Goal: Task Accomplishment & Management: Complete application form

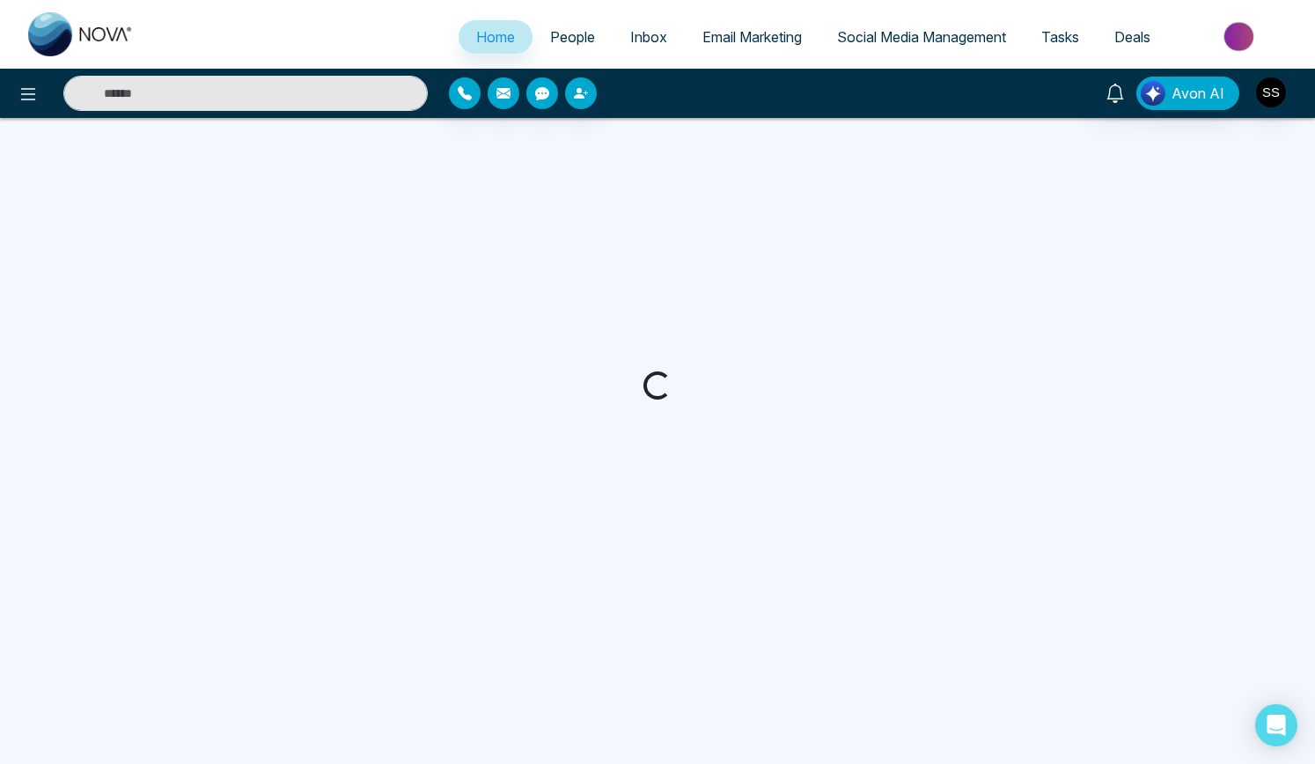
select select "*"
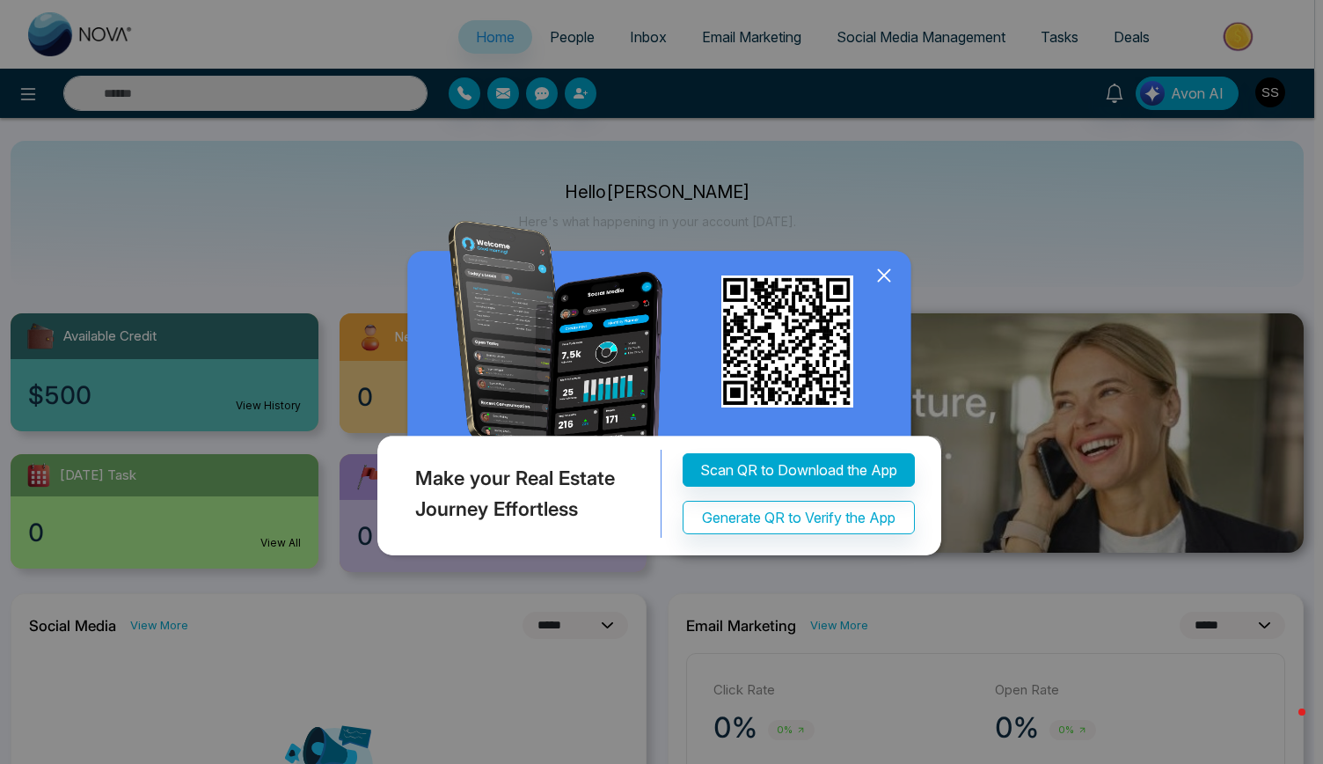
click at [883, 271] on icon at bounding box center [884, 275] width 26 height 26
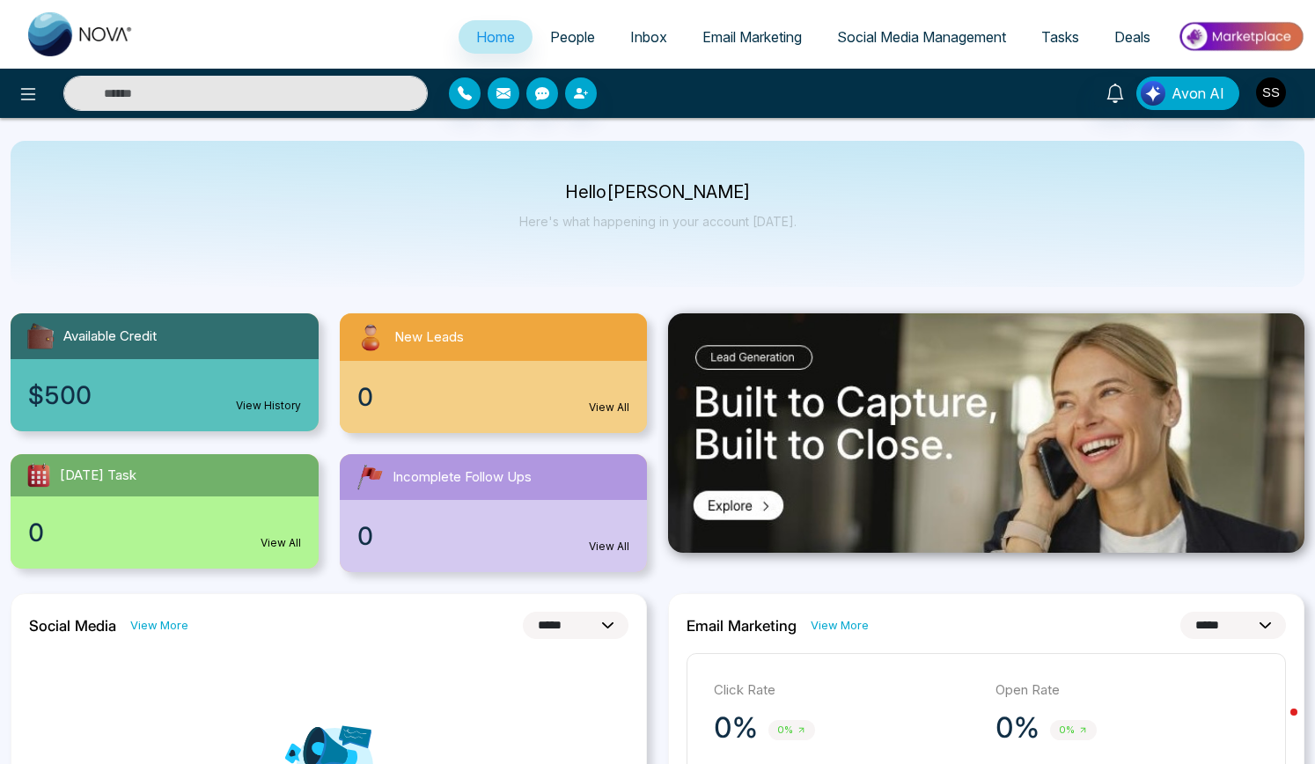
click at [868, 237] on div "Hello [PERSON_NAME] Here's what happening in your account [DATE]." at bounding box center [657, 214] width 1293 height 146
click at [32, 99] on icon at bounding box center [28, 94] width 15 height 12
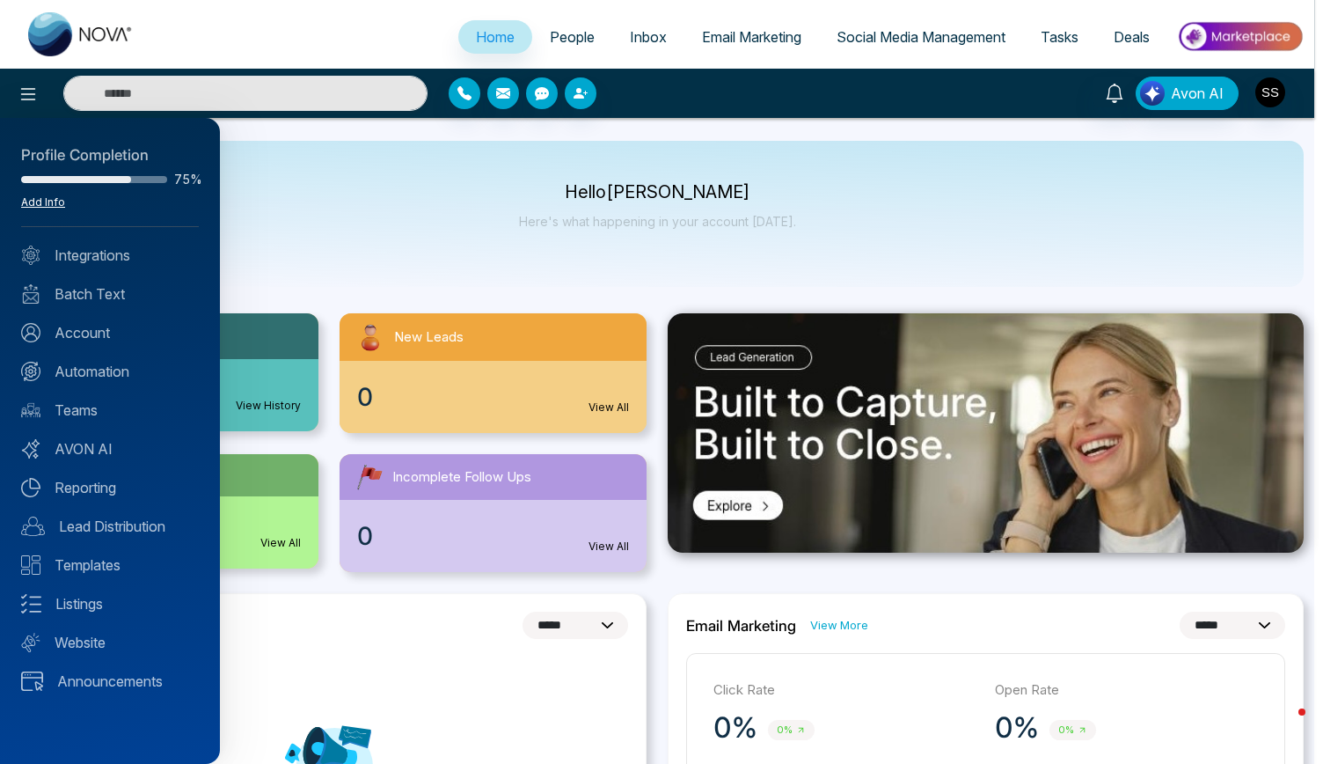
click at [53, 199] on link "Add Info" at bounding box center [43, 201] width 44 height 13
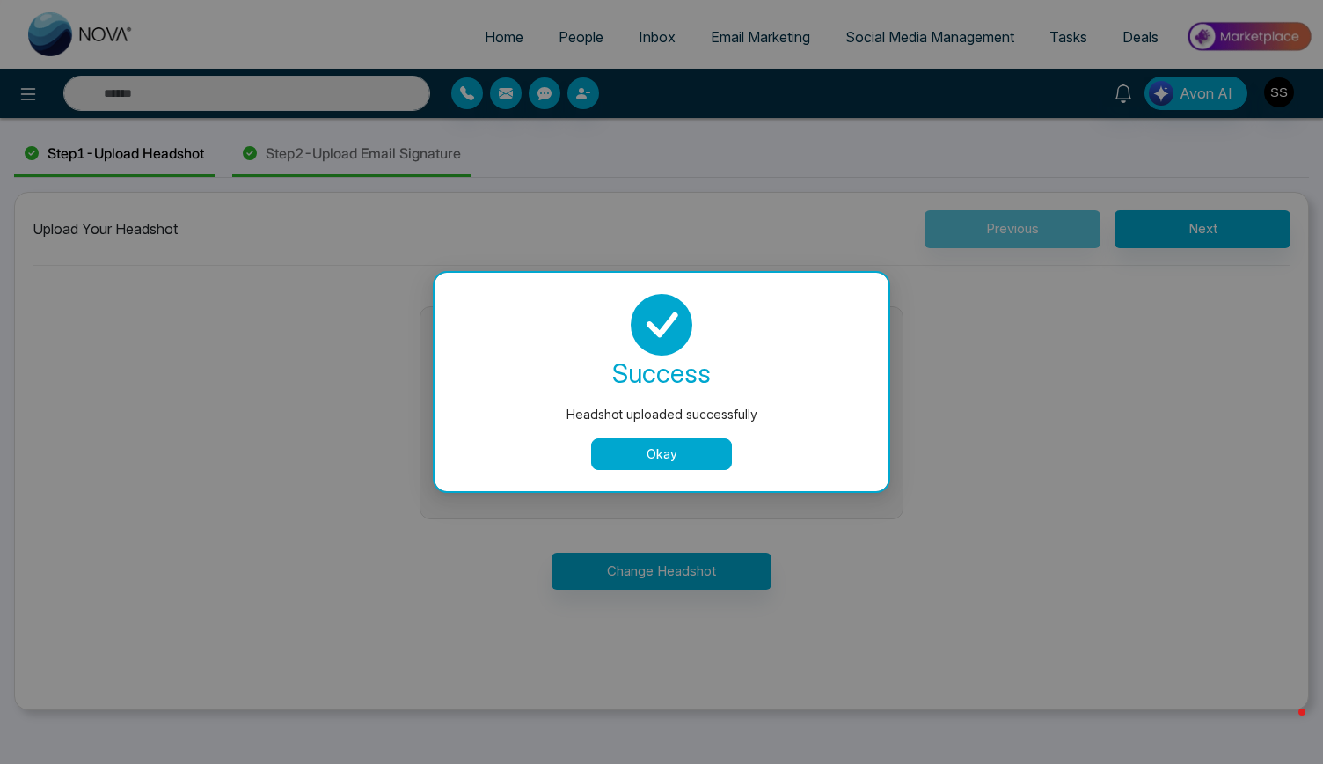
click at [654, 450] on button "Okay" at bounding box center [661, 454] width 141 height 32
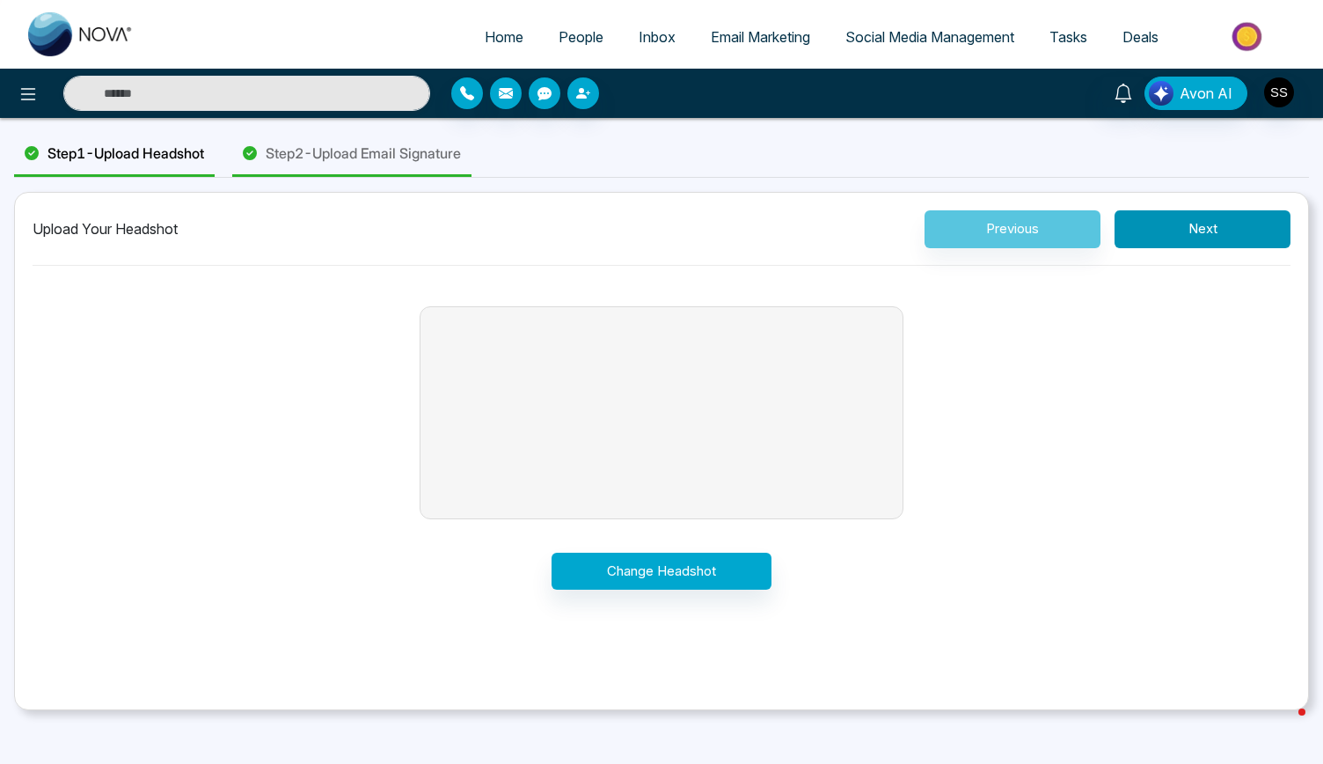
click at [1220, 232] on button "Next" at bounding box center [1203, 229] width 176 height 38
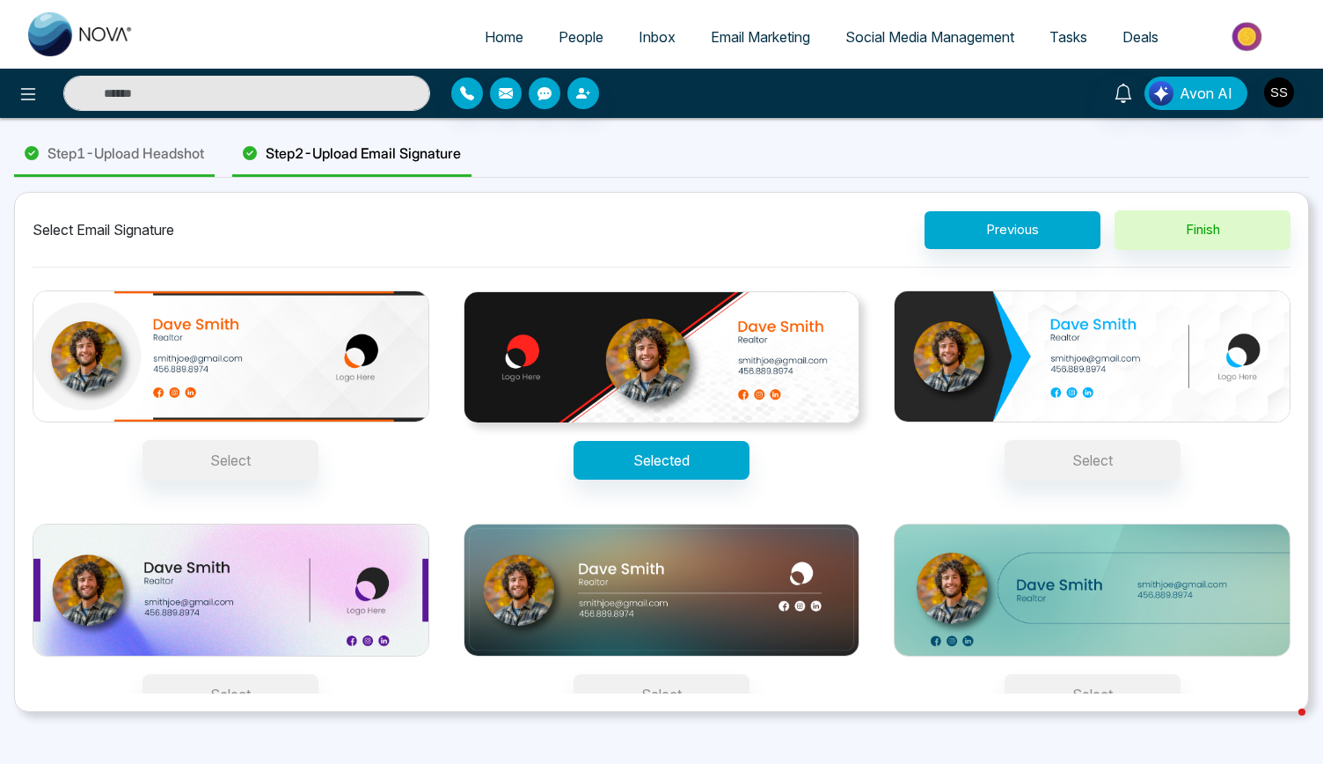
click at [1046, 333] on img at bounding box center [1092, 356] width 397 height 133
click at [1046, 440] on button "Select" at bounding box center [1093, 460] width 176 height 40
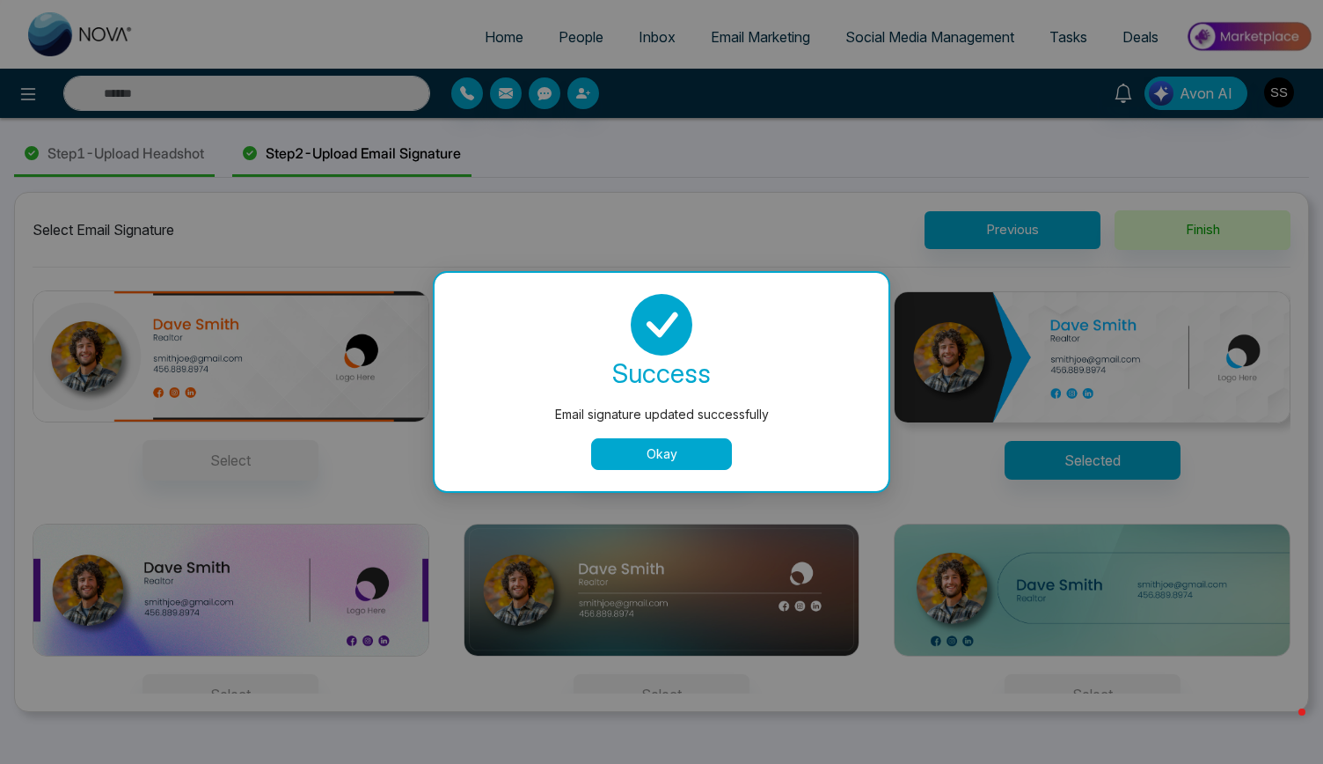
click at [674, 464] on button "Okay" at bounding box center [661, 454] width 141 height 32
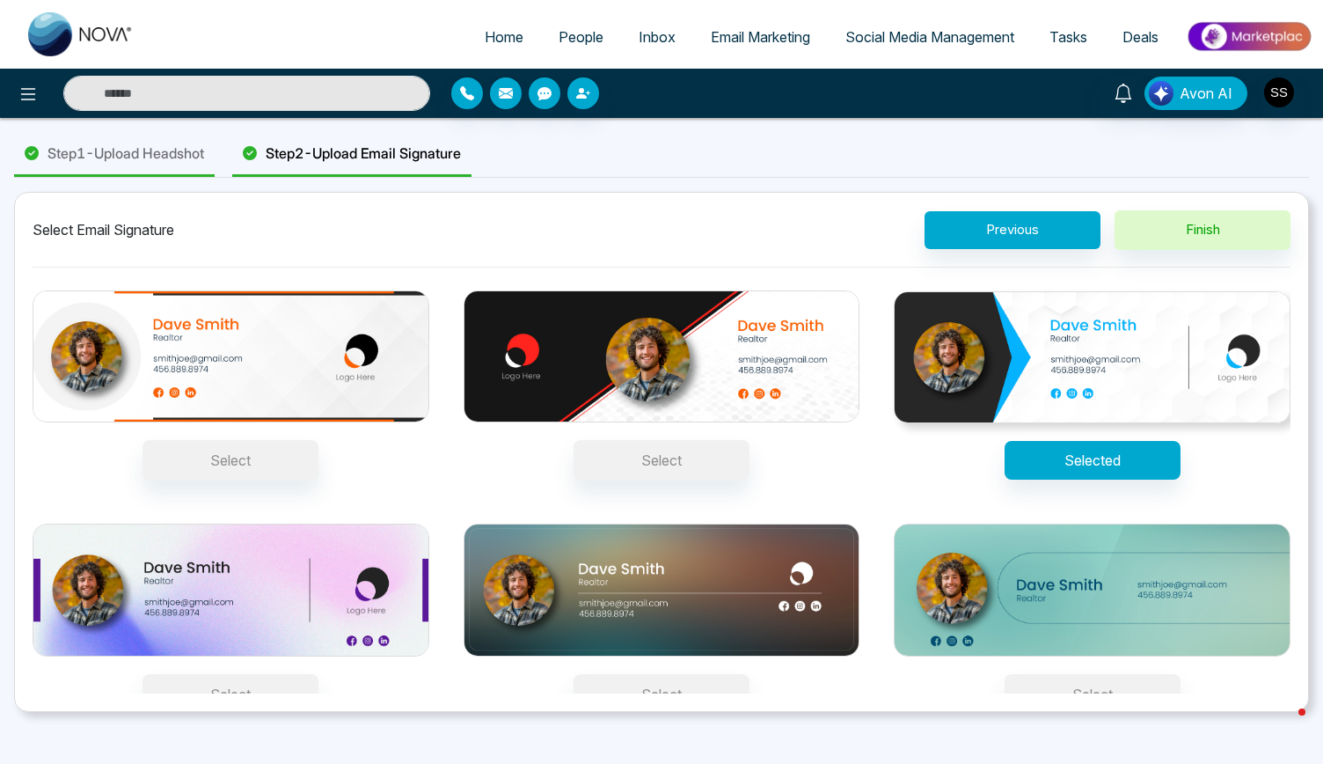
click at [727, 250] on div "Select Email Signature Previous Finish" at bounding box center [662, 238] width 1258 height 57
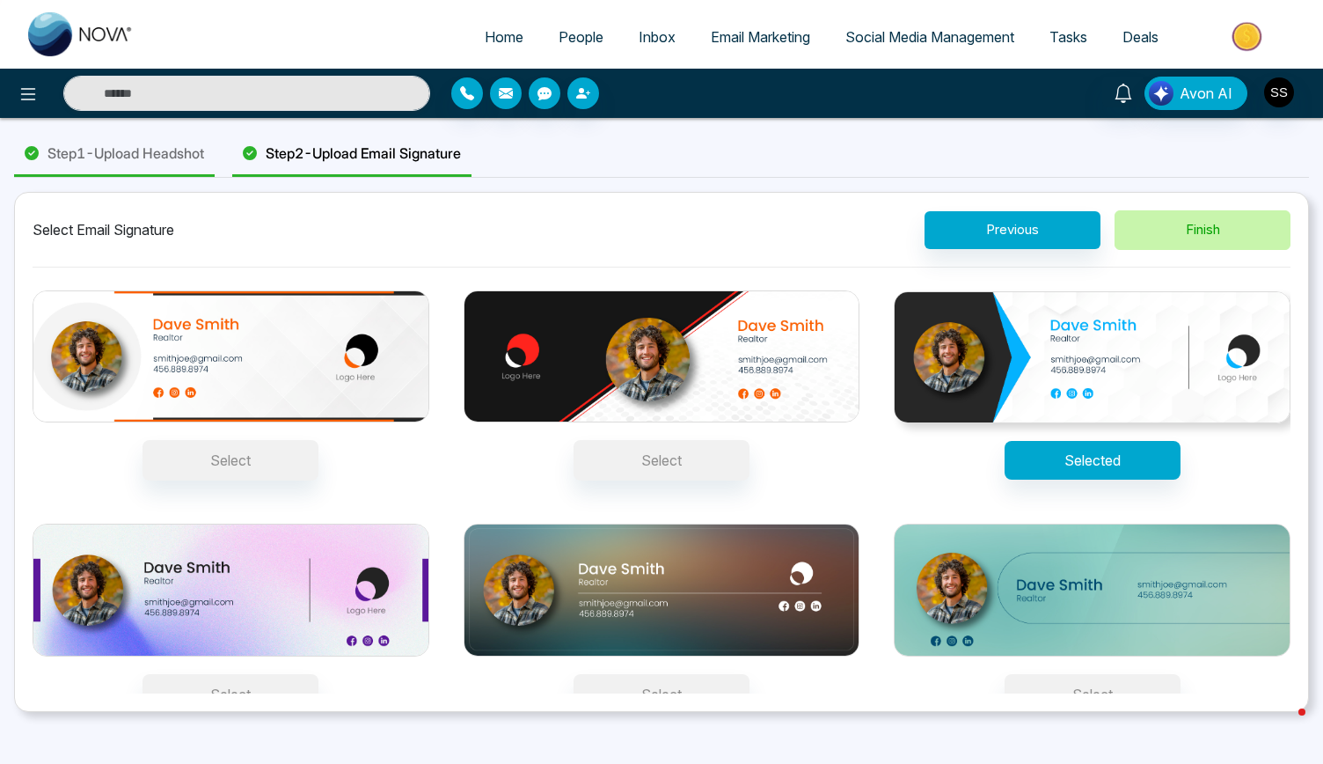
click at [1188, 234] on button "Finish" at bounding box center [1203, 230] width 176 height 40
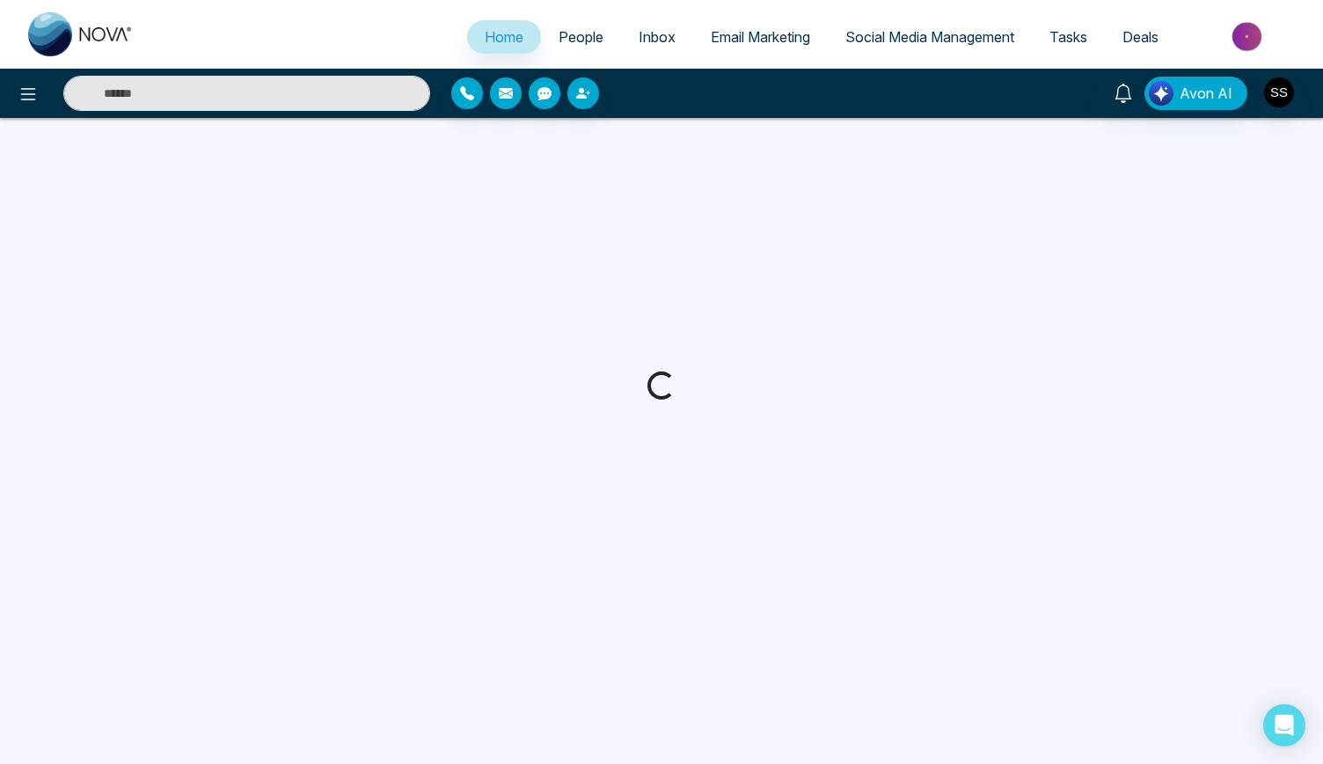
select select "*"
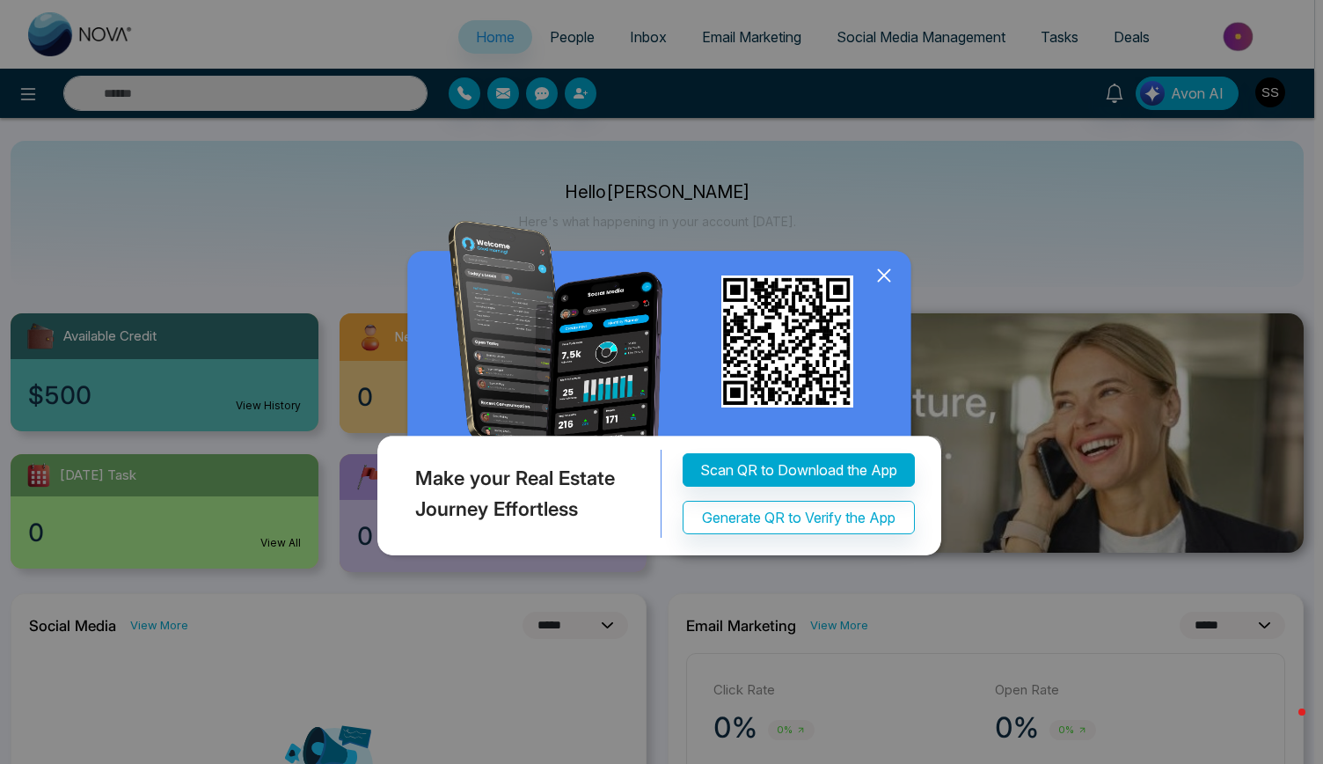
click at [883, 277] on icon at bounding box center [883, 275] width 11 height 11
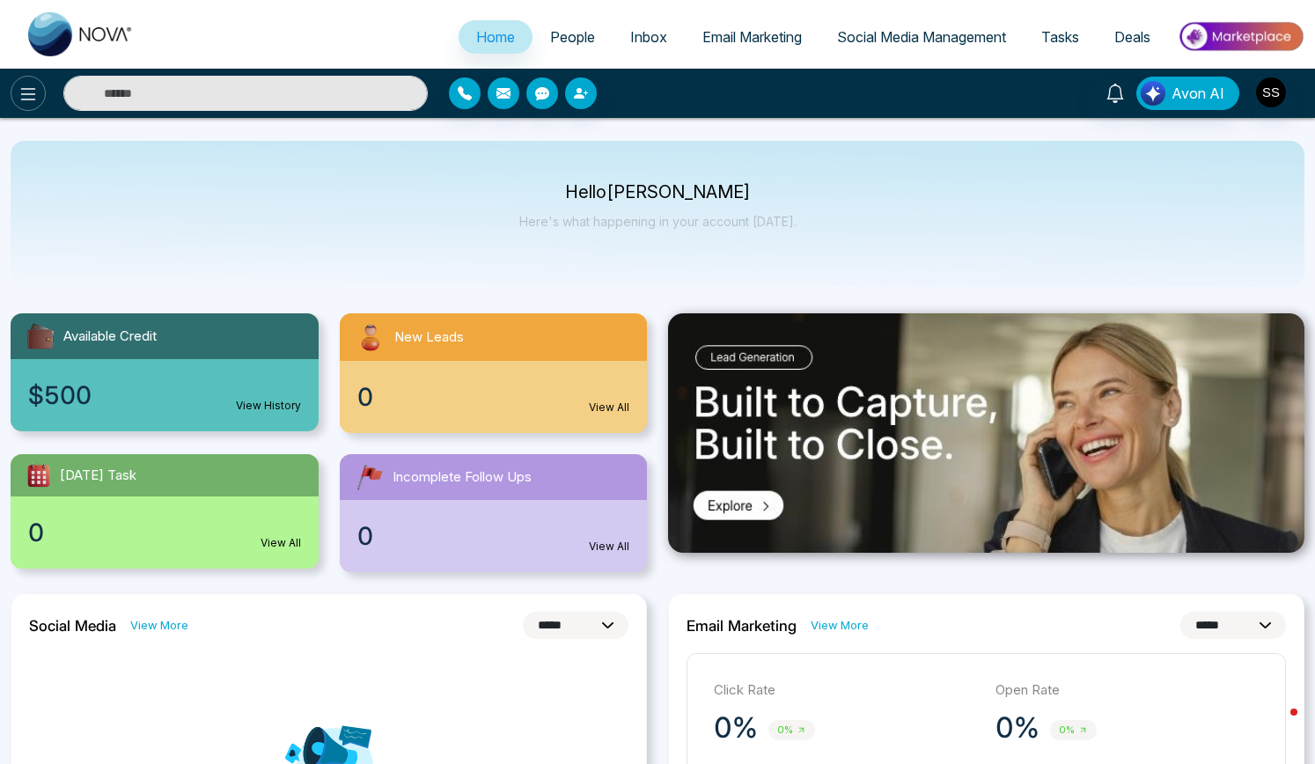
click at [31, 103] on icon at bounding box center [28, 94] width 21 height 21
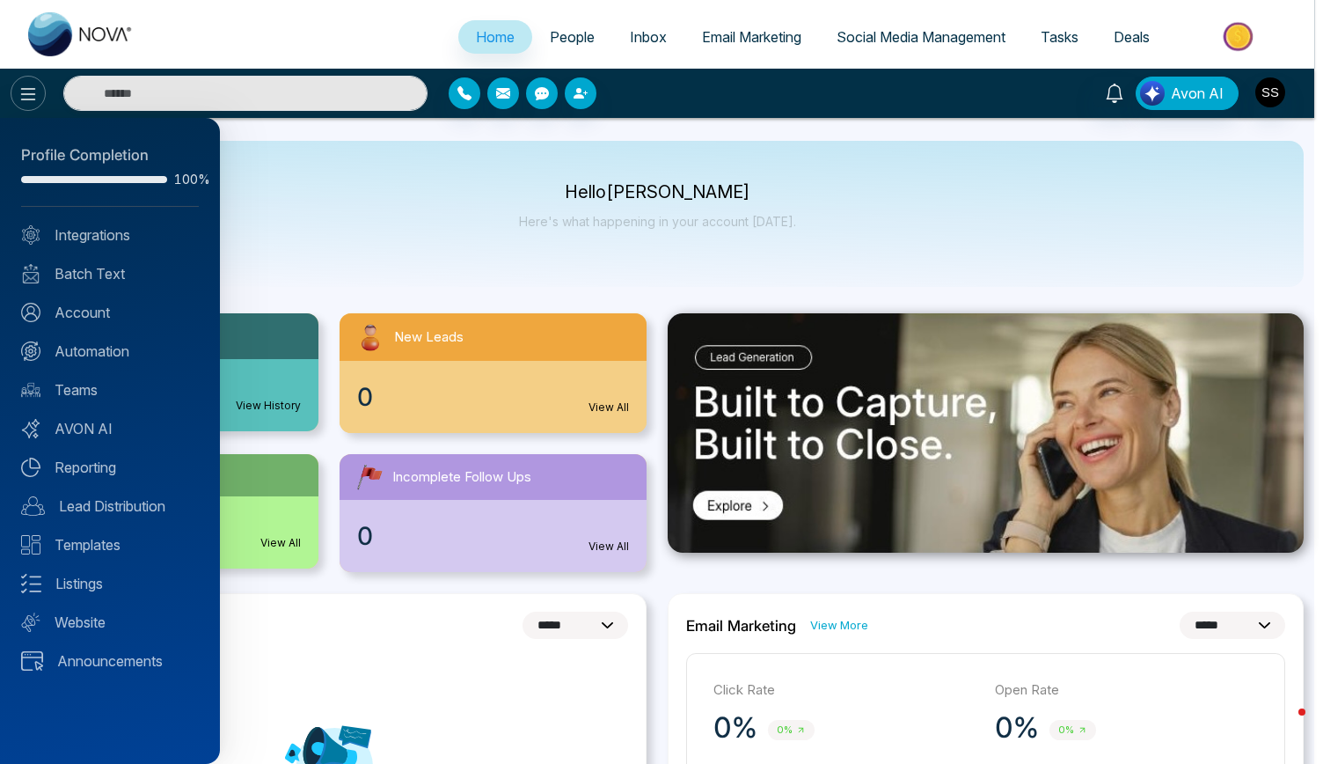
click at [31, 103] on div at bounding box center [661, 382] width 1323 height 764
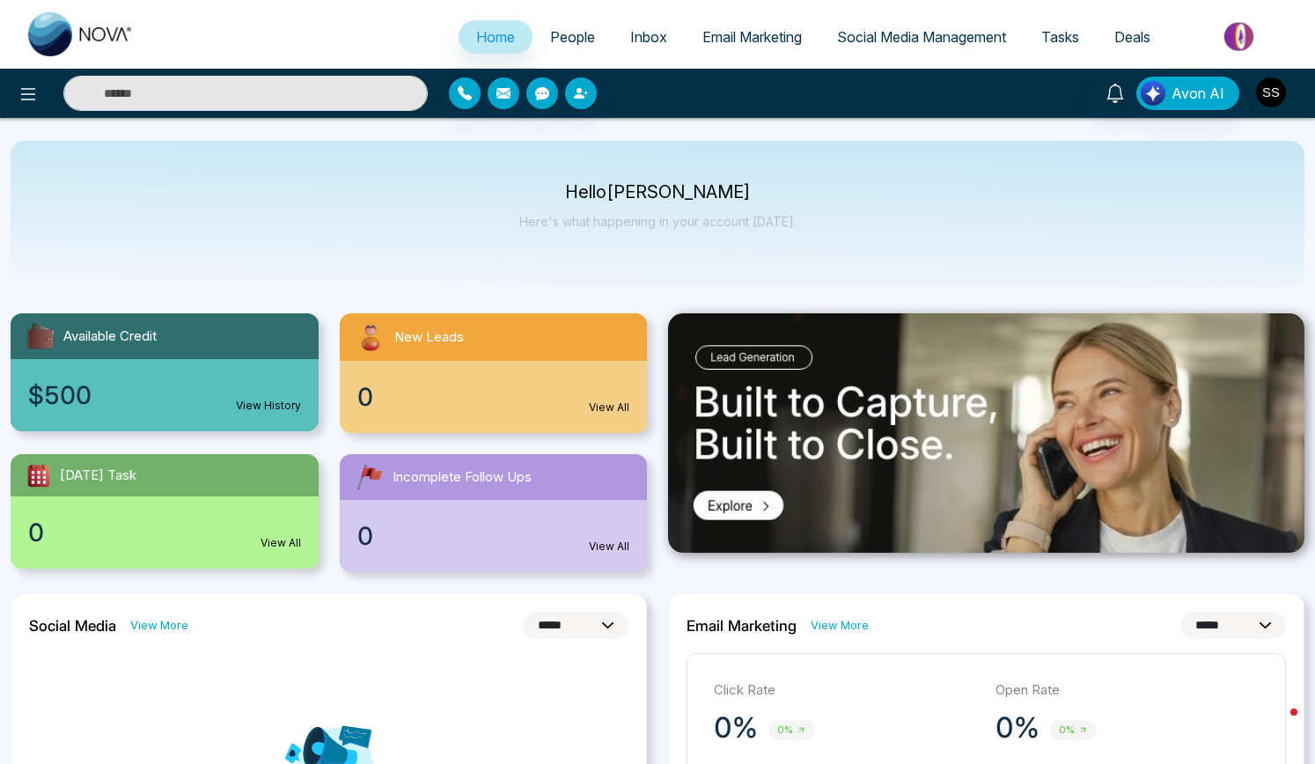
click at [1274, 92] on img "button" at bounding box center [1271, 92] width 30 height 30
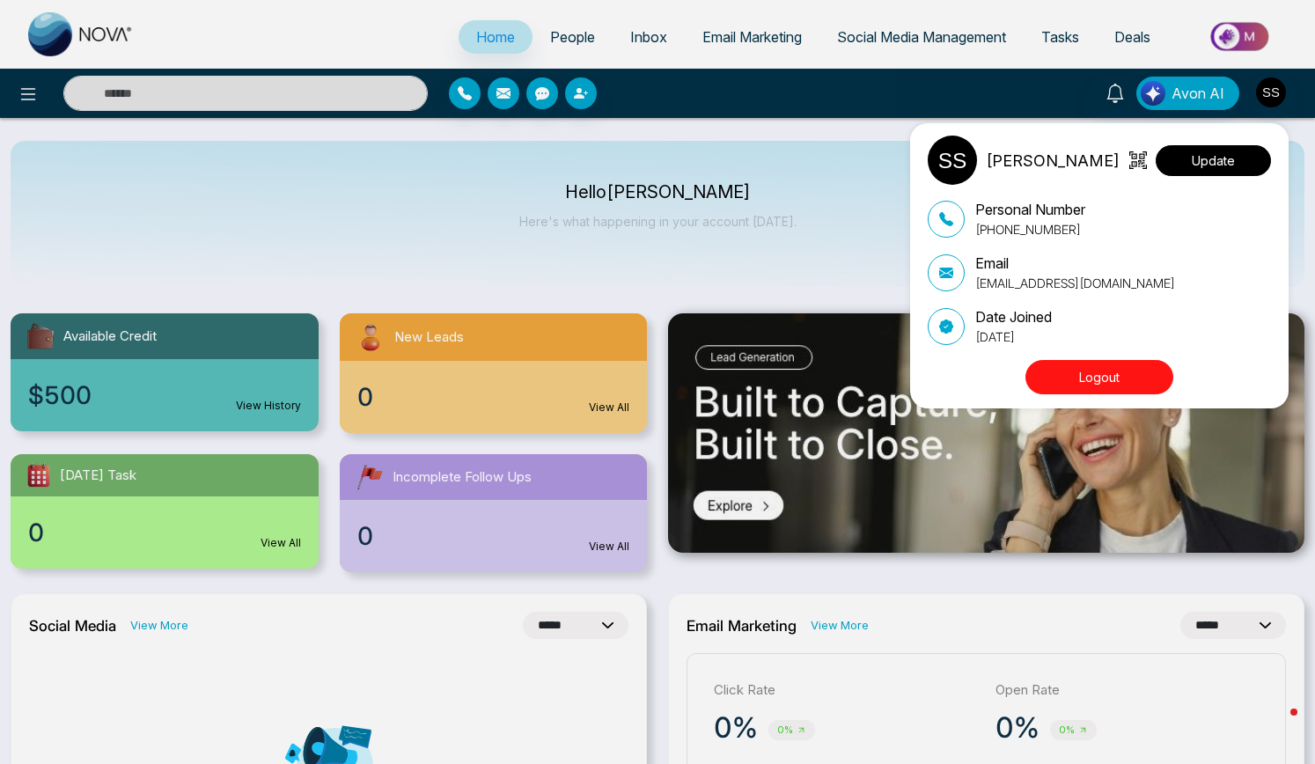
click at [1218, 162] on button "Update" at bounding box center [1212, 160] width 115 height 31
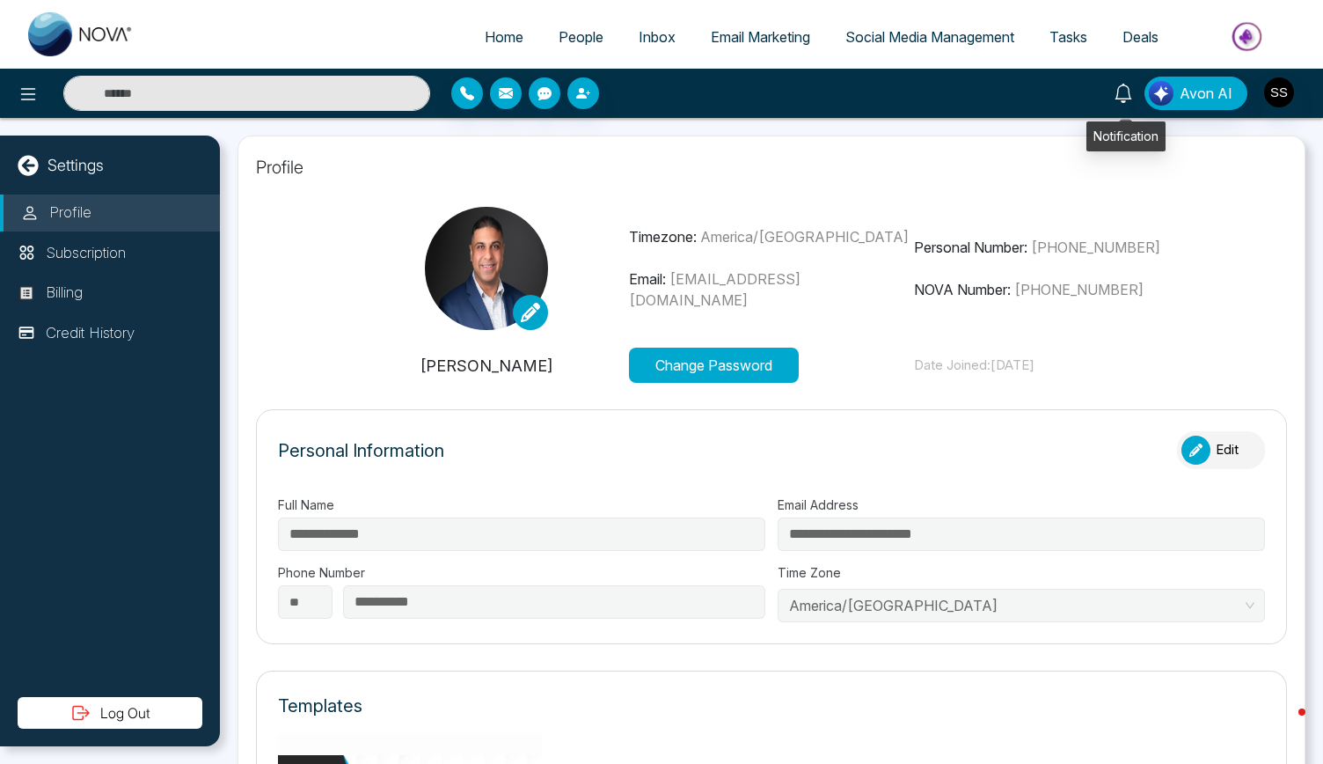
click at [1131, 96] on icon at bounding box center [1123, 93] width 19 height 19
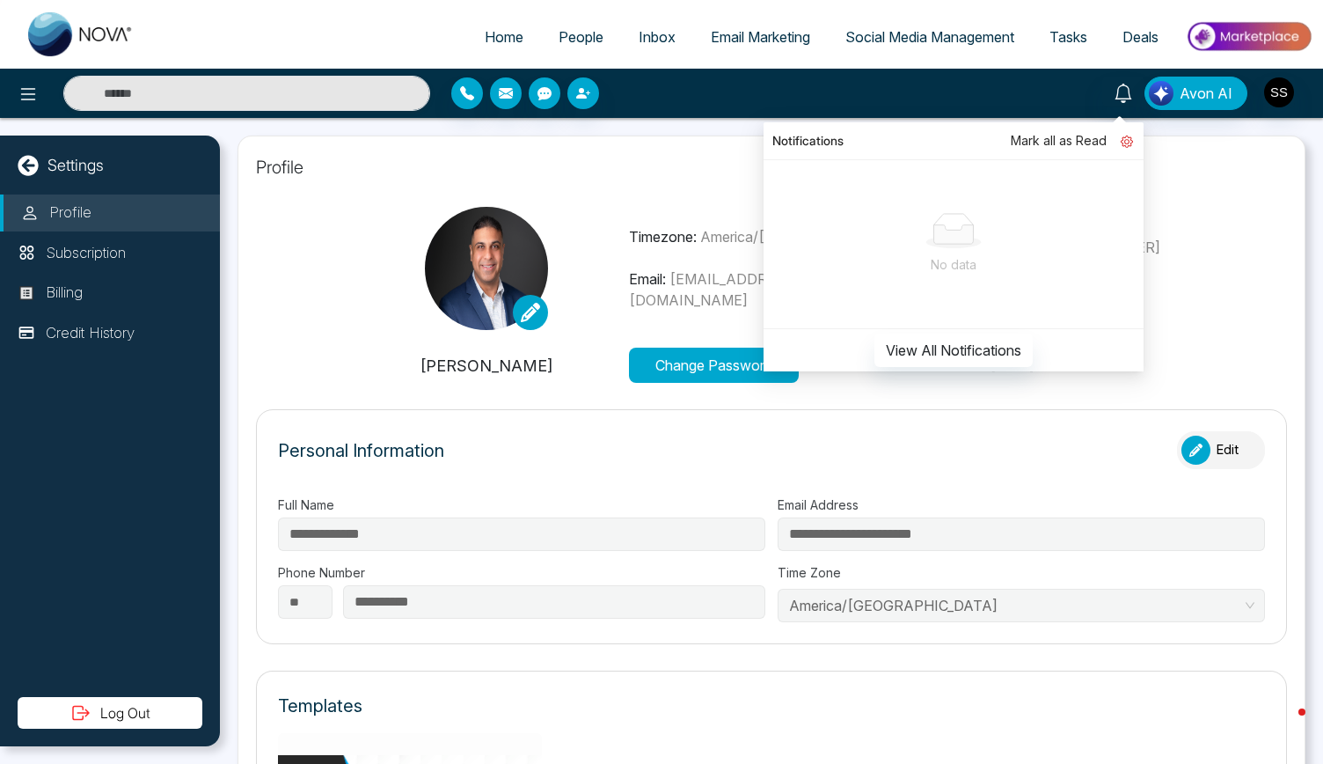
click at [1130, 140] on icon at bounding box center [1127, 142] width 5 height 5
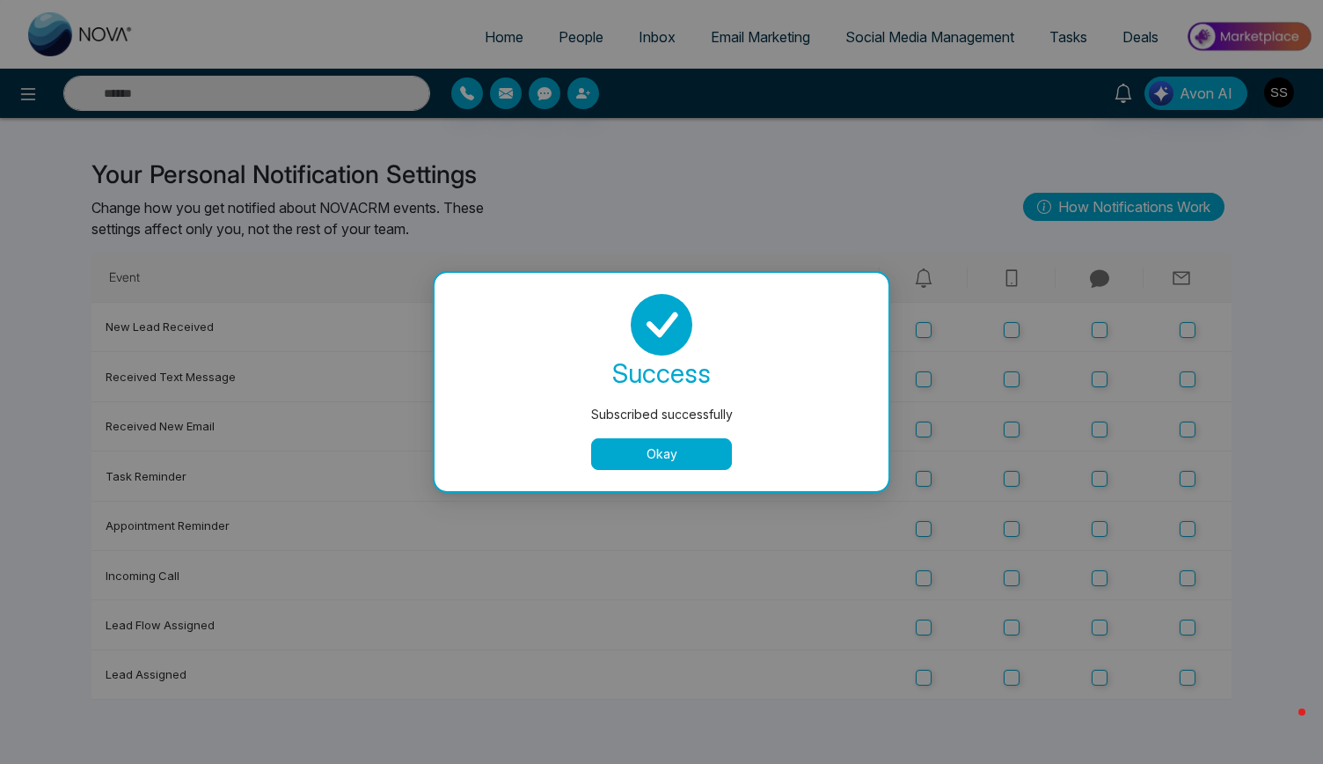
click at [671, 454] on button "Okay" at bounding box center [661, 454] width 141 height 32
click at [686, 452] on button "Okay" at bounding box center [661, 454] width 141 height 32
click at [639, 451] on button "Okay" at bounding box center [661, 454] width 141 height 32
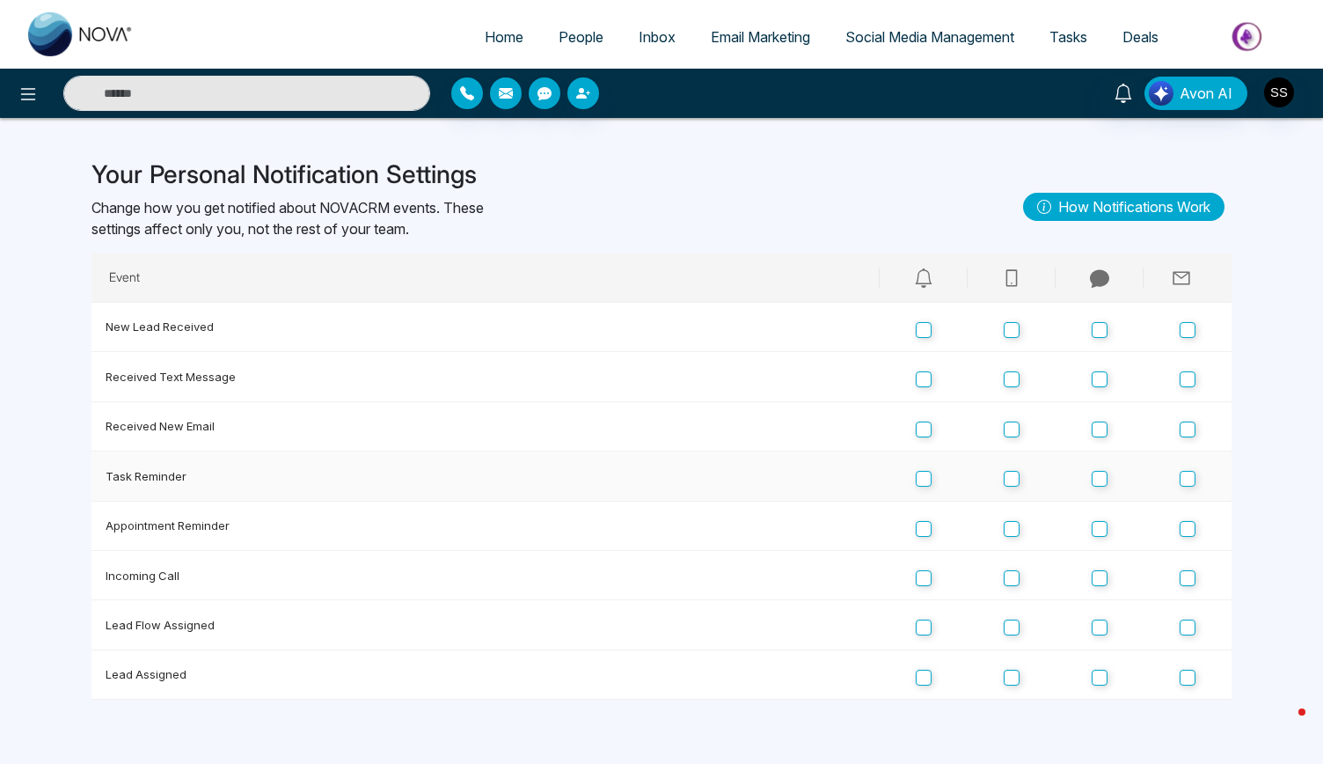
click at [1186, 487] on td at bounding box center [1188, 475] width 88 height 49
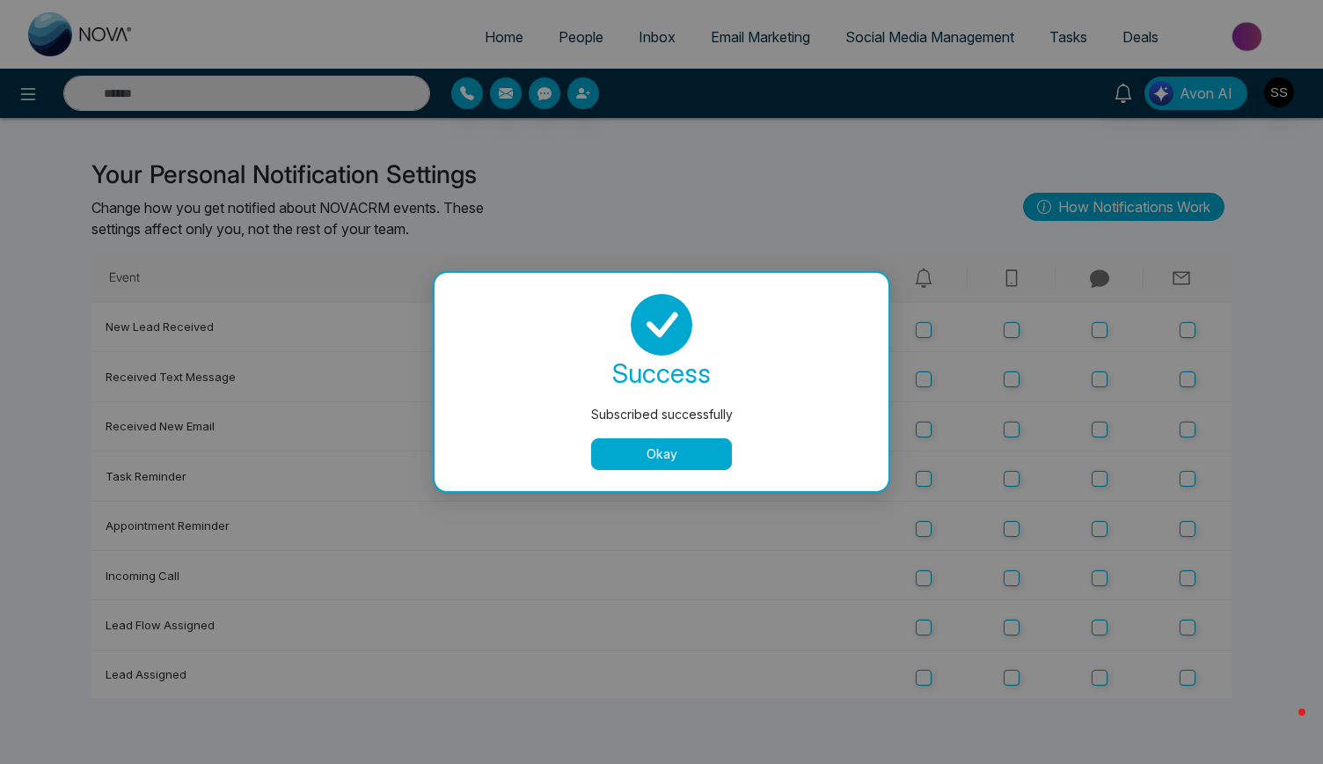
click at [693, 457] on button "Okay" at bounding box center [661, 454] width 141 height 32
click at [665, 451] on button "Okay" at bounding box center [661, 454] width 141 height 32
click at [687, 451] on button "Okay" at bounding box center [661, 454] width 141 height 32
click at [680, 443] on button "Okay" at bounding box center [661, 454] width 141 height 32
click at [672, 462] on button "Okay" at bounding box center [661, 454] width 141 height 32
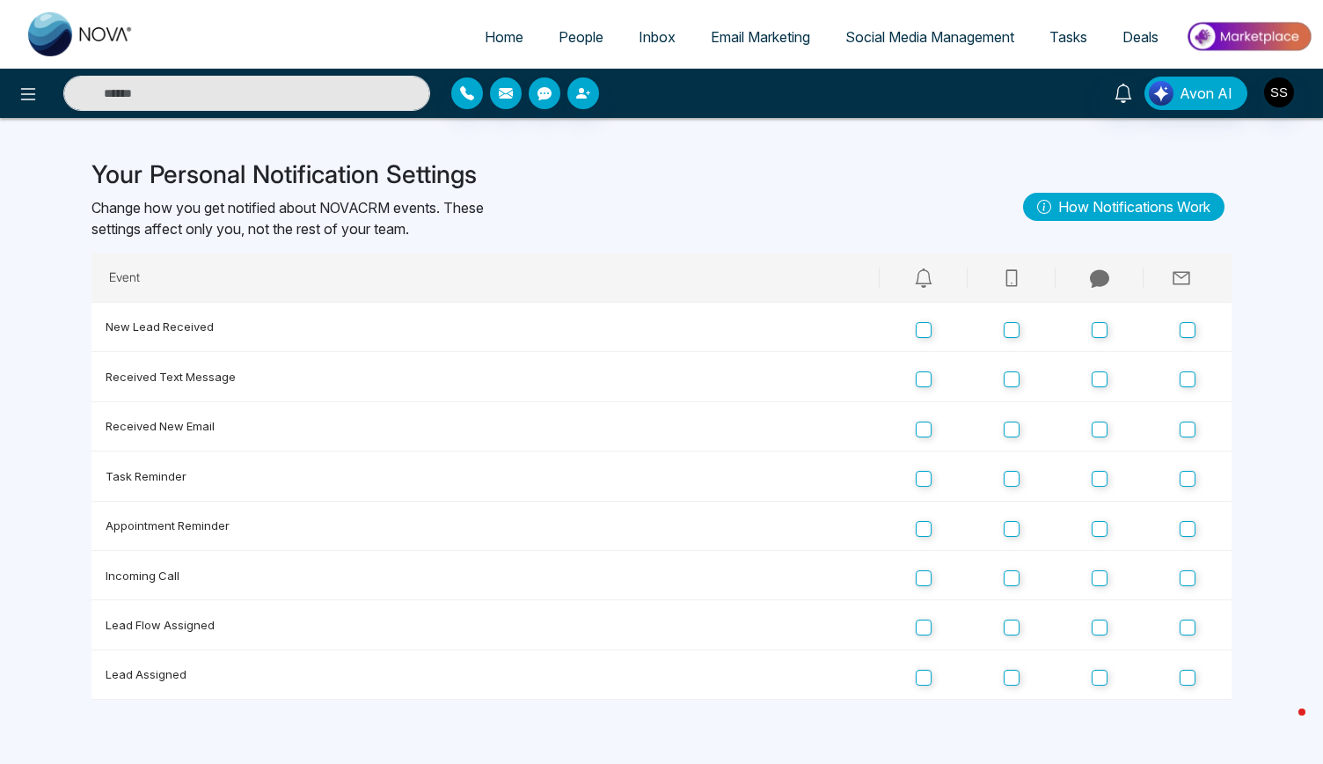
click at [898, 37] on span "Social Media Management" at bounding box center [930, 37] width 169 height 18
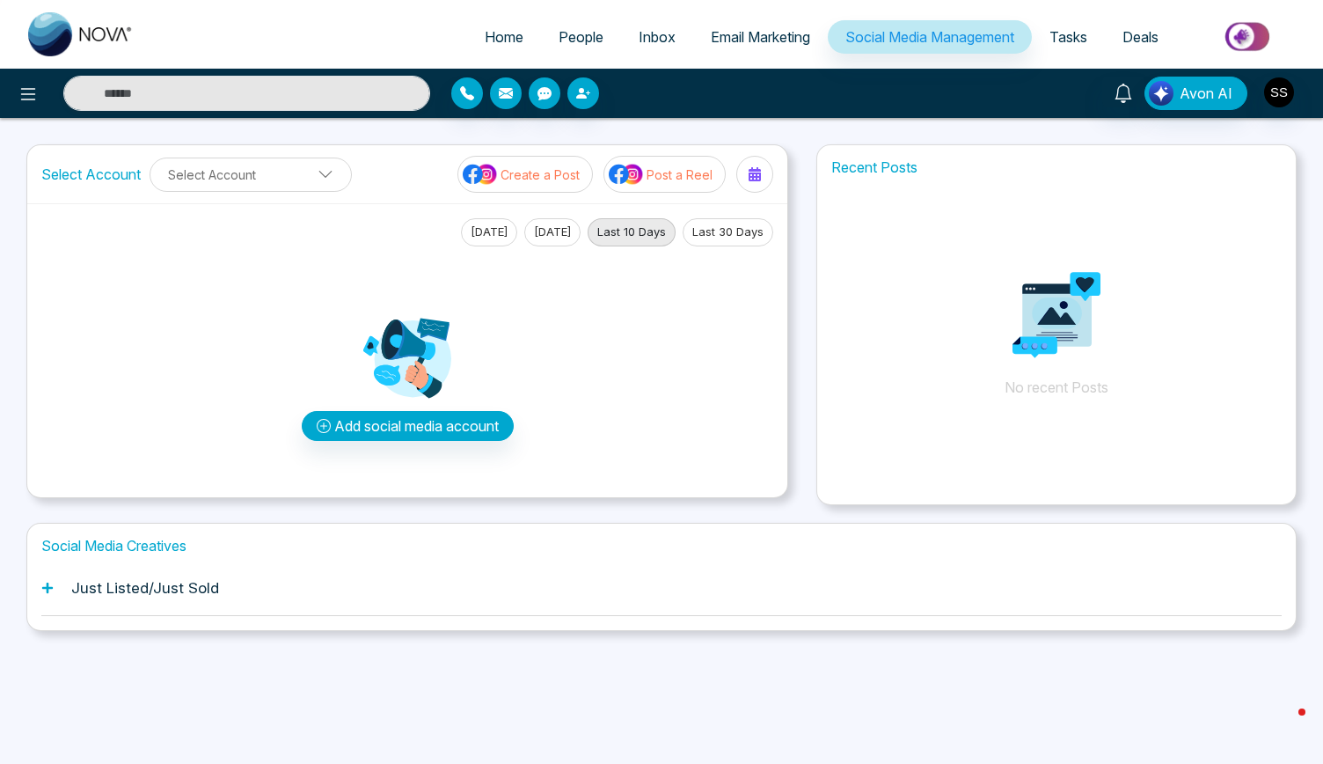
click at [561, 34] on span "People" at bounding box center [581, 37] width 45 height 18
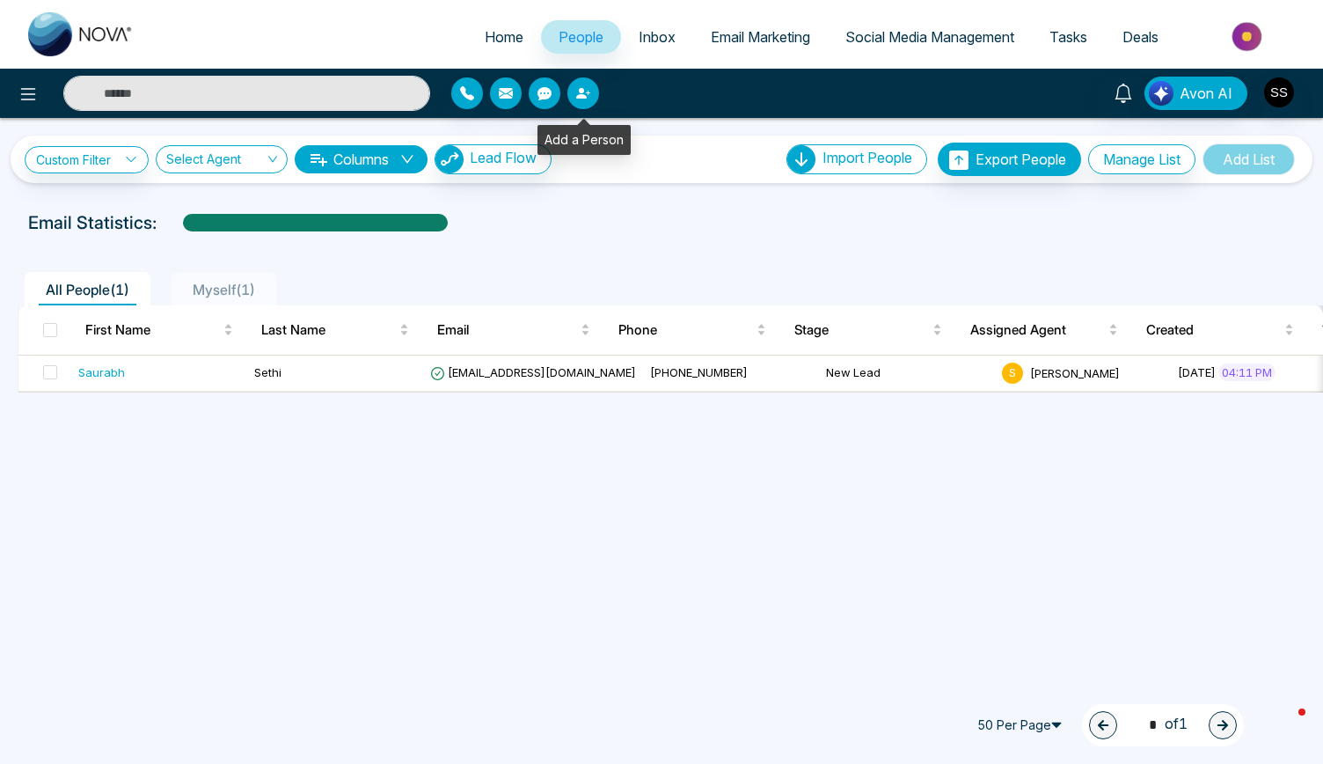
click at [581, 92] on icon "button" at bounding box center [581, 93] width 11 height 11
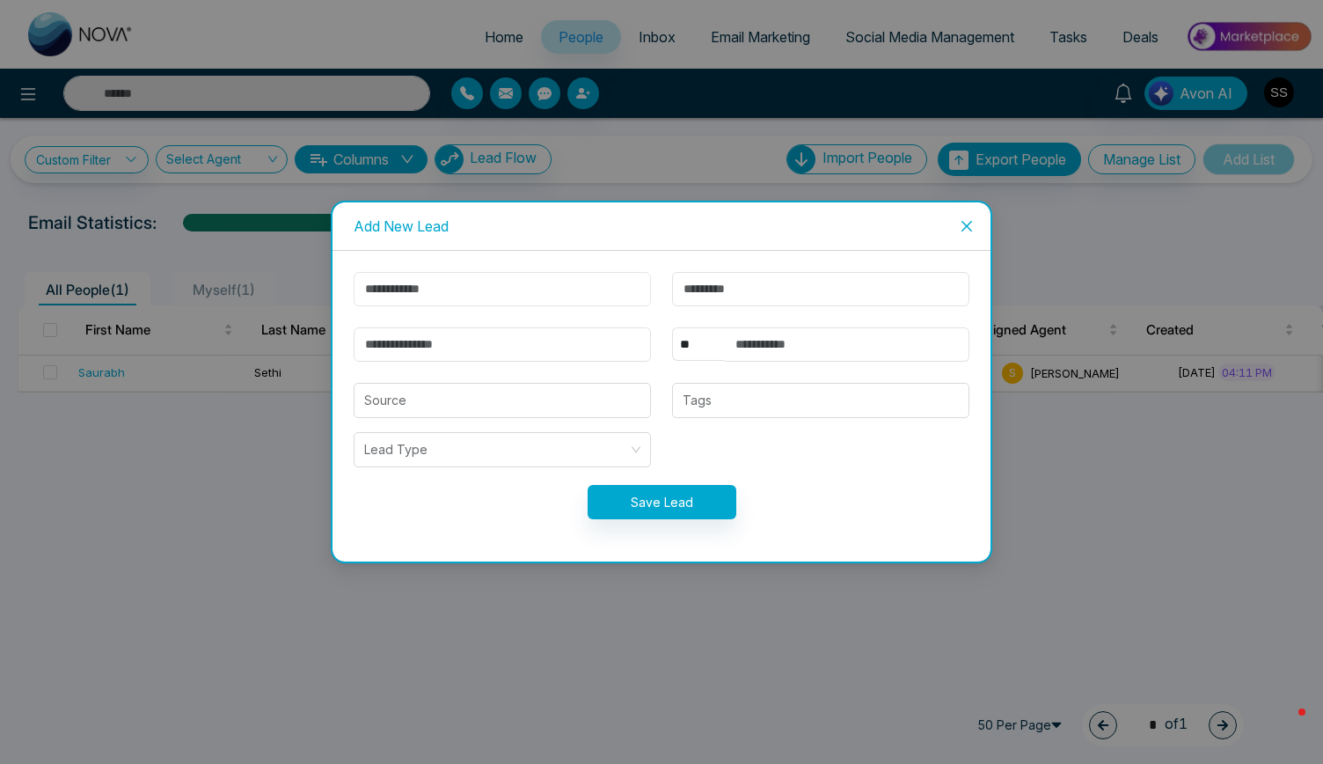
click at [407, 294] on input "text" at bounding box center [502, 289] width 297 height 34
type input "*****"
type input "****"
click at [756, 342] on input "text" at bounding box center [847, 344] width 245 height 34
type input "**********"
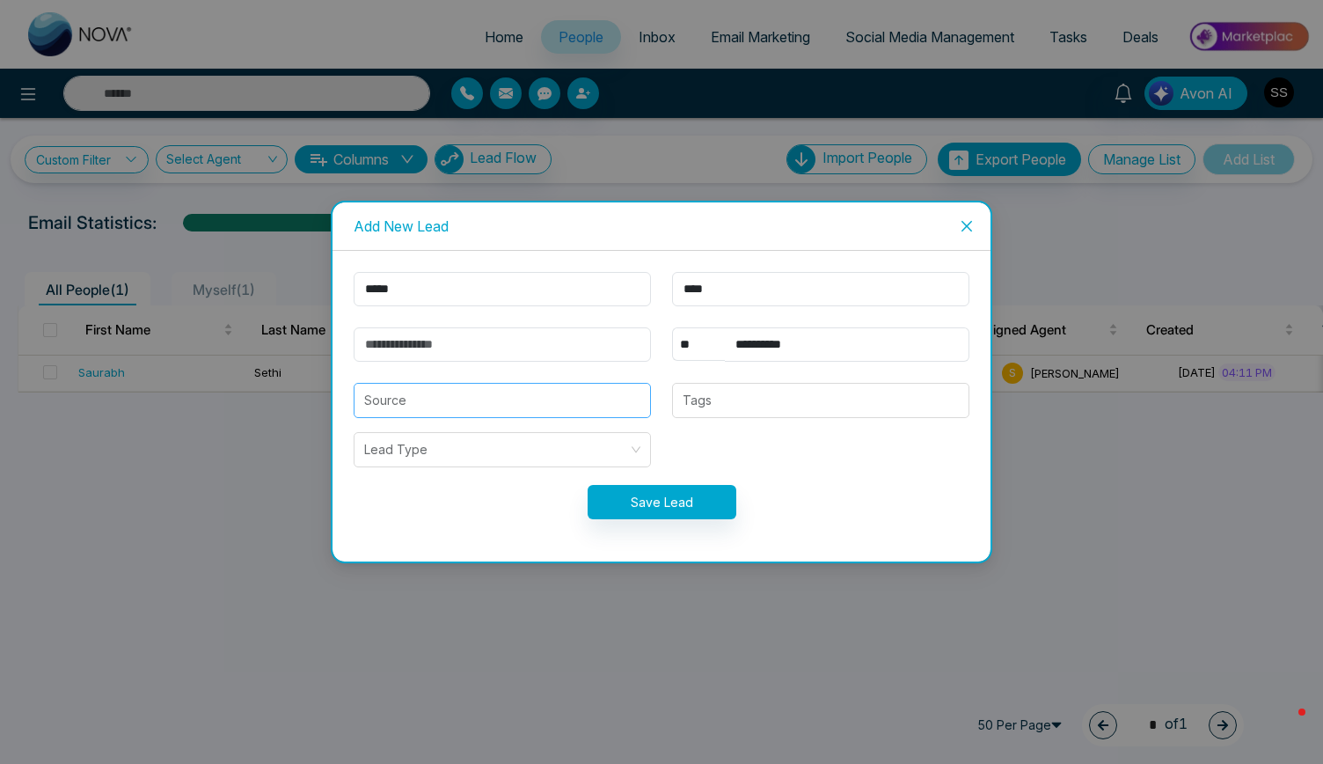
click at [590, 400] on input "search" at bounding box center [502, 400] width 276 height 33
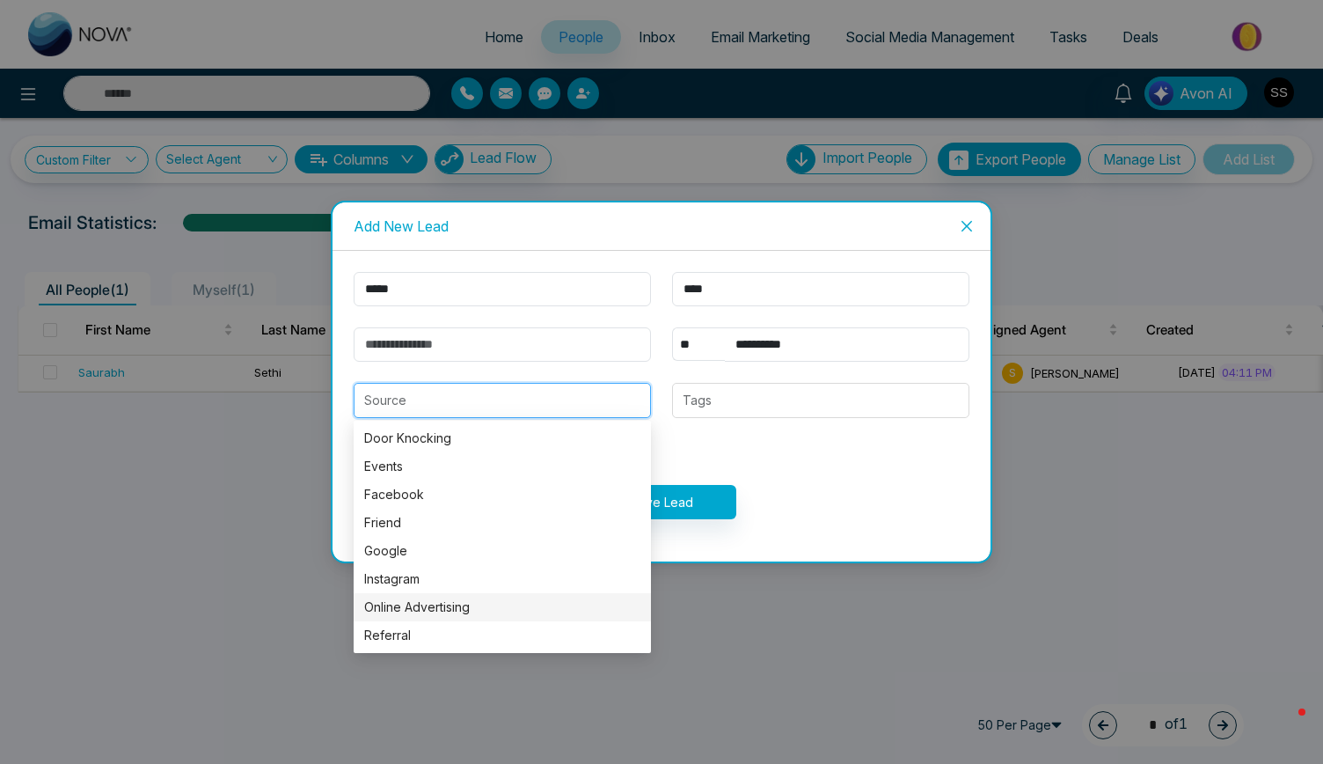
click at [417, 604] on div "Online Advertising" at bounding box center [502, 606] width 276 height 19
type input "**********"
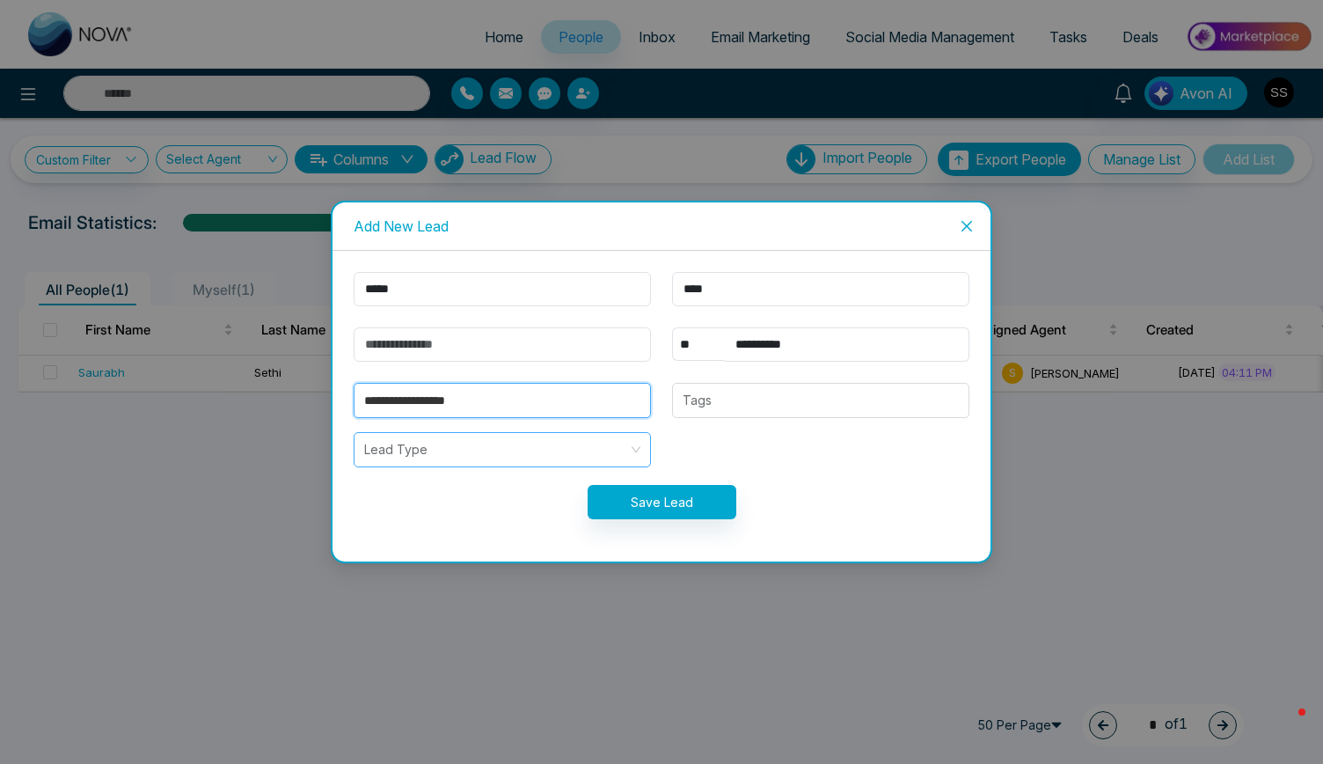
click at [528, 457] on input "search" at bounding box center [496, 449] width 264 height 33
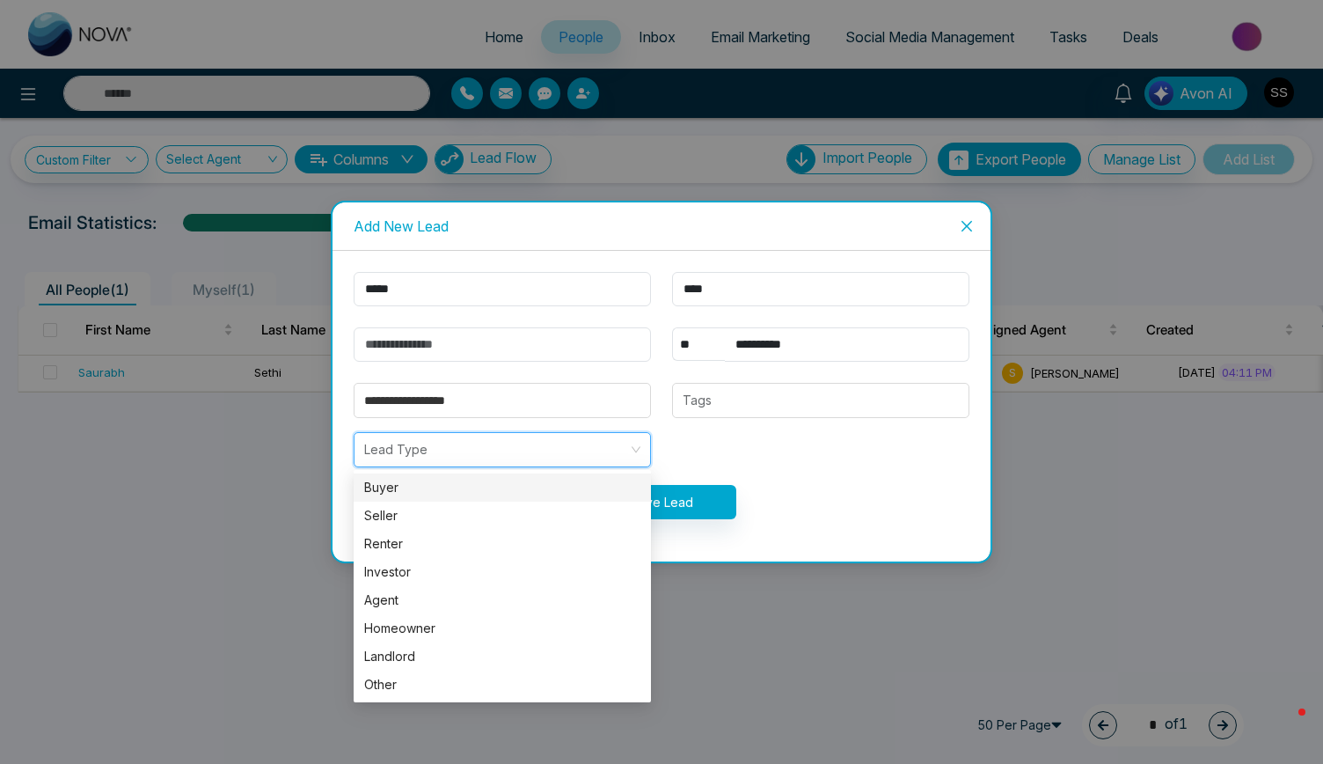
click at [436, 487] on div "Buyer" at bounding box center [502, 487] width 276 height 19
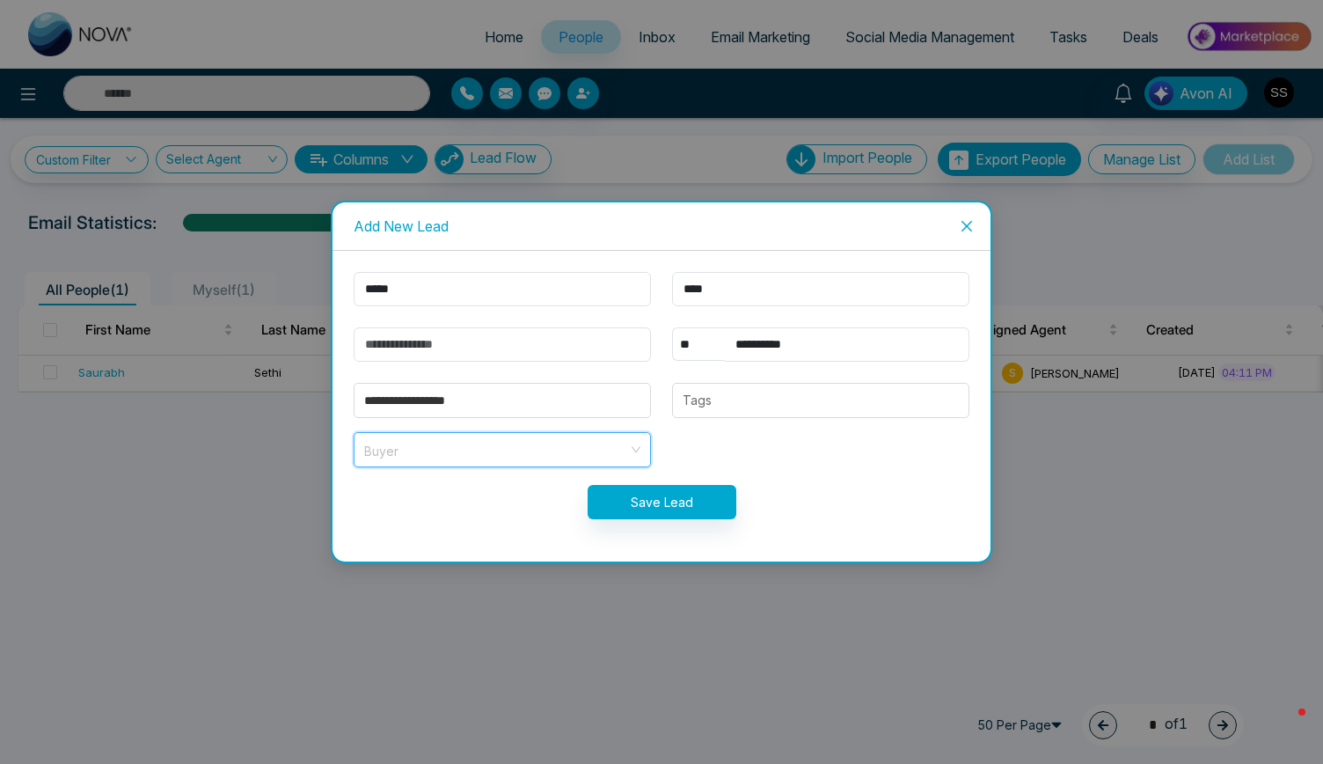
click at [443, 456] on span "Buyer" at bounding box center [502, 449] width 276 height 23
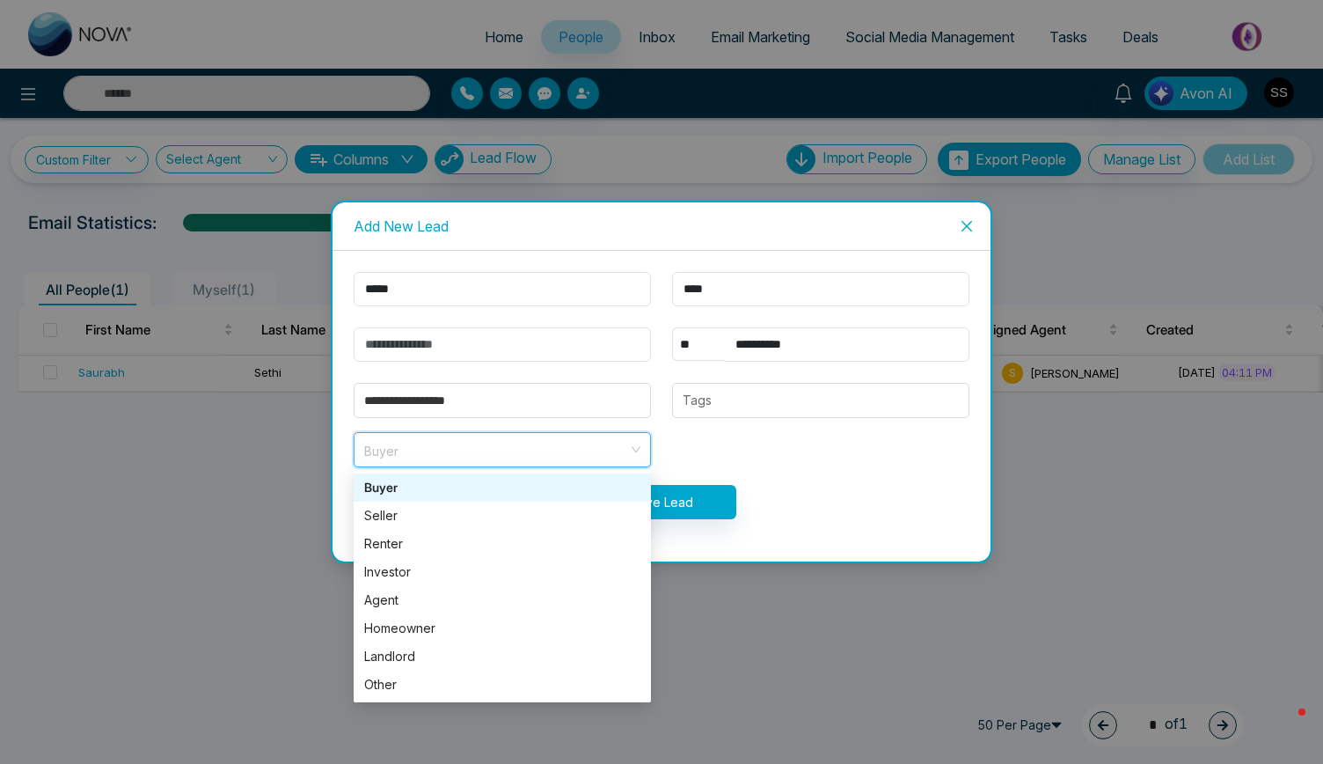
click at [409, 491] on div "Buyer" at bounding box center [502, 487] width 276 height 19
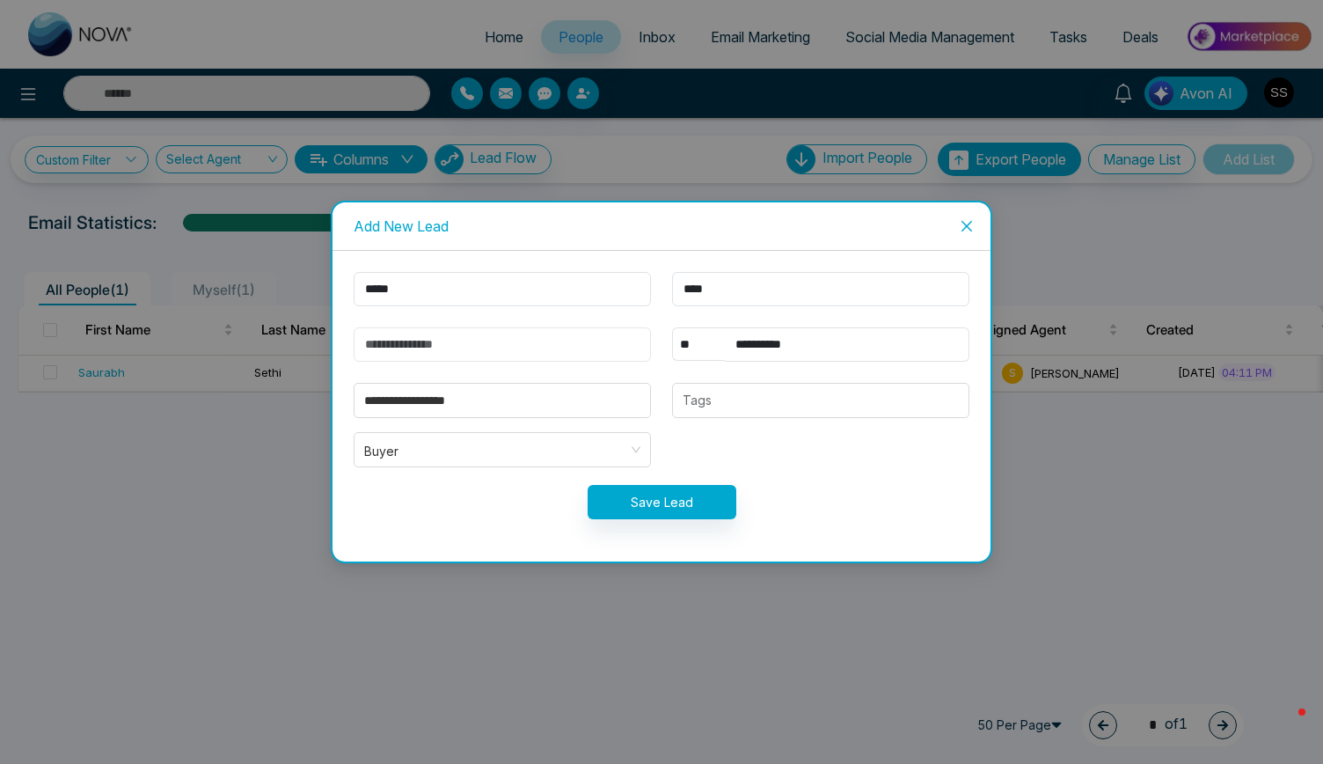
click at [523, 350] on input "email" at bounding box center [502, 344] width 297 height 34
paste input "**********"
click at [458, 348] on input "**********" at bounding box center [502, 344] width 297 height 34
type input "**********"
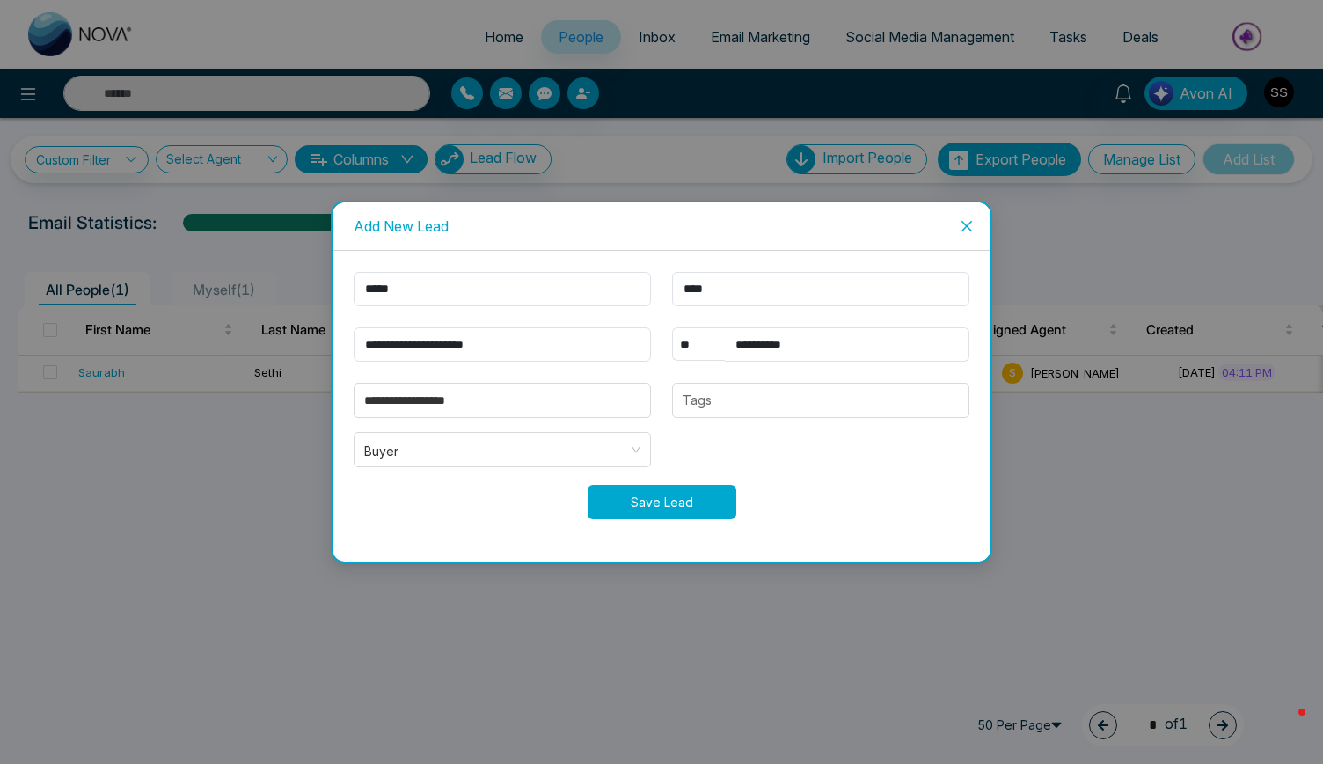
click at [670, 496] on button "Save Lead" at bounding box center [662, 502] width 149 height 34
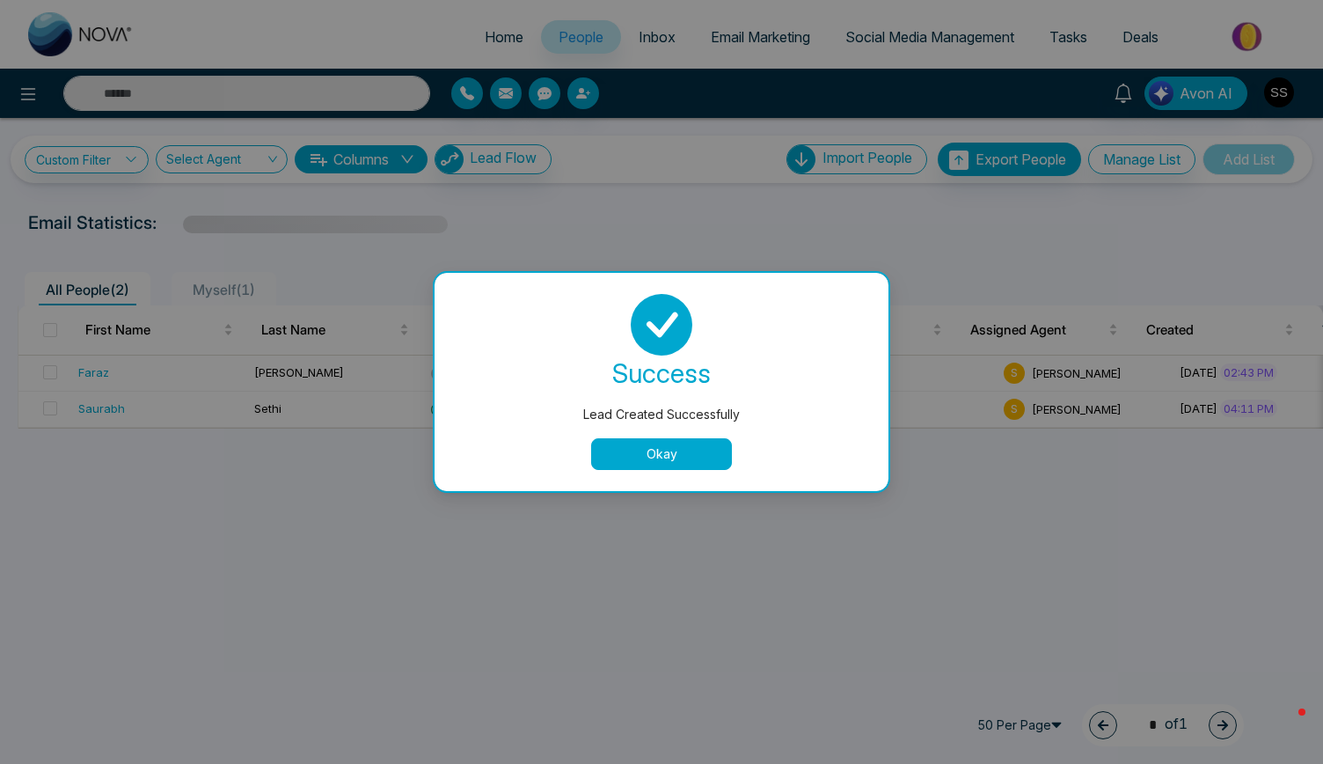
click at [670, 457] on button "Okay" at bounding box center [661, 454] width 141 height 32
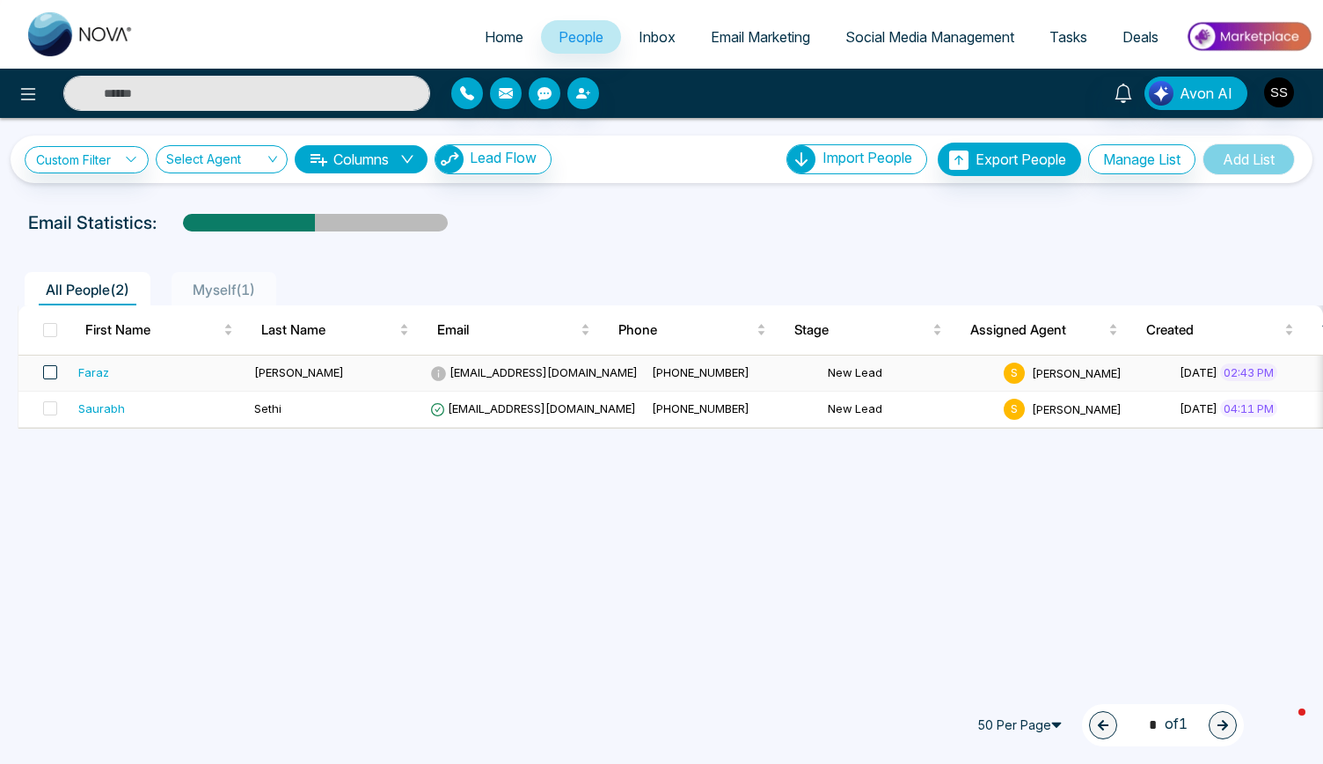
click at [51, 366] on span at bounding box center [50, 372] width 14 height 14
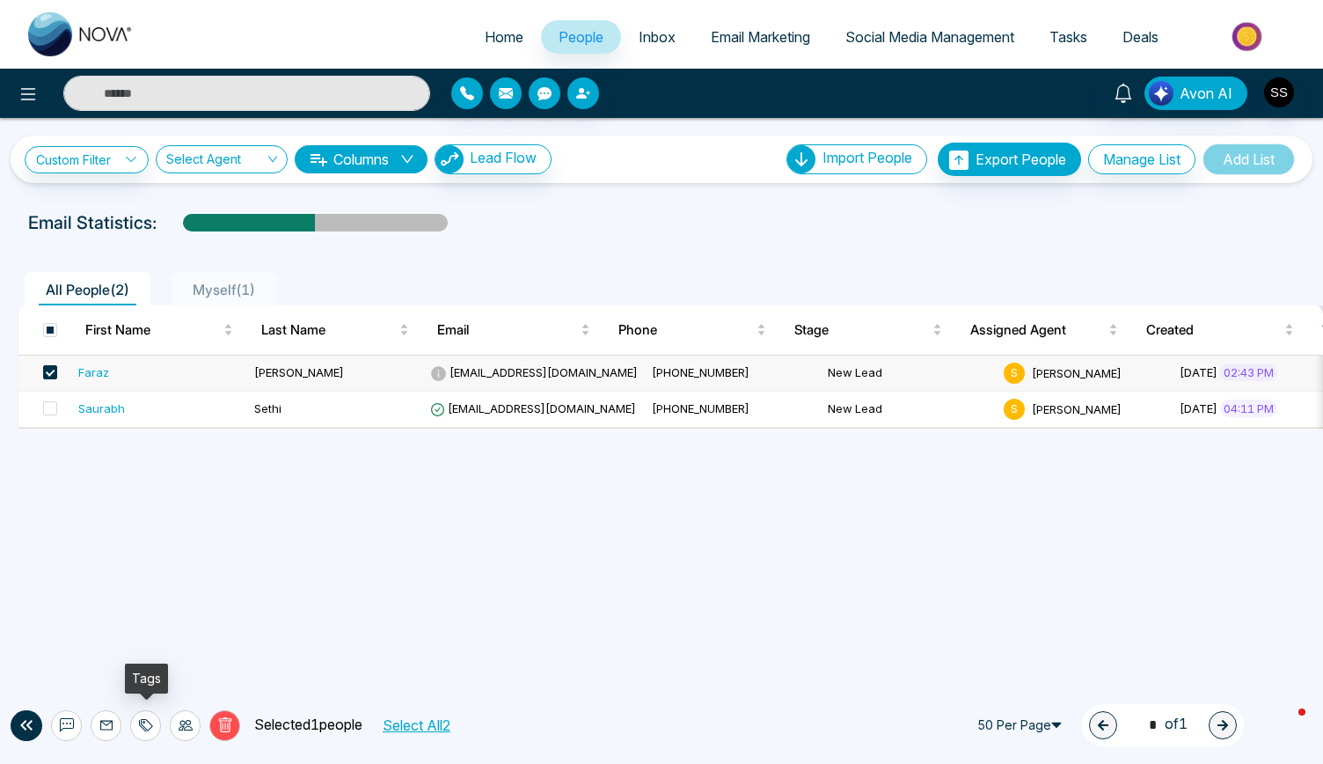
click at [147, 726] on icon at bounding box center [146, 725] width 14 height 14
click at [130, 661] on link "Add Tags" at bounding box center [102, 657] width 56 height 15
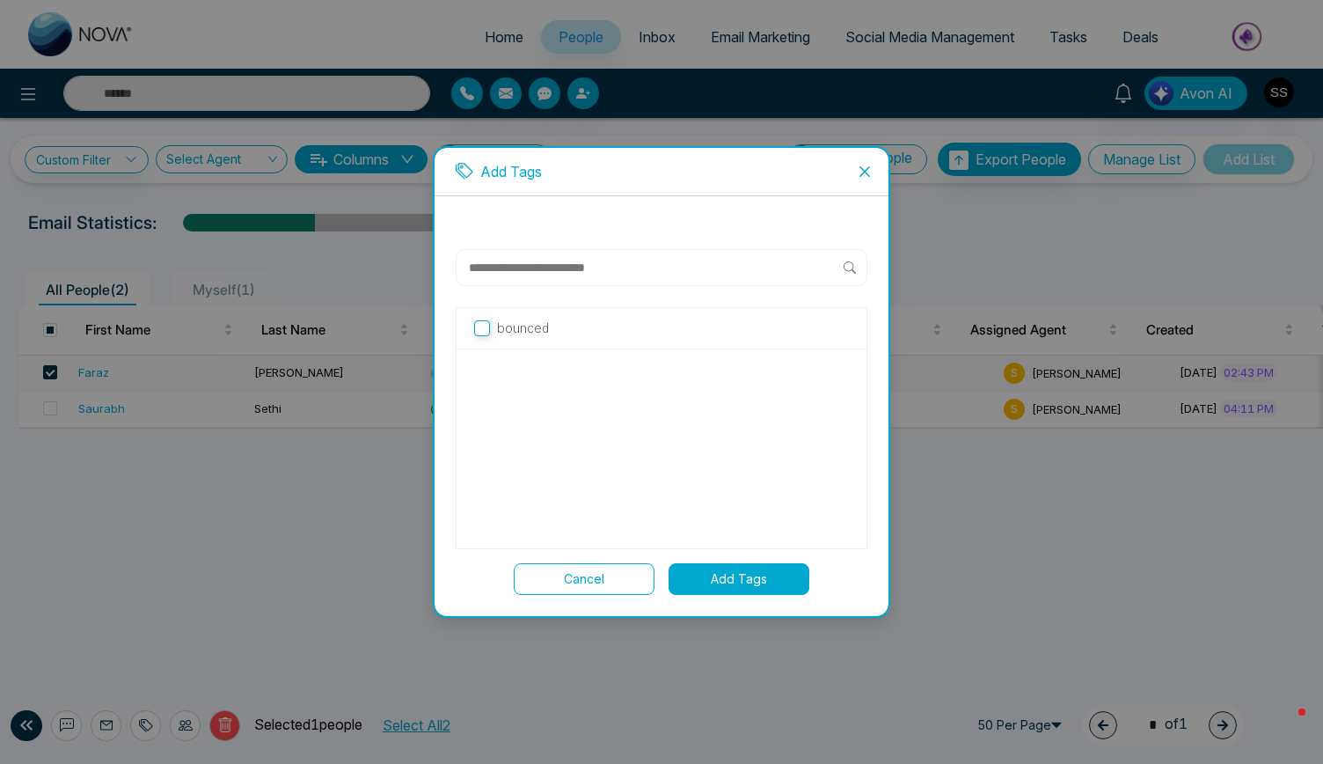
click at [561, 274] on input "text" at bounding box center [655, 267] width 377 height 21
type input "**********"
click at [624, 335] on span "Create new tag " active buyers "" at bounding box center [589, 332] width 185 height 19
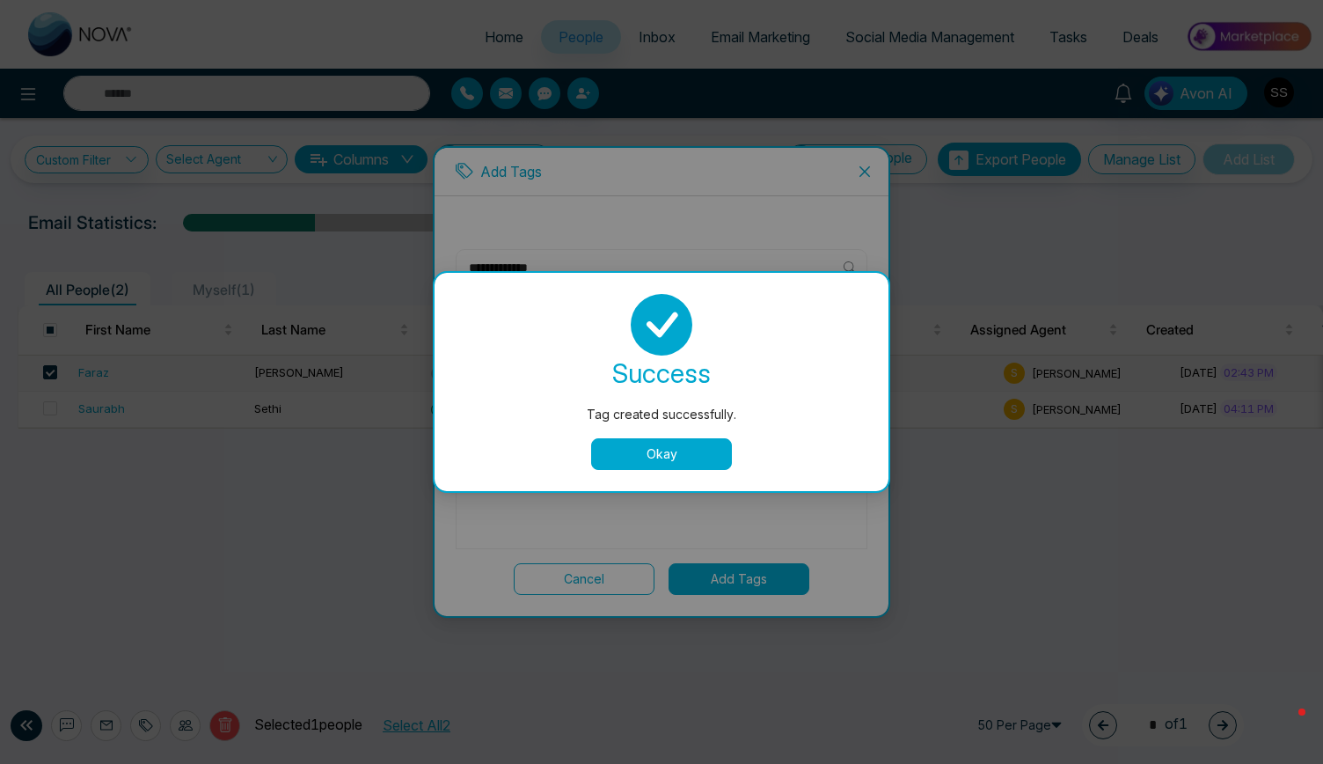
click at [657, 455] on button "Okay" at bounding box center [661, 454] width 141 height 32
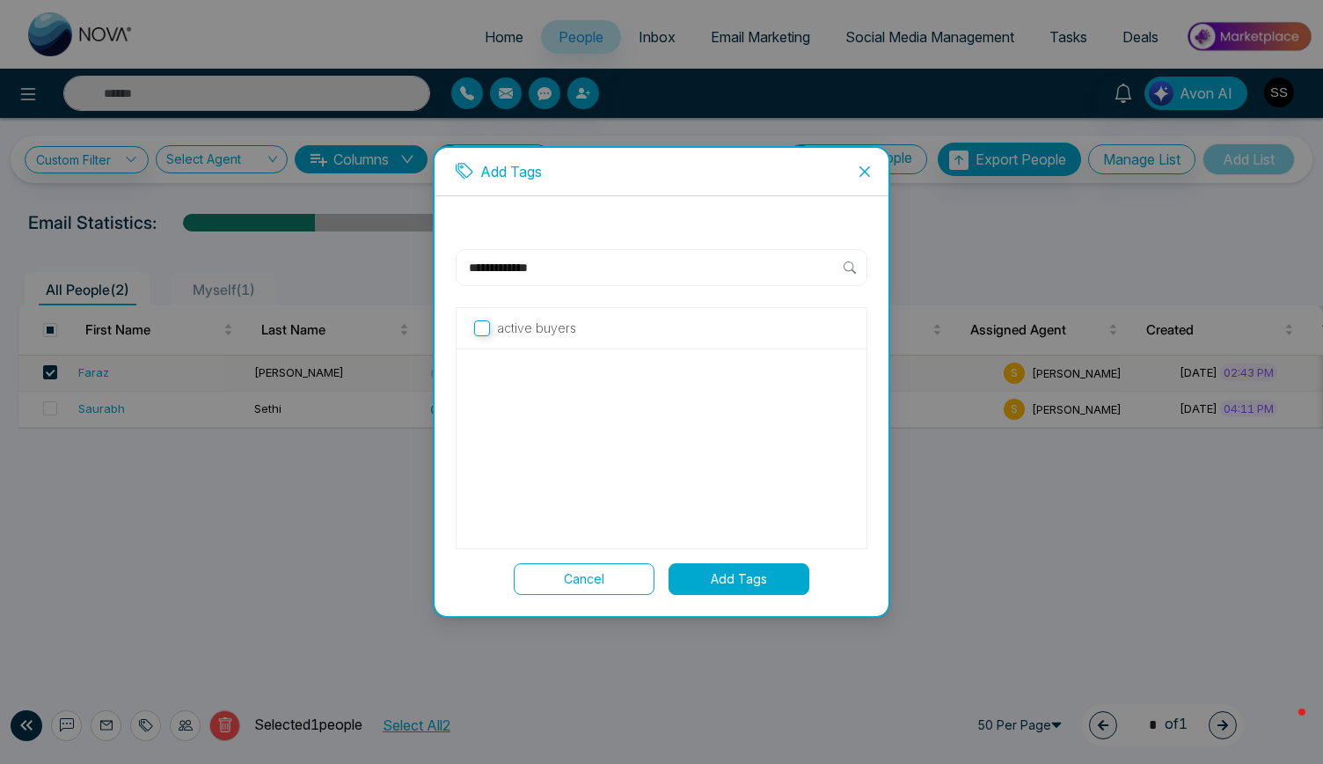
click at [729, 579] on button "Add Tags" at bounding box center [739, 579] width 141 height 32
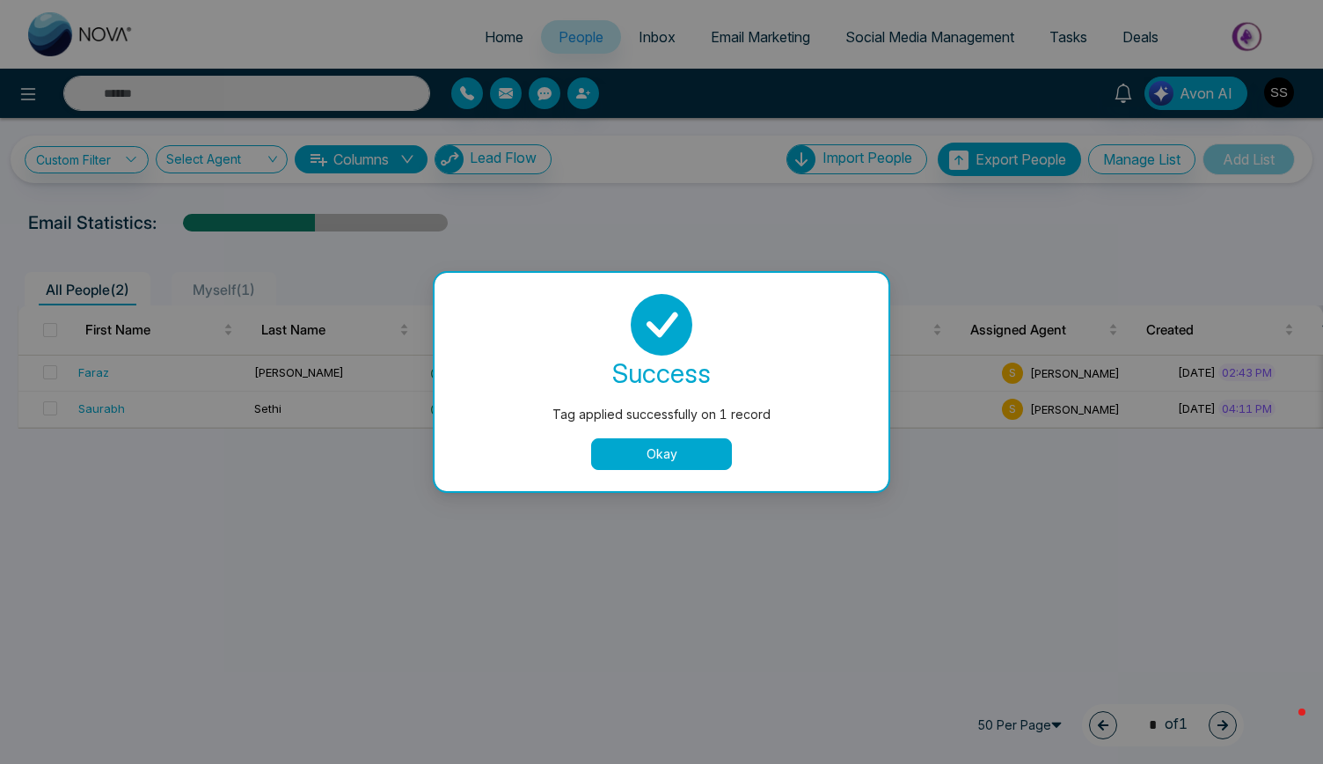
click at [667, 452] on button "Okay" at bounding box center [661, 454] width 141 height 32
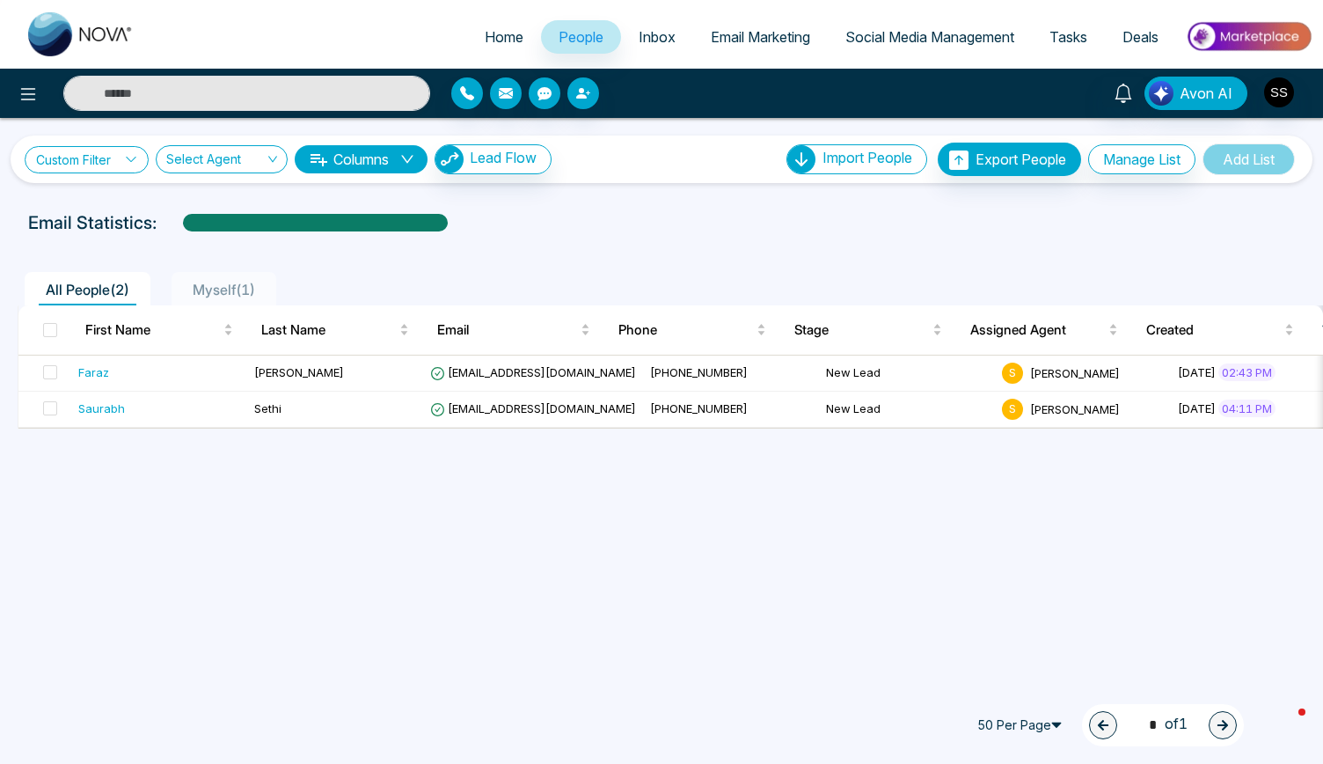
click at [96, 165] on link "Custom Filter" at bounding box center [87, 159] width 124 height 27
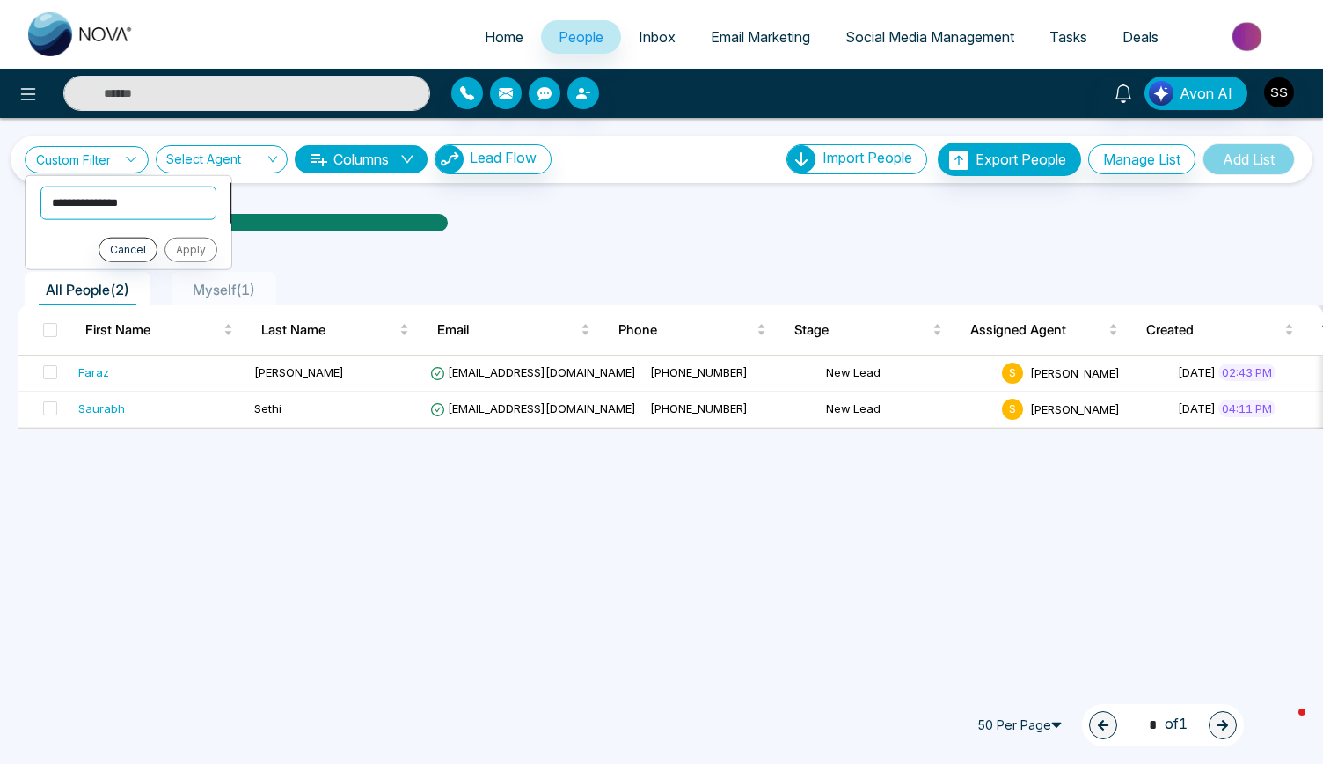
click at [92, 201] on select "**********" at bounding box center [128, 202] width 176 height 33
select select "****"
click at [40, 186] on select "**********" at bounding box center [128, 202] width 176 height 33
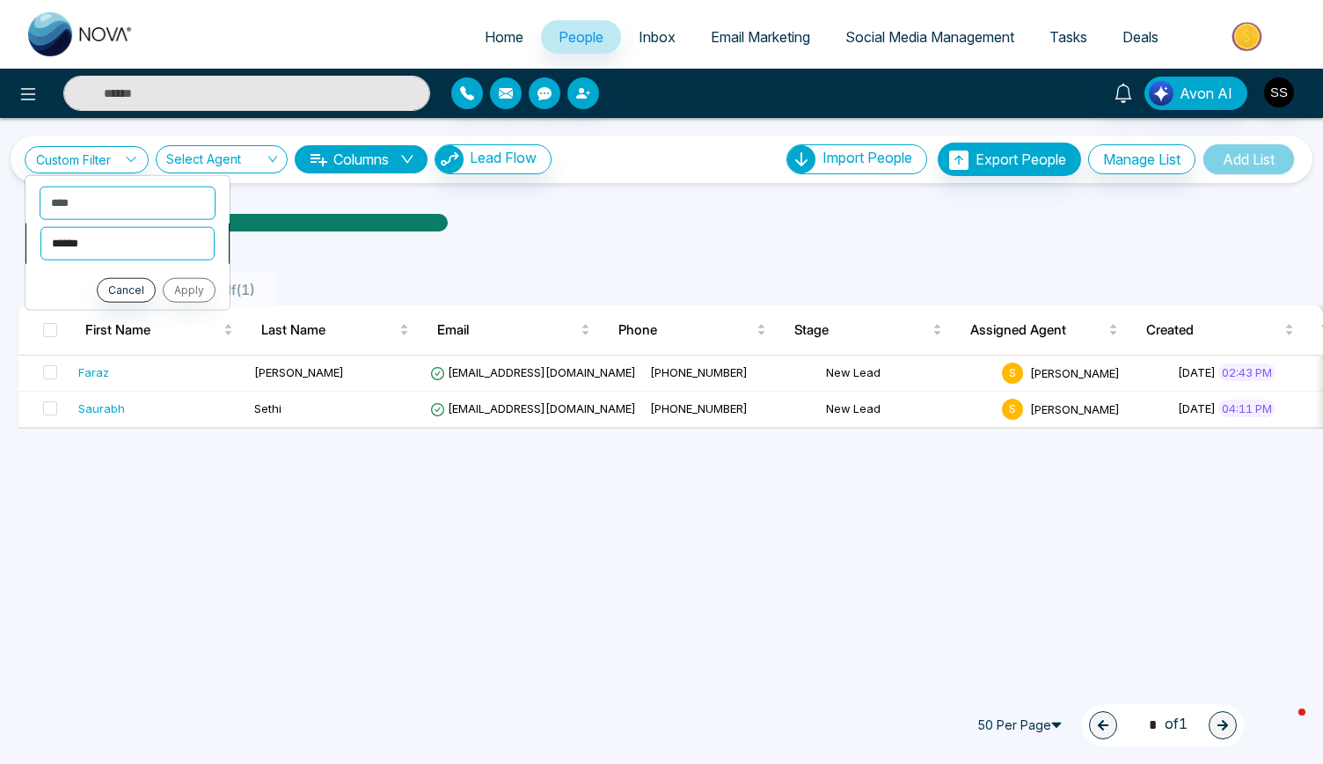
click at [84, 247] on select "**********" at bounding box center [127, 242] width 174 height 33
select select "*******"
click at [40, 226] on select "**********" at bounding box center [127, 242] width 174 height 33
click at [89, 282] on select "**********" at bounding box center [128, 279] width 176 height 33
select select "**********"
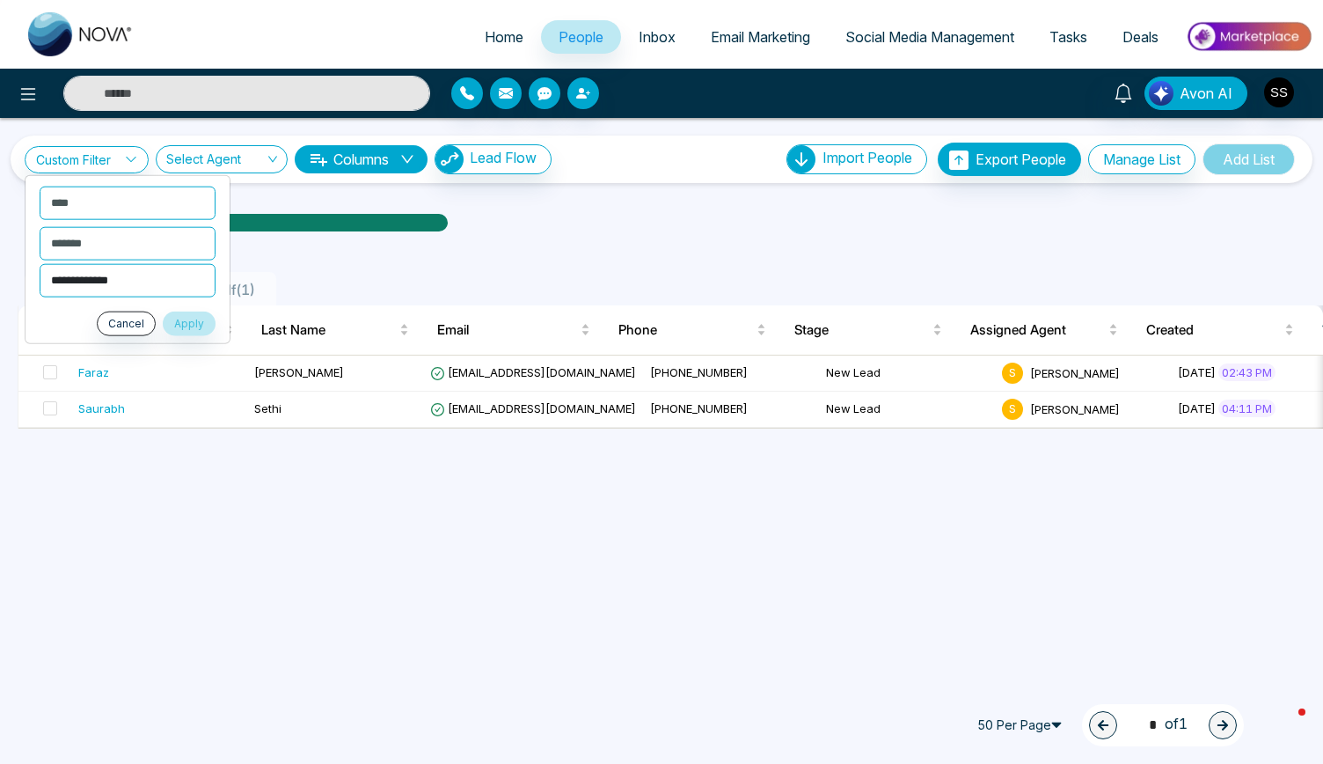
click at [40, 263] on select "**********" at bounding box center [128, 279] width 176 height 33
click at [188, 316] on button "Apply" at bounding box center [189, 323] width 53 height 25
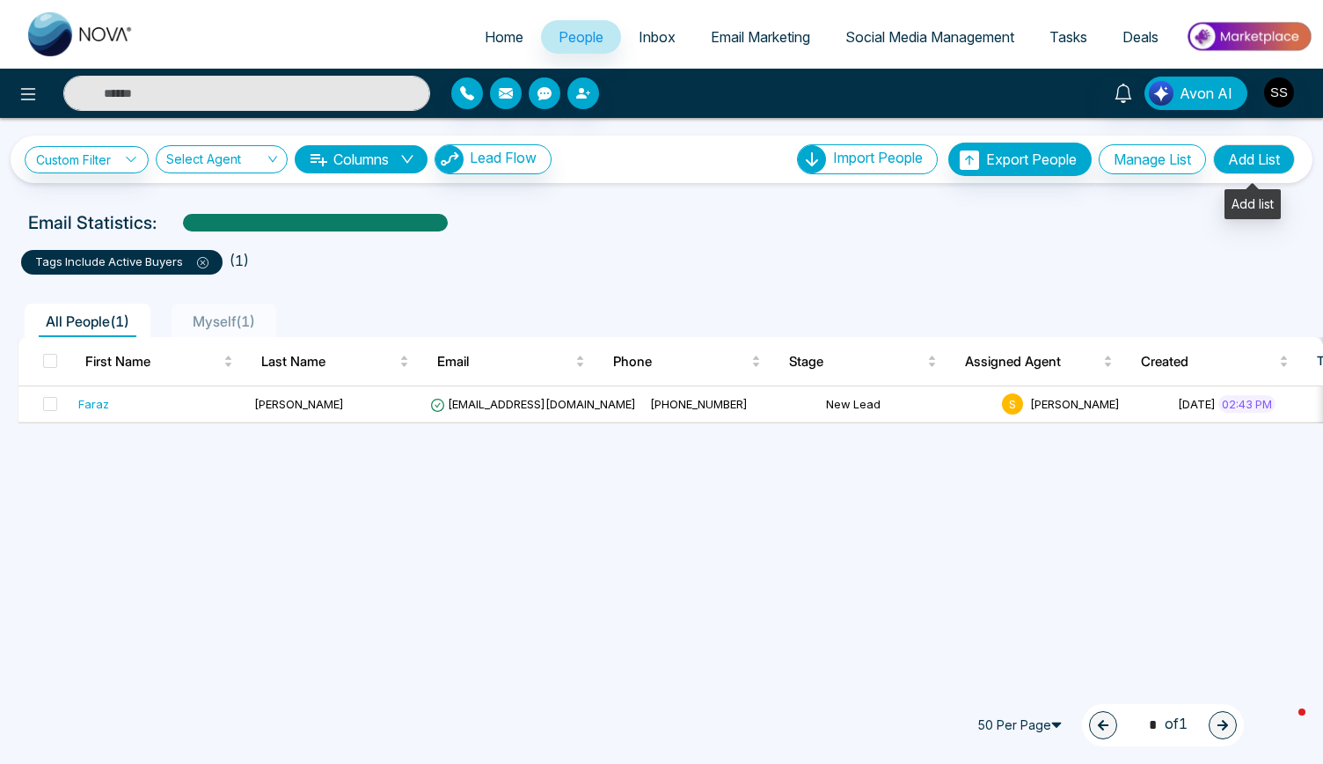
click at [1243, 155] on button "Add List" at bounding box center [1254, 159] width 82 height 30
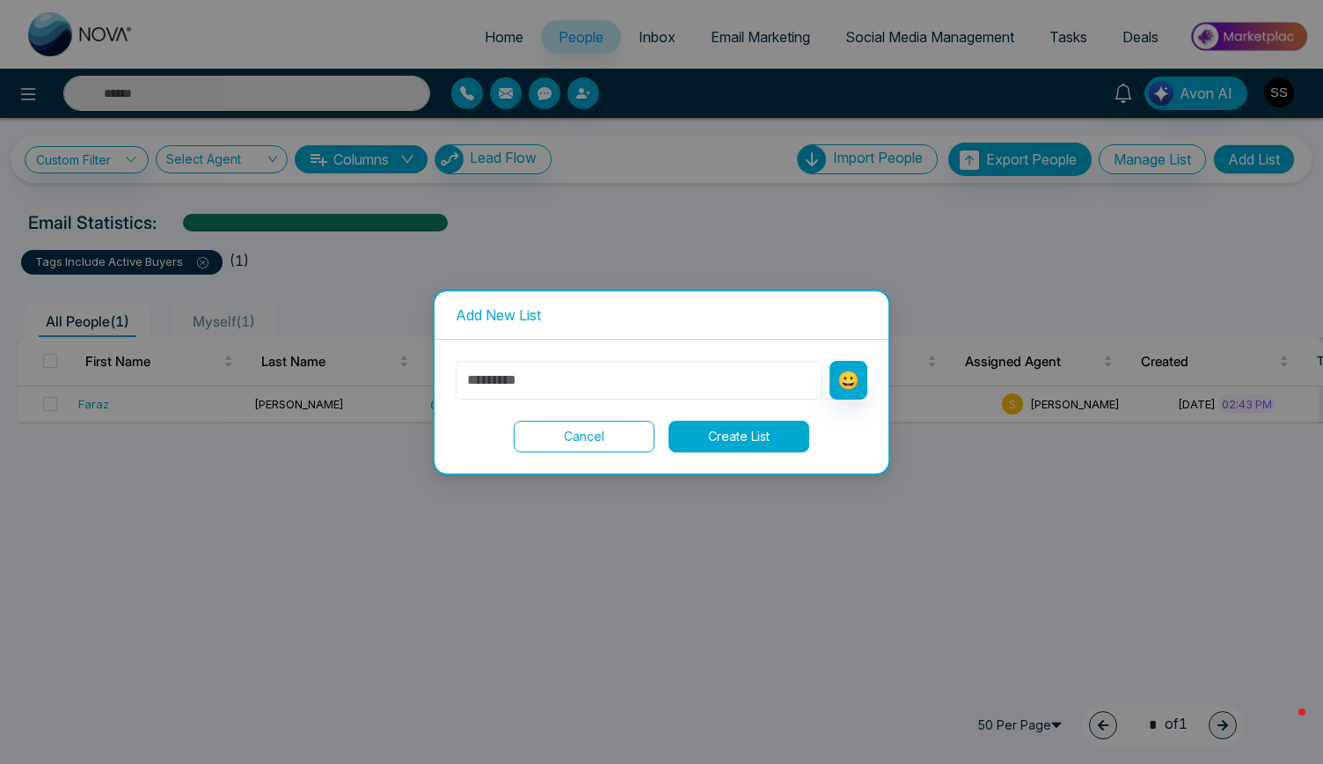
click at [592, 389] on input "text" at bounding box center [639, 380] width 367 height 39
type input "**********"
click at [723, 432] on button "Create List" at bounding box center [739, 437] width 141 height 32
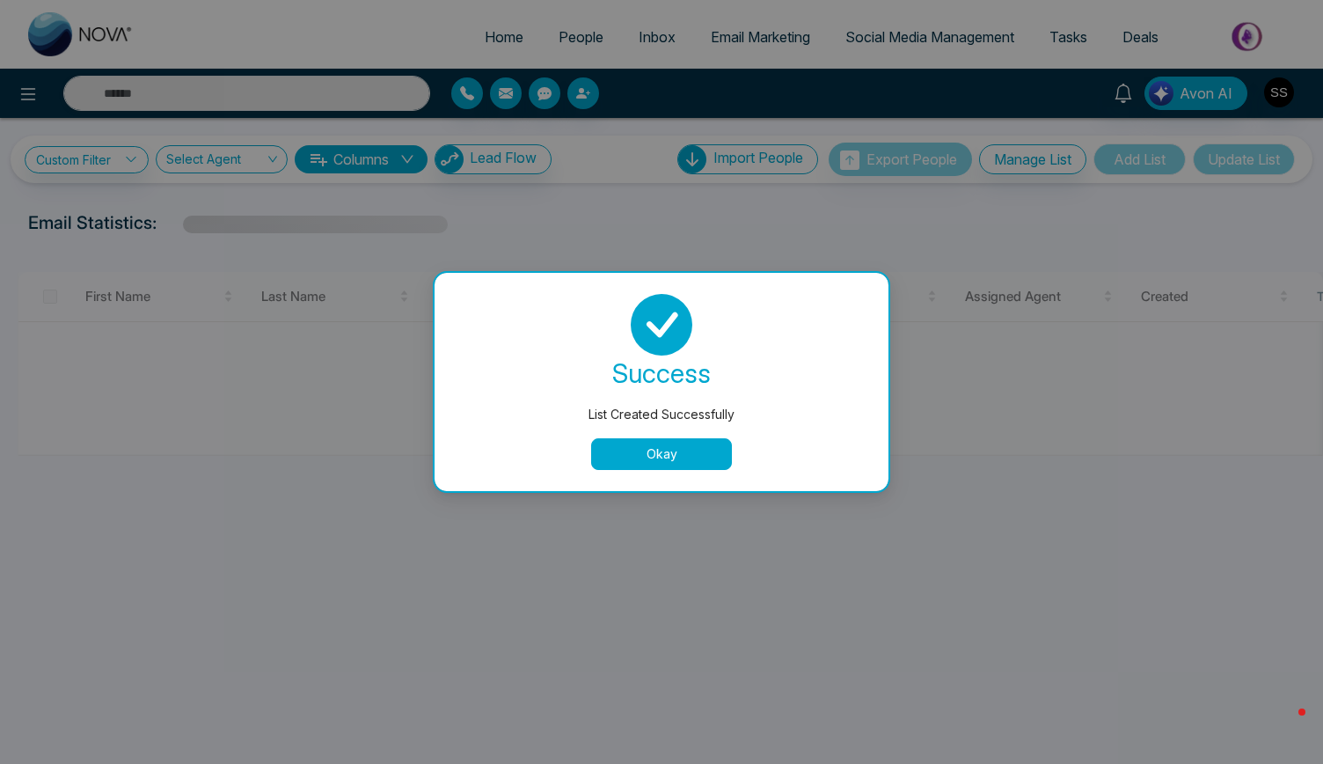
click at [680, 455] on button "Okay" at bounding box center [661, 454] width 141 height 32
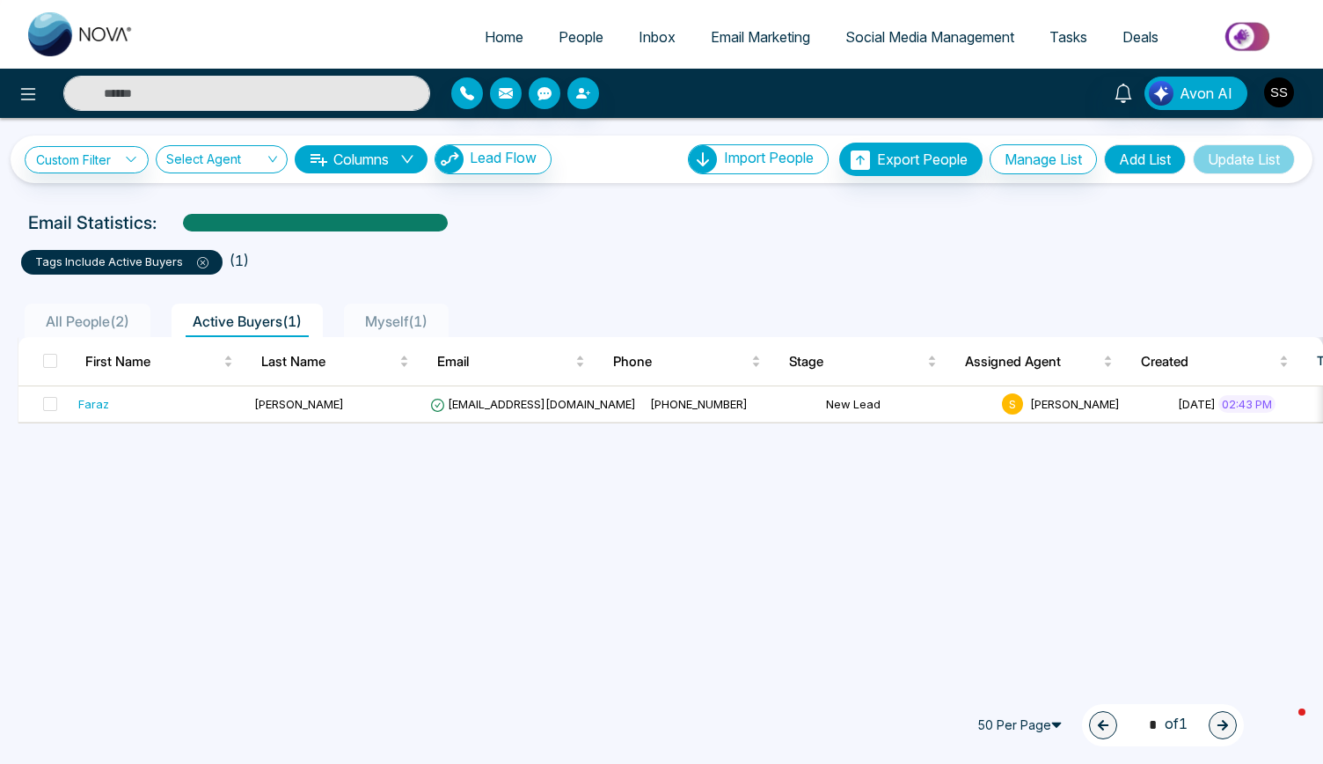
click at [568, 35] on span "People" at bounding box center [581, 37] width 45 height 18
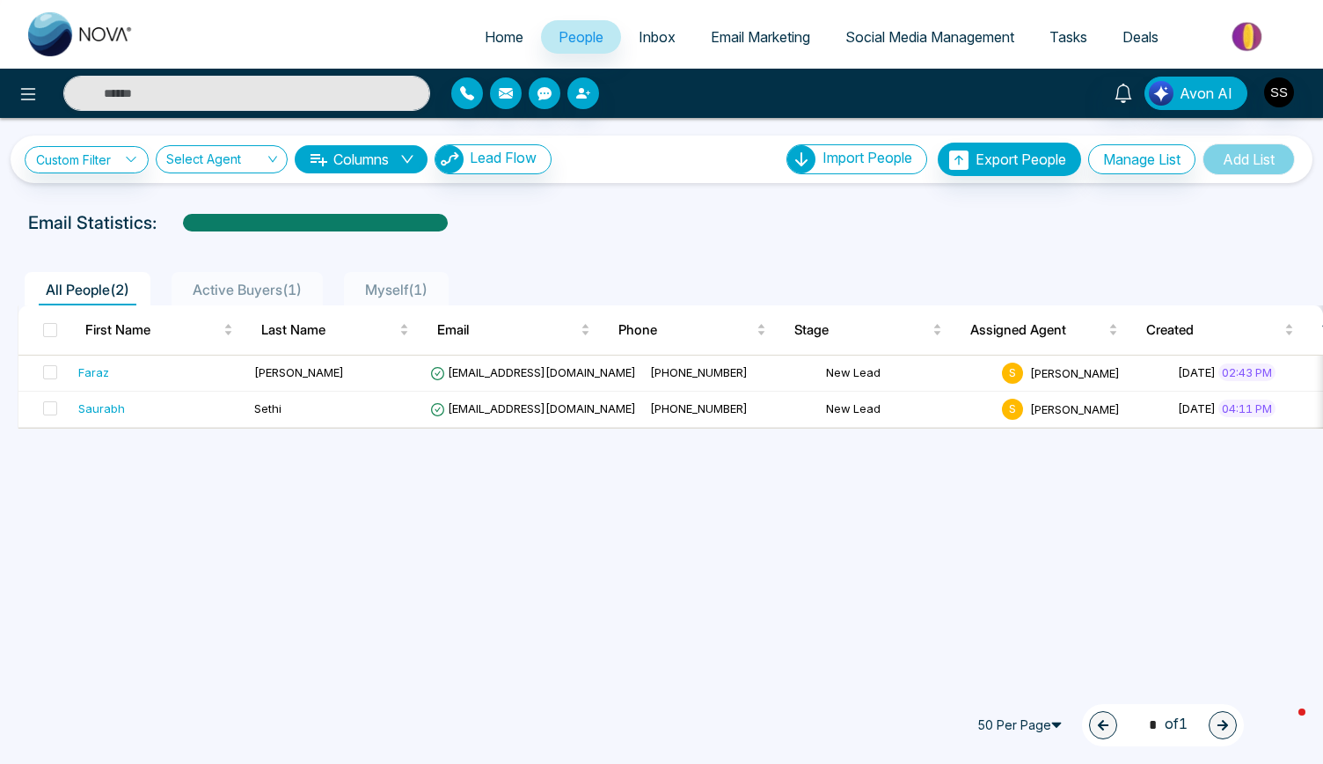
click at [238, 286] on span "Active Buyers ( 1 )" at bounding box center [247, 290] width 123 height 18
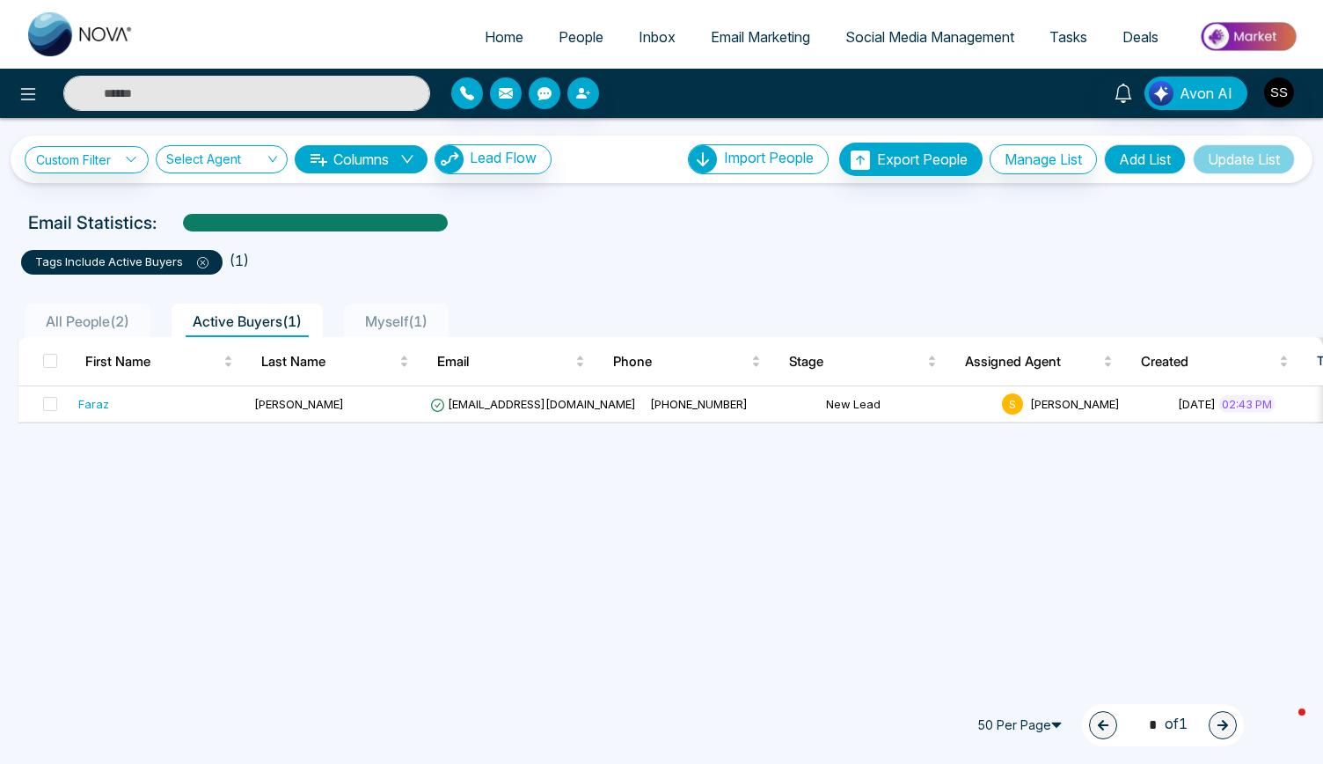
click at [88, 317] on span "All People ( 2 )" at bounding box center [88, 321] width 98 height 18
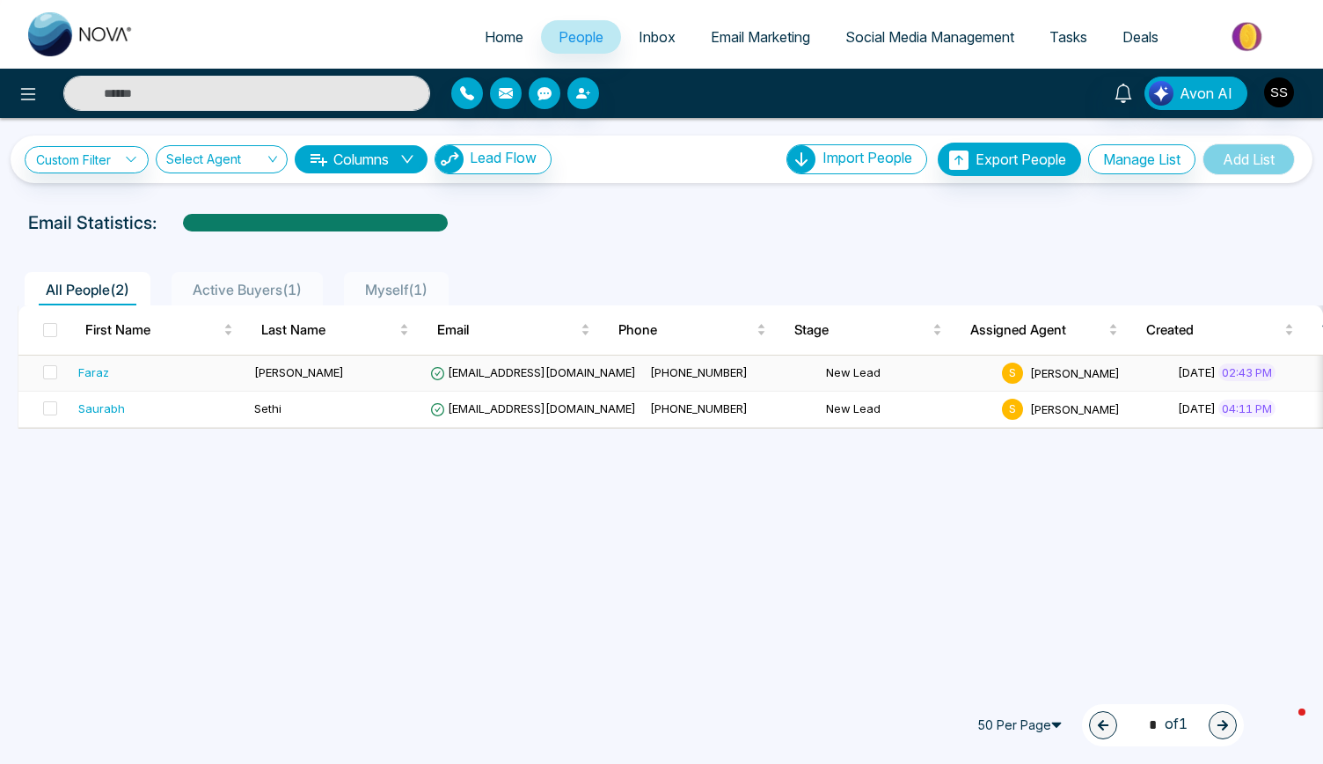
click at [93, 372] on div "Faraz" at bounding box center [93, 372] width 31 height 18
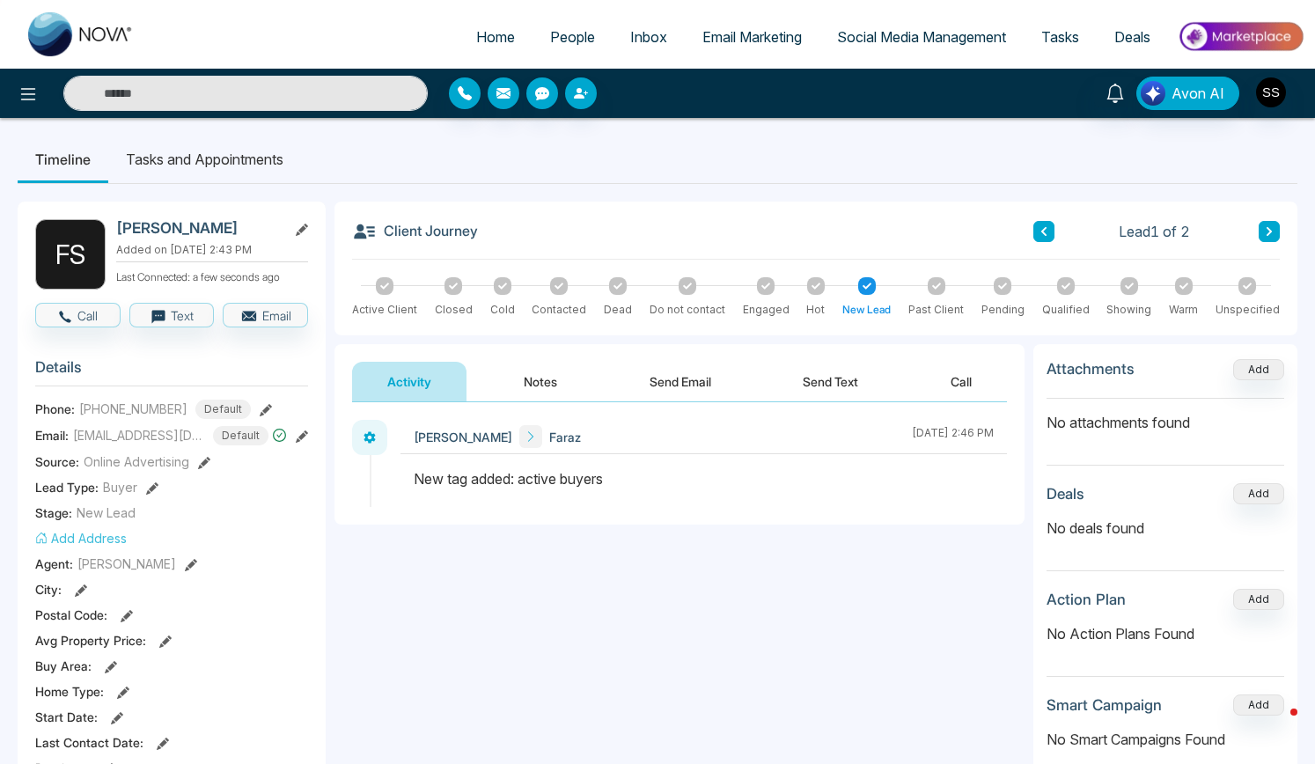
click at [539, 378] on button "Notes" at bounding box center [540, 382] width 104 height 40
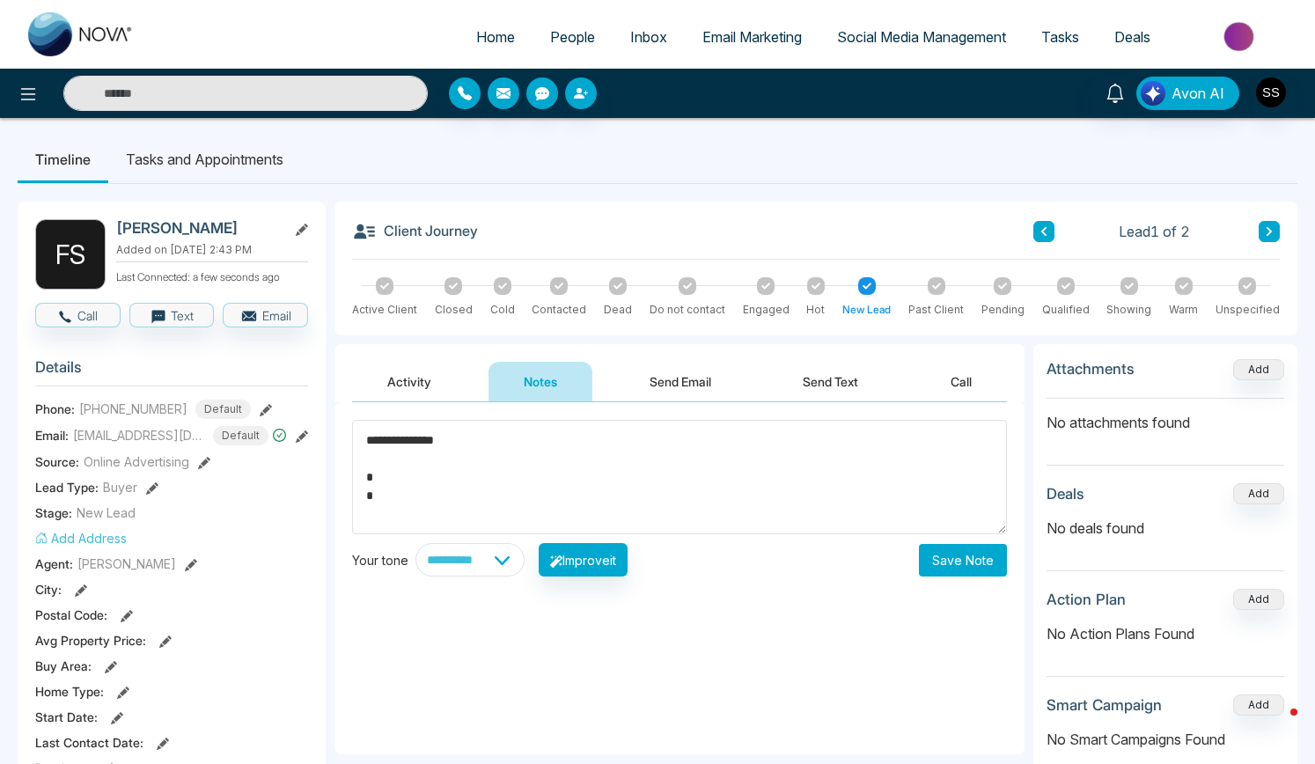
type textarea "**********"
click at [968, 560] on button "Save Note" at bounding box center [963, 560] width 88 height 33
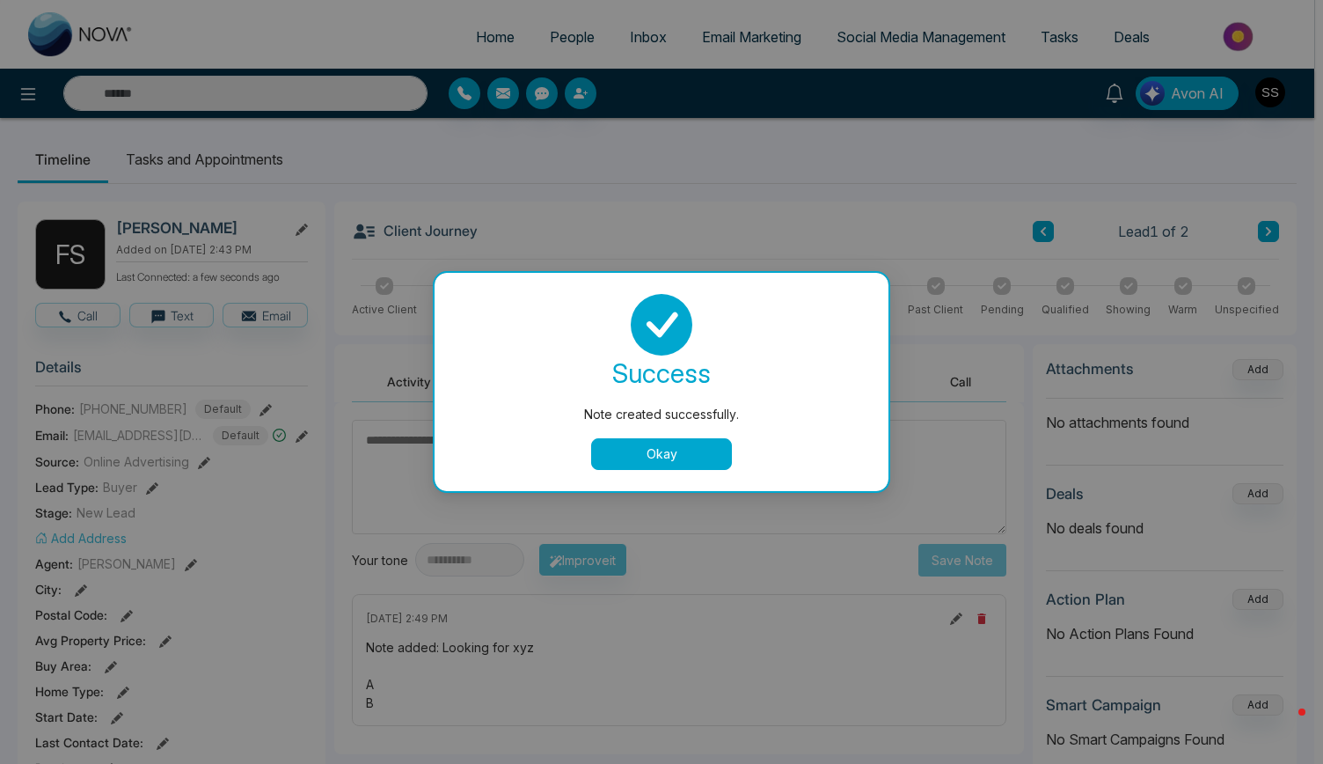
click at [660, 459] on button "Okay" at bounding box center [661, 454] width 141 height 32
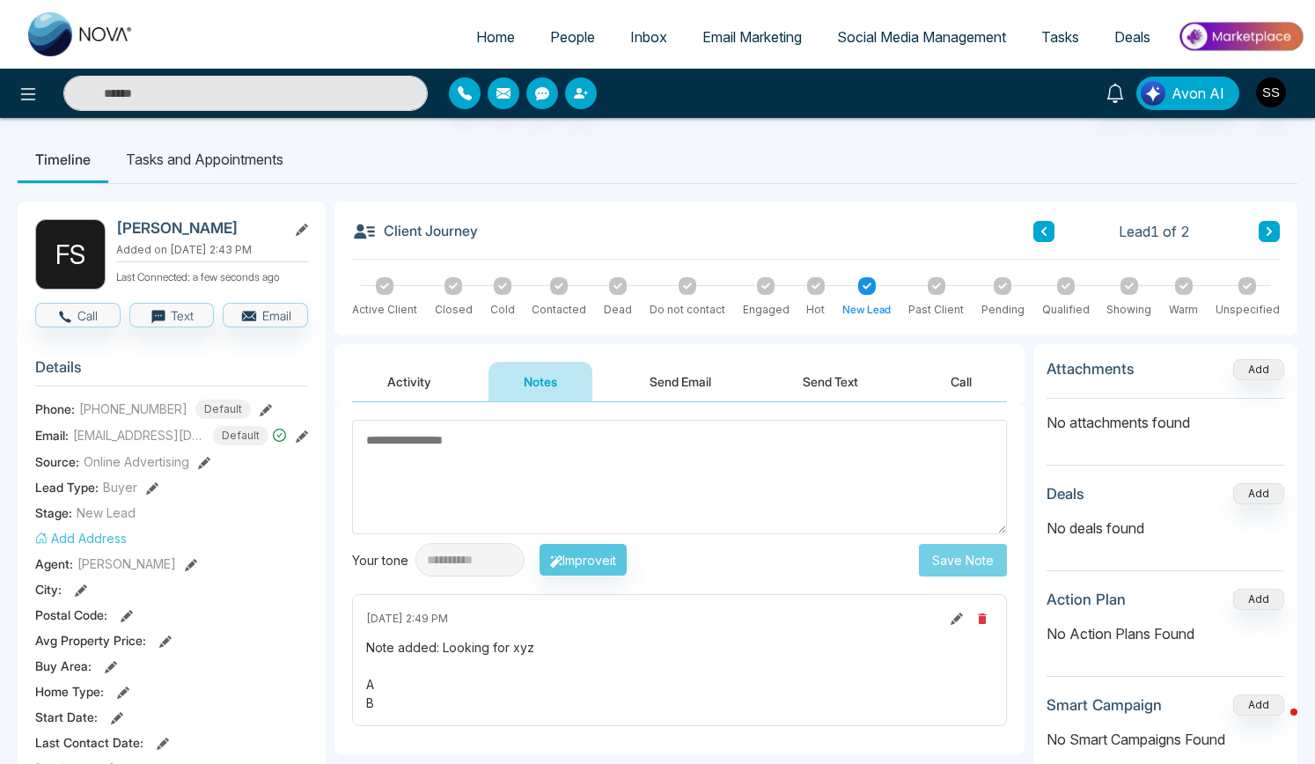
click at [563, 35] on span "People" at bounding box center [572, 37] width 45 height 18
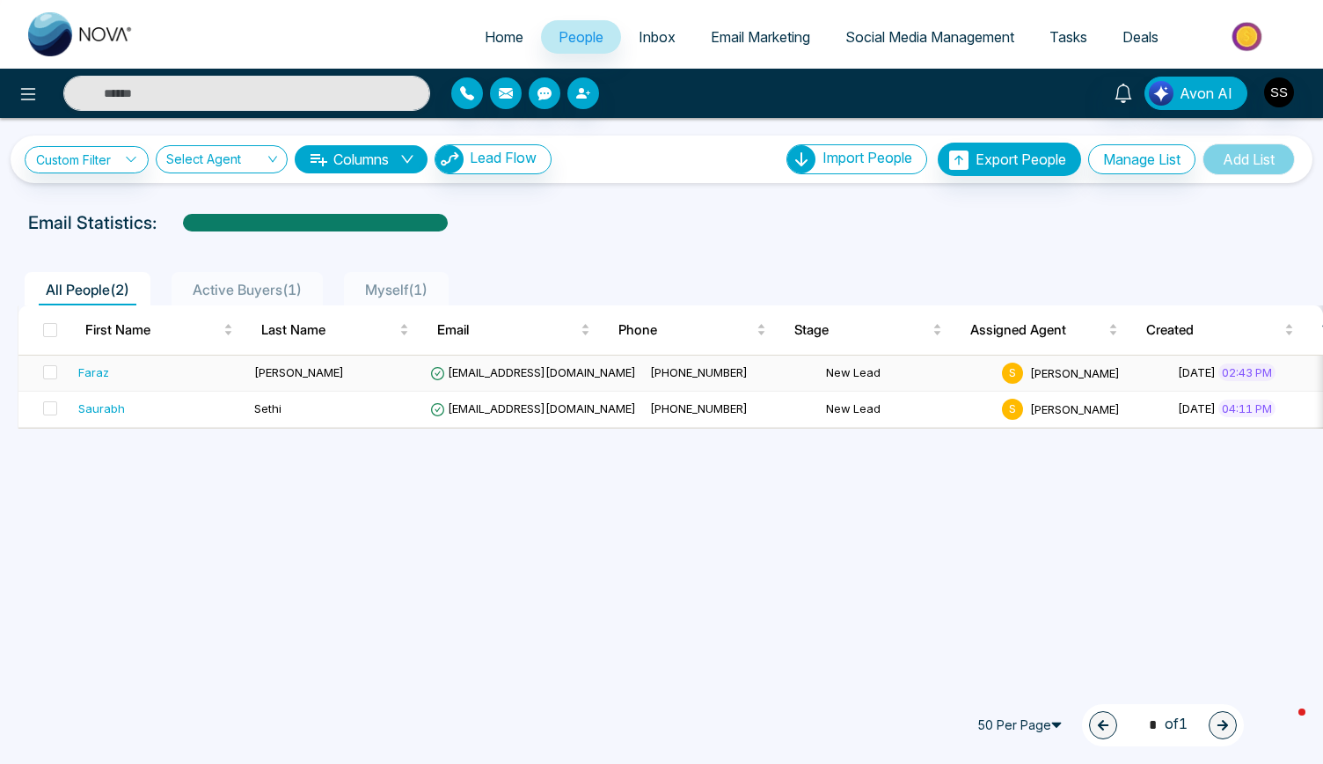
click at [90, 370] on div "Faraz" at bounding box center [93, 372] width 31 height 18
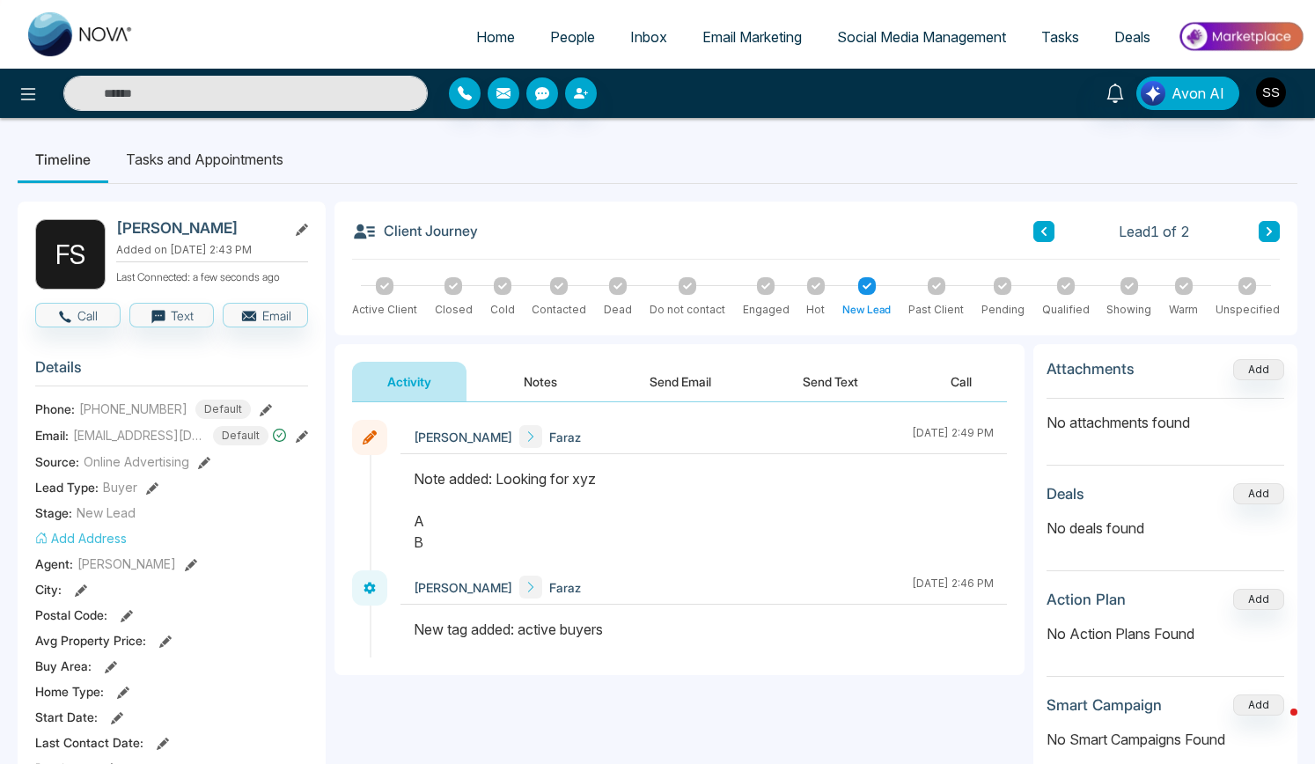
drag, startPoint x: 438, startPoint y: 541, endPoint x: 368, endPoint y: 436, distance: 126.2
click at [368, 436] on div "Saurabh Sethi Faraz August 18 2025 | 2:49 PM" at bounding box center [679, 495] width 655 height 150
click at [368, 436] on icon at bounding box center [370, 437] width 14 height 14
click at [528, 516] on div "Note added: Looking for xyz A B" at bounding box center [704, 510] width 580 height 84
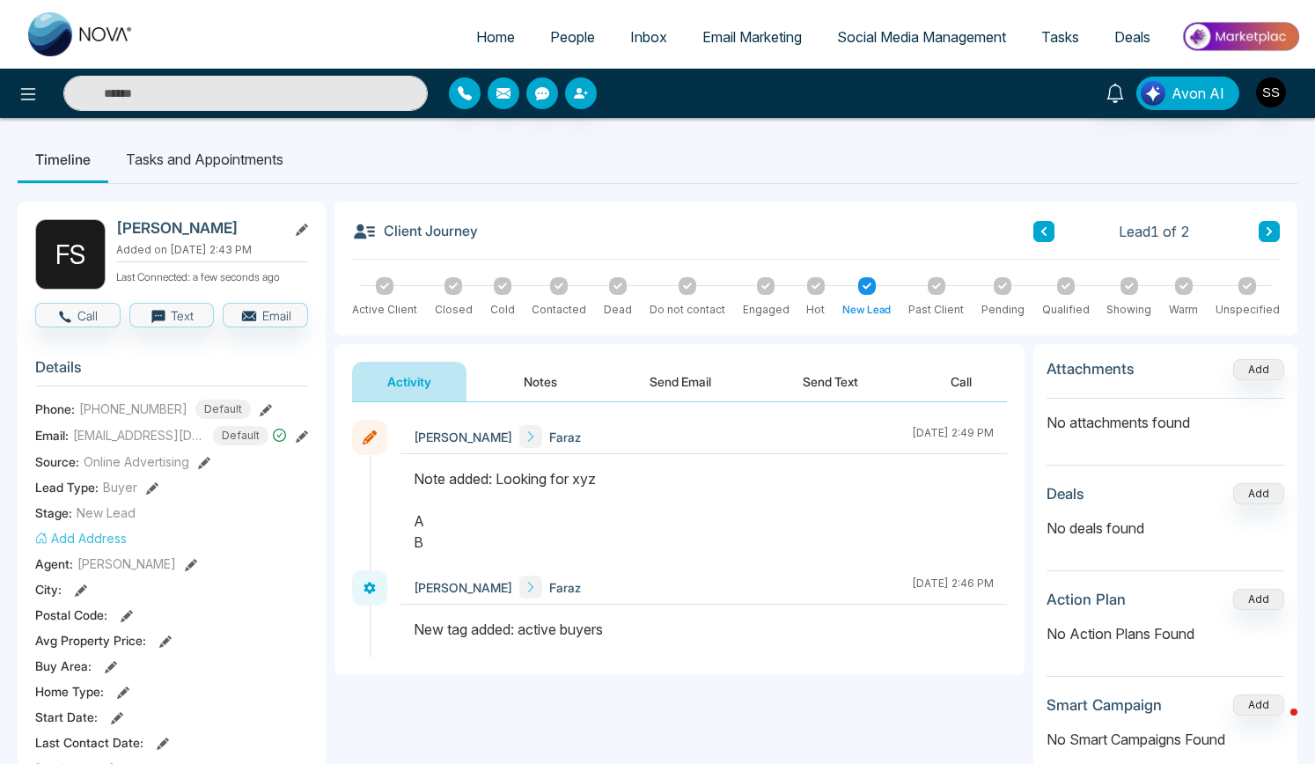
click at [367, 437] on icon at bounding box center [370, 437] width 14 height 14
click at [366, 437] on icon at bounding box center [370, 437] width 14 height 14
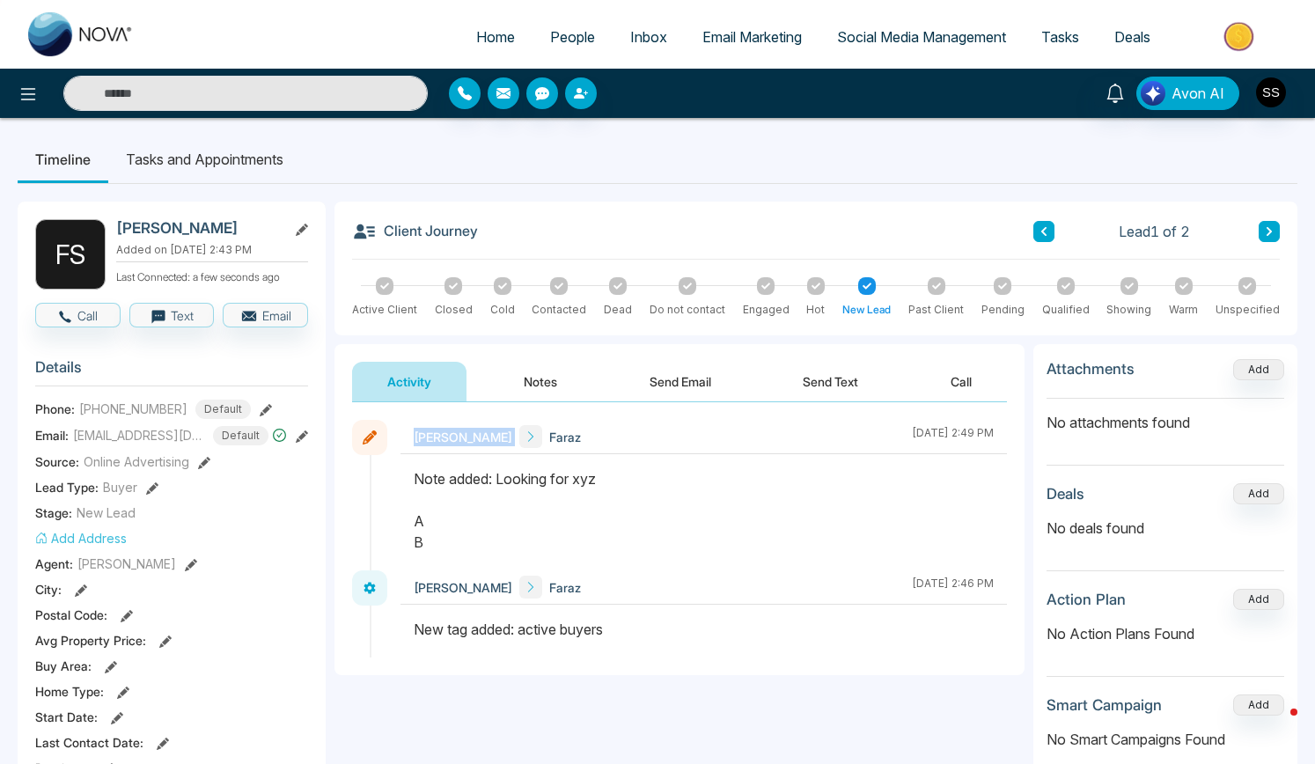
click at [366, 437] on icon at bounding box center [370, 437] width 14 height 14
click at [531, 374] on button "Notes" at bounding box center [540, 382] width 104 height 40
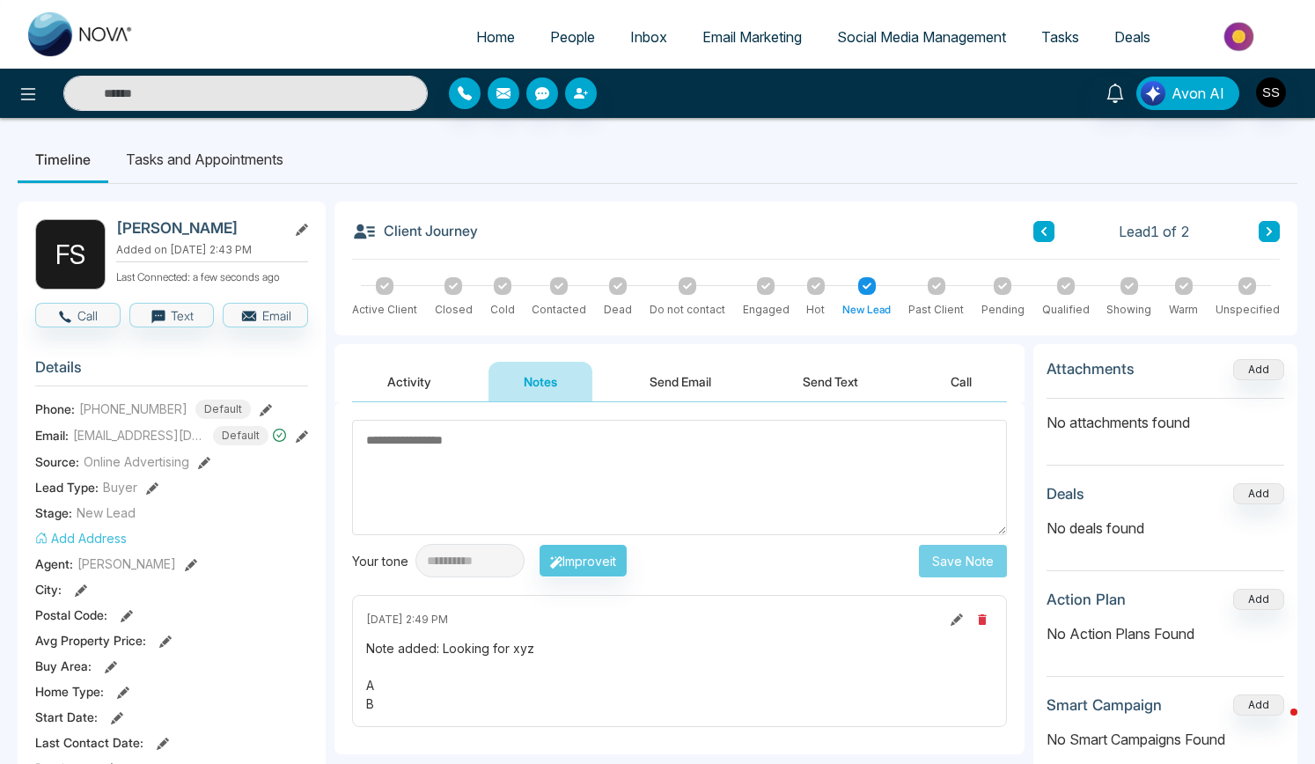
click at [956, 619] on icon at bounding box center [956, 619] width 12 height 12
type textarea "**********"
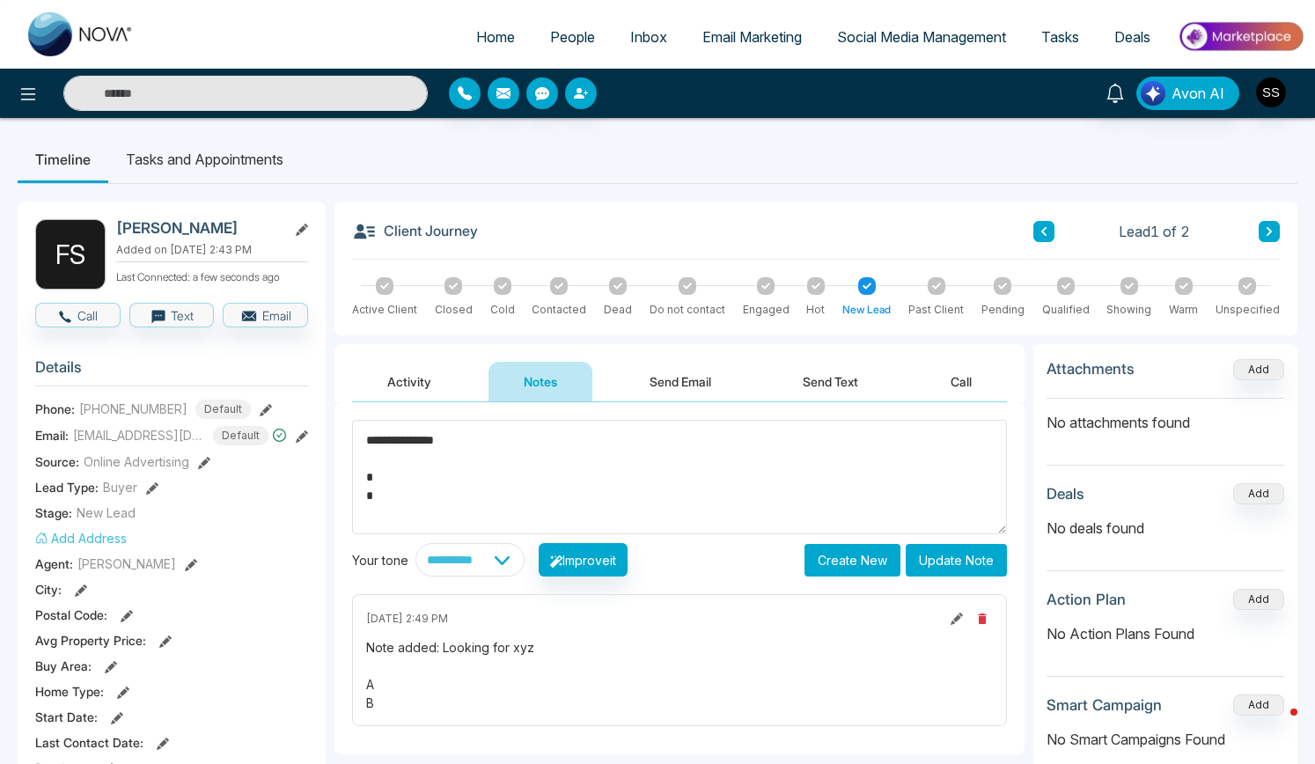
click at [980, 619] on icon "button" at bounding box center [982, 618] width 8 height 11
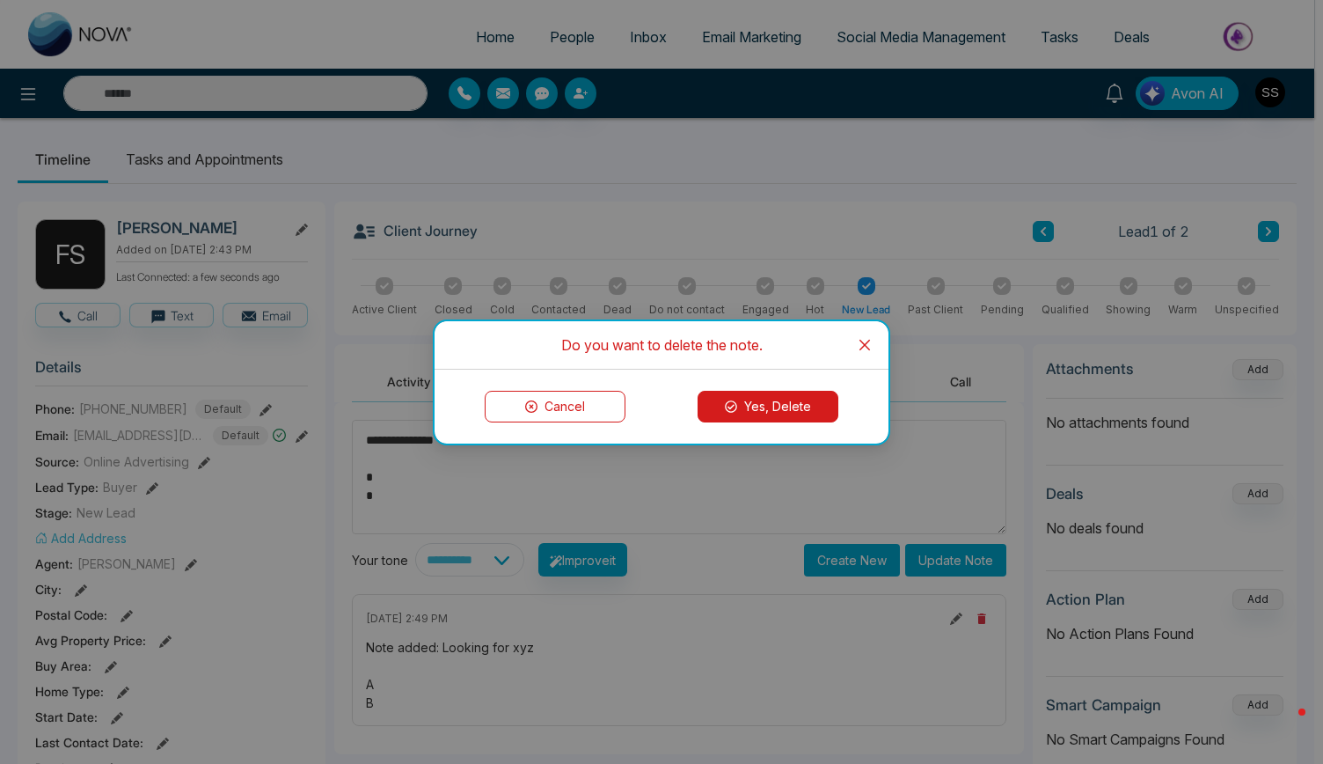
click at [757, 403] on button "Yes, Delete" at bounding box center [768, 407] width 141 height 32
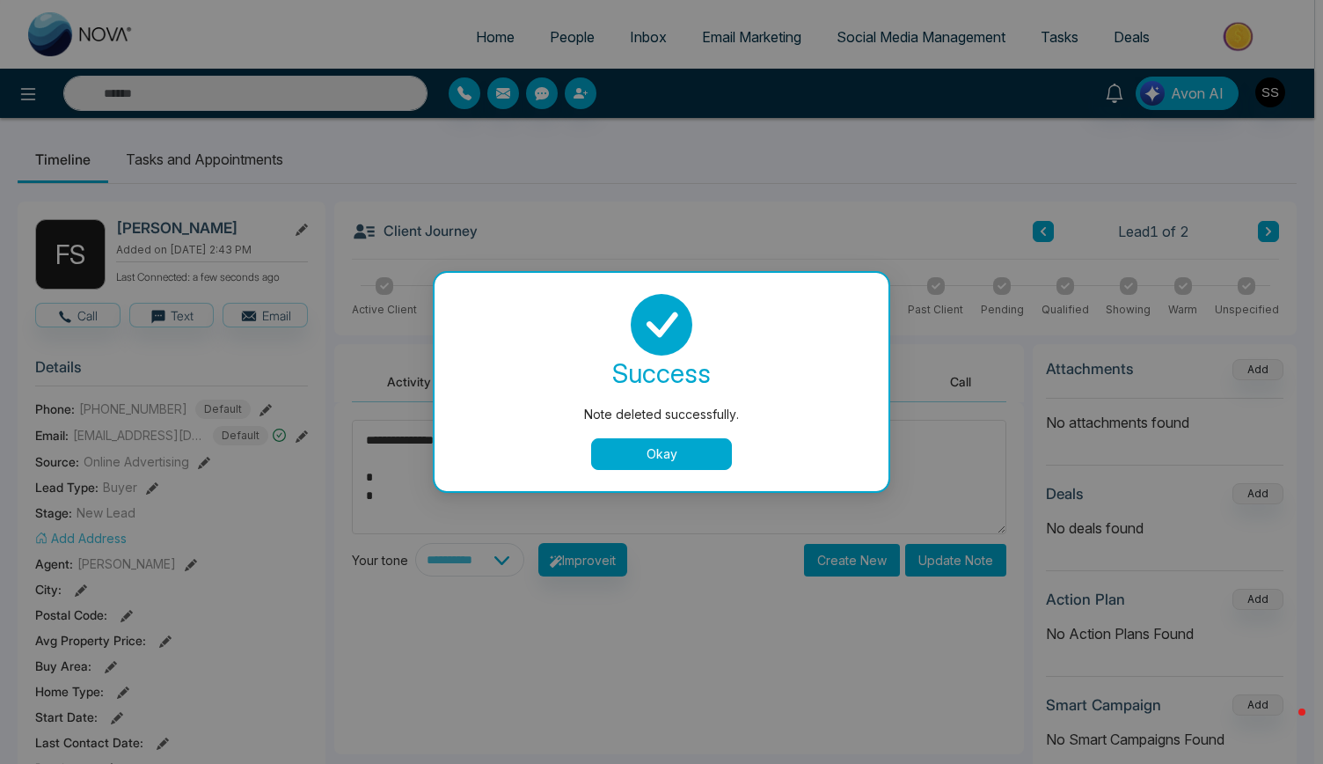
click at [636, 463] on button "Okay" at bounding box center [661, 454] width 141 height 32
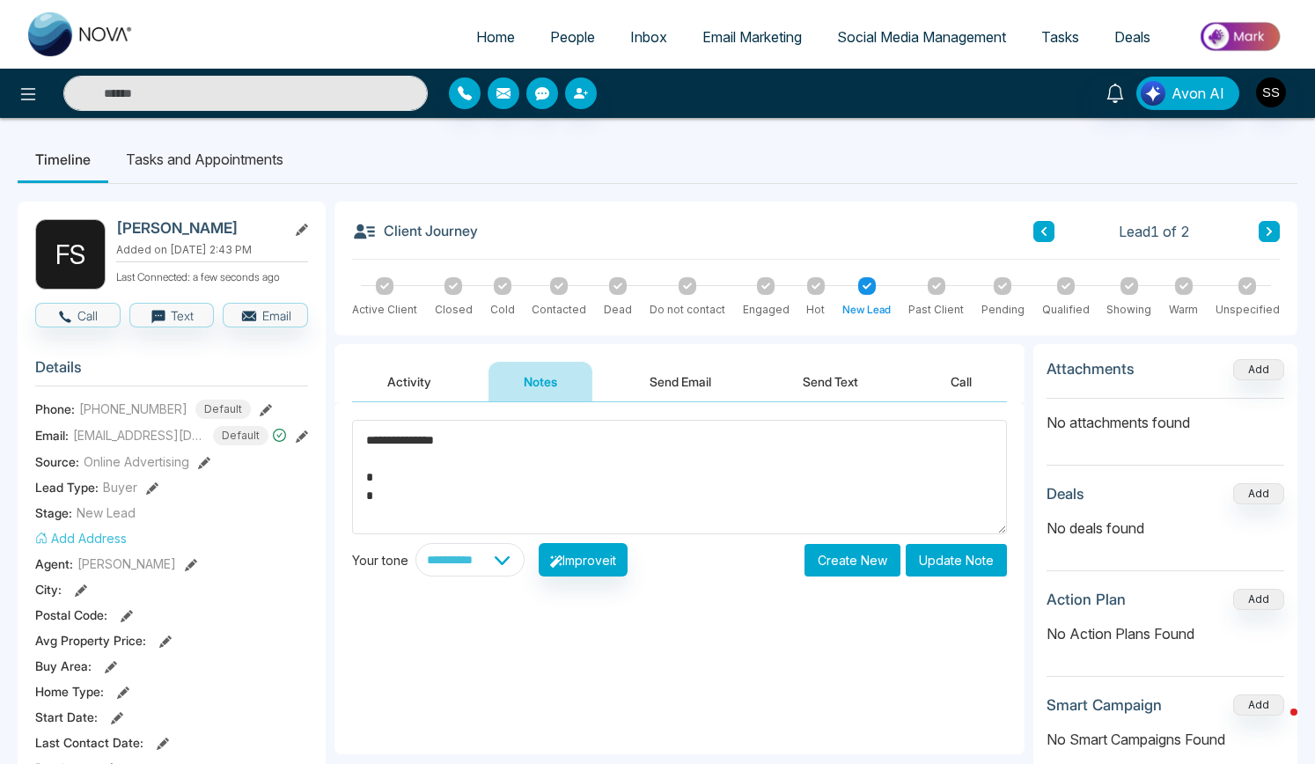
click at [377, 287] on div at bounding box center [385, 286] width 18 height 18
click at [648, 441] on textarea "**********" at bounding box center [679, 477] width 655 height 114
click at [167, 156] on li "Tasks and Appointments" at bounding box center [204, 160] width 193 height 48
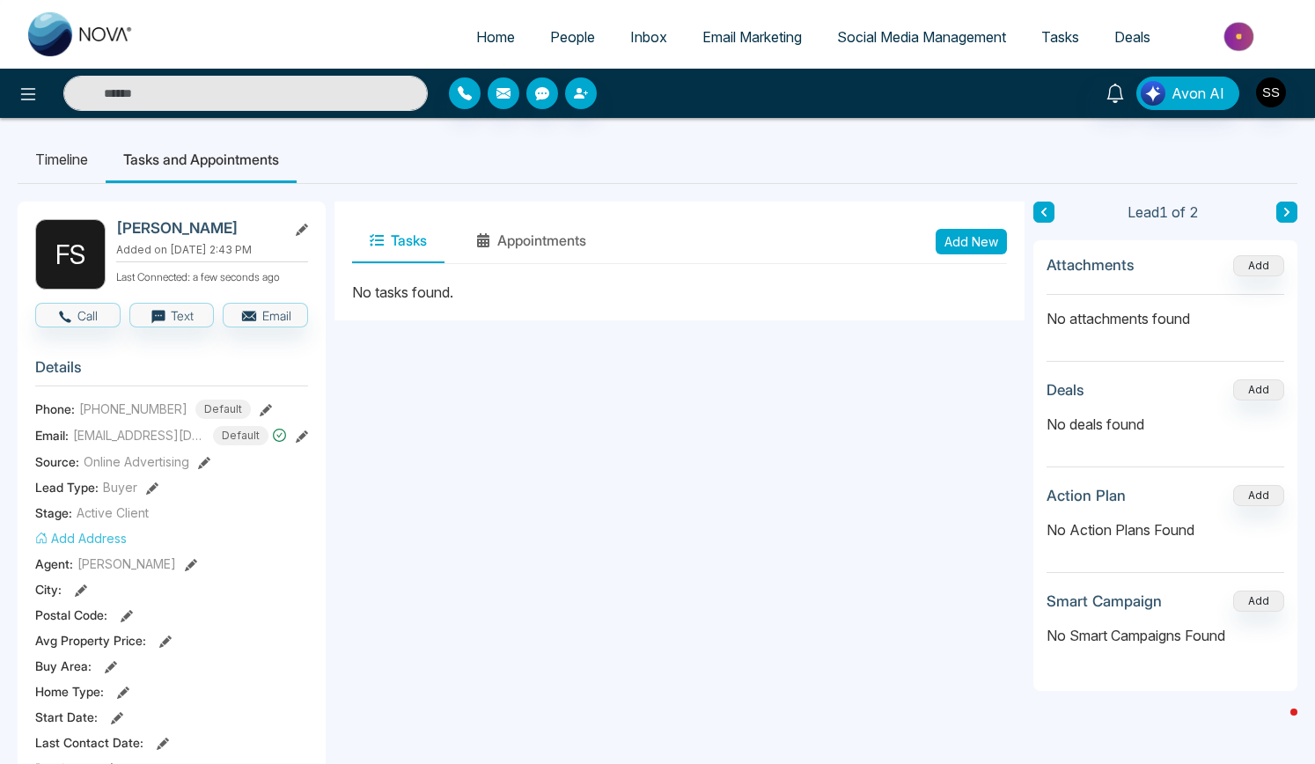
click at [963, 238] on button "Add New" at bounding box center [970, 242] width 71 height 26
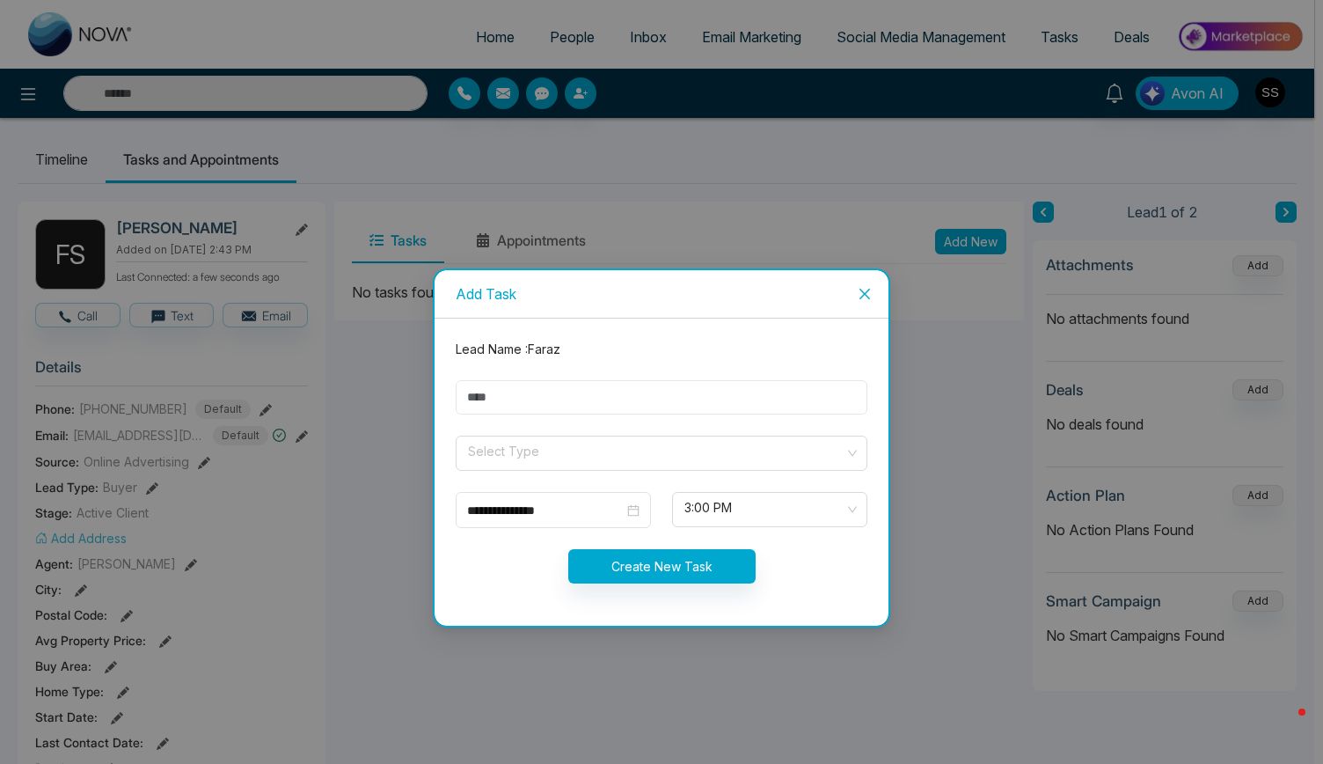
click at [509, 399] on input "text" at bounding box center [662, 397] width 412 height 34
type input "*********"
click at [509, 455] on input "search" at bounding box center [655, 449] width 378 height 26
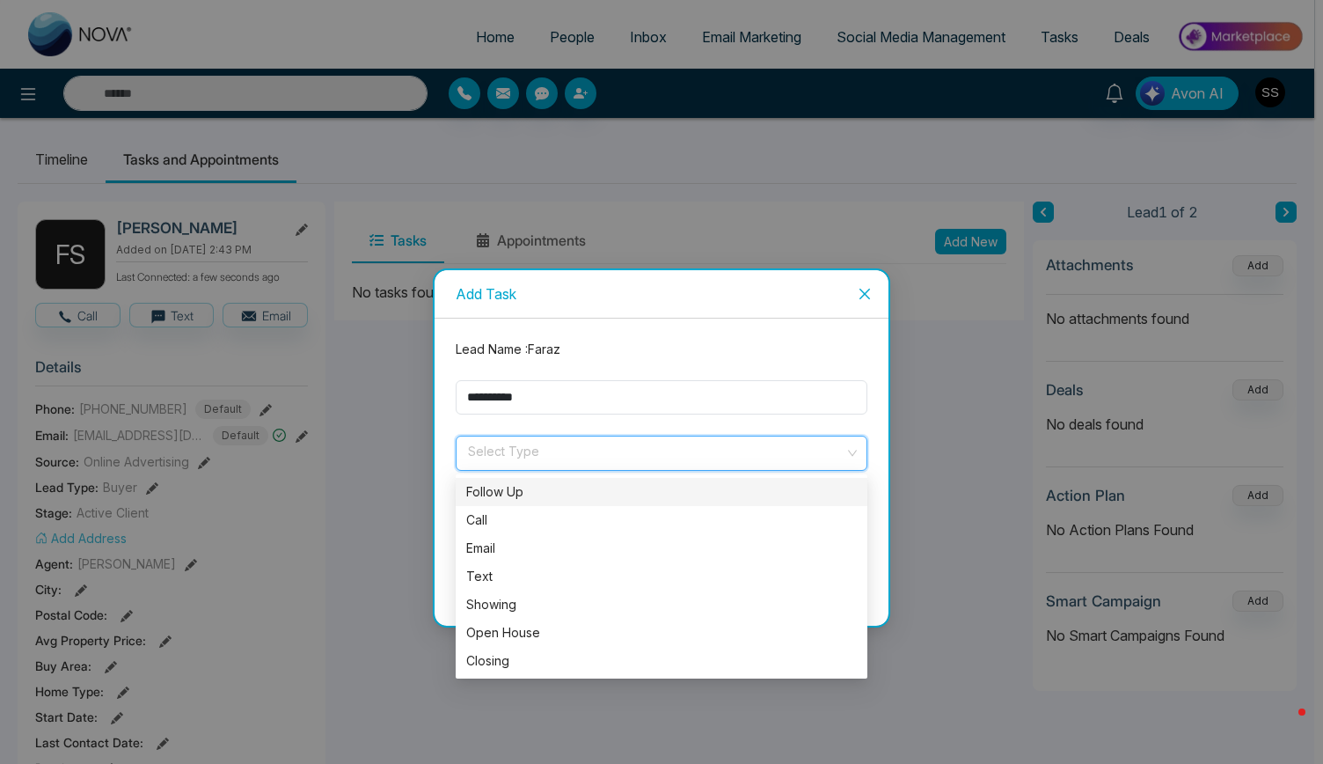
click at [503, 494] on div "Follow Up" at bounding box center [661, 491] width 391 height 19
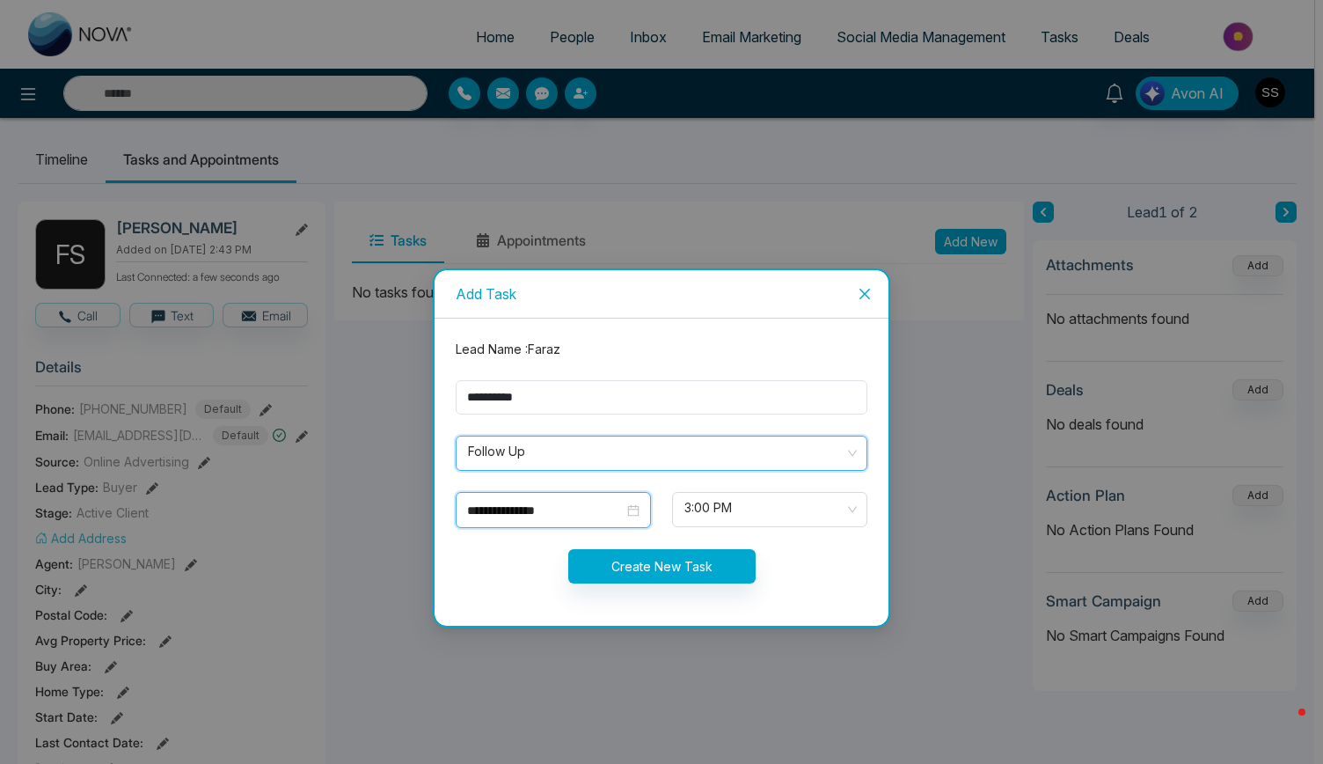
click at [521, 509] on input "**********" at bounding box center [545, 510] width 157 height 19
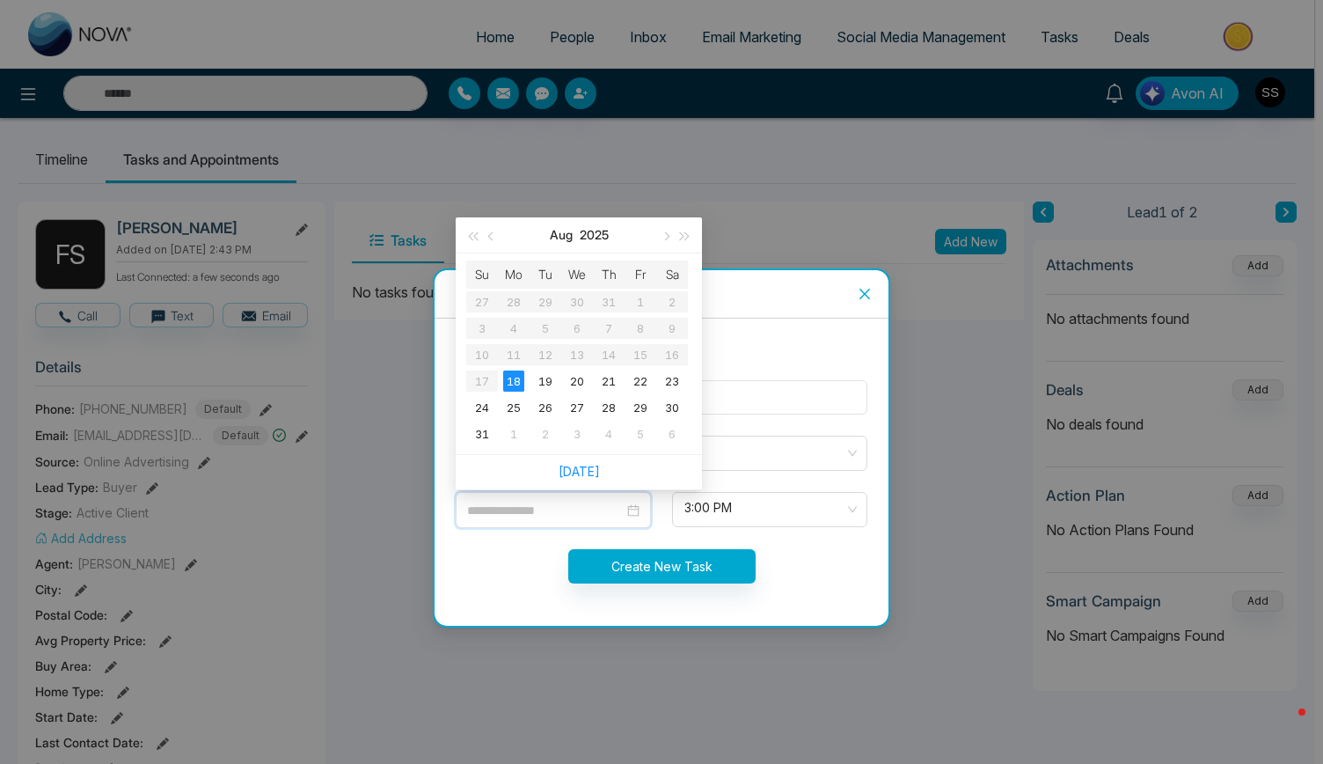
type input "**********"
click at [515, 380] on div "18" at bounding box center [513, 380] width 21 height 21
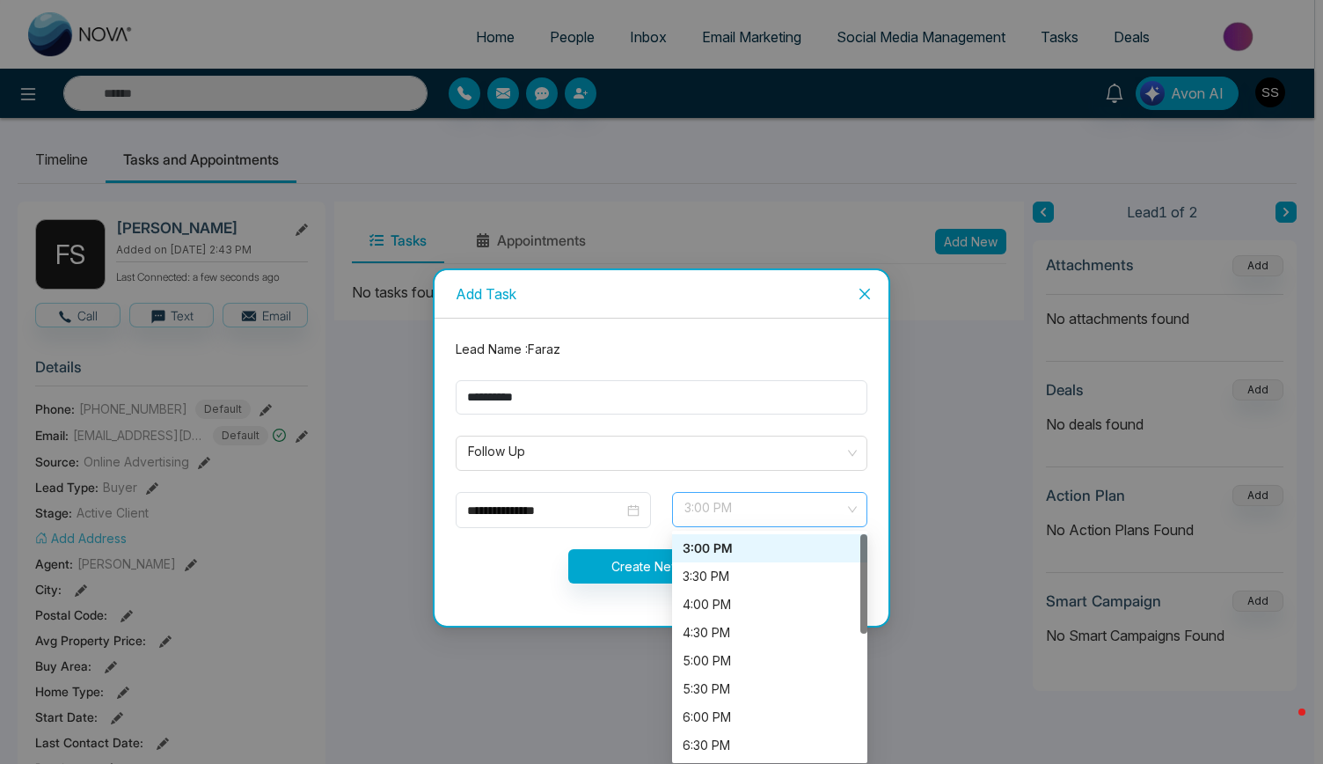
click at [731, 499] on span "3:00 PM" at bounding box center [770, 510] width 171 height 30
click at [707, 605] on div "4:00 PM" at bounding box center [770, 604] width 174 height 19
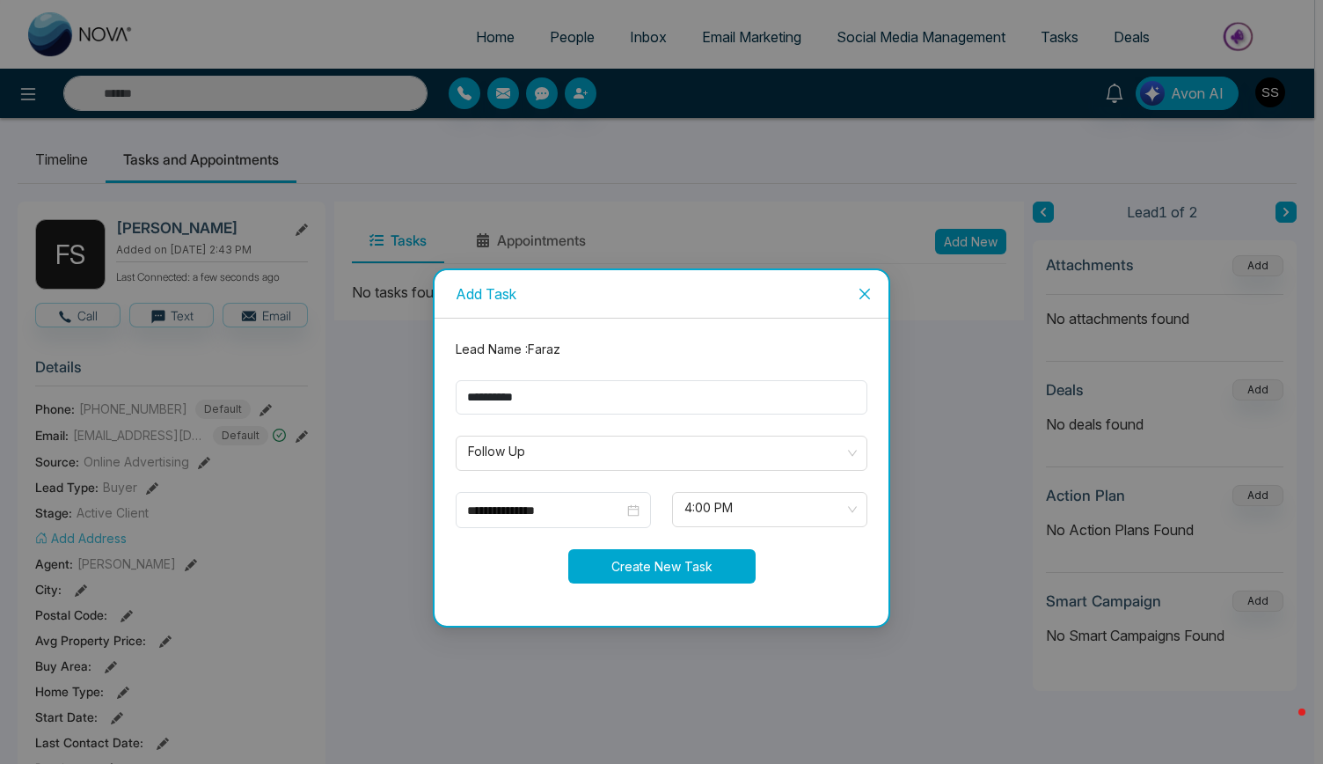
click at [648, 568] on button "Create New Task" at bounding box center [661, 566] width 187 height 34
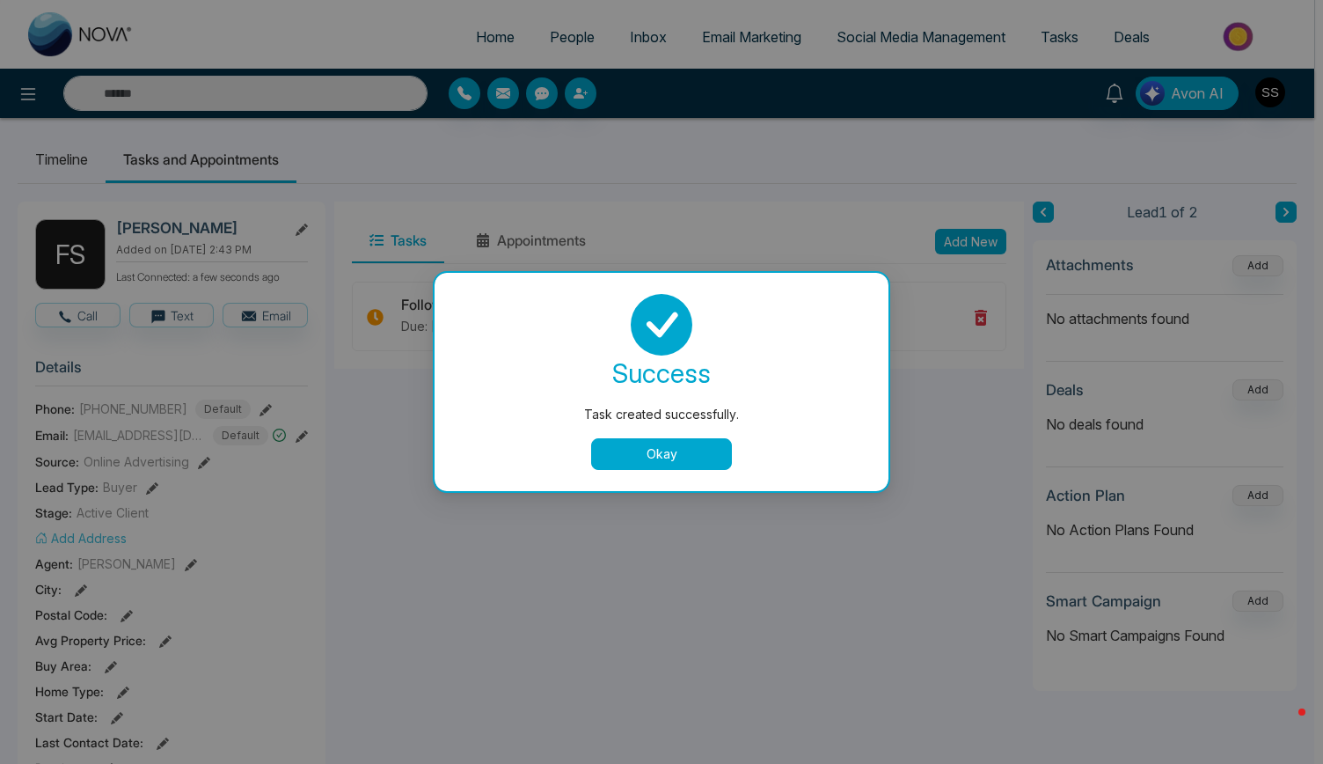
click at [686, 450] on button "Okay" at bounding box center [661, 454] width 141 height 32
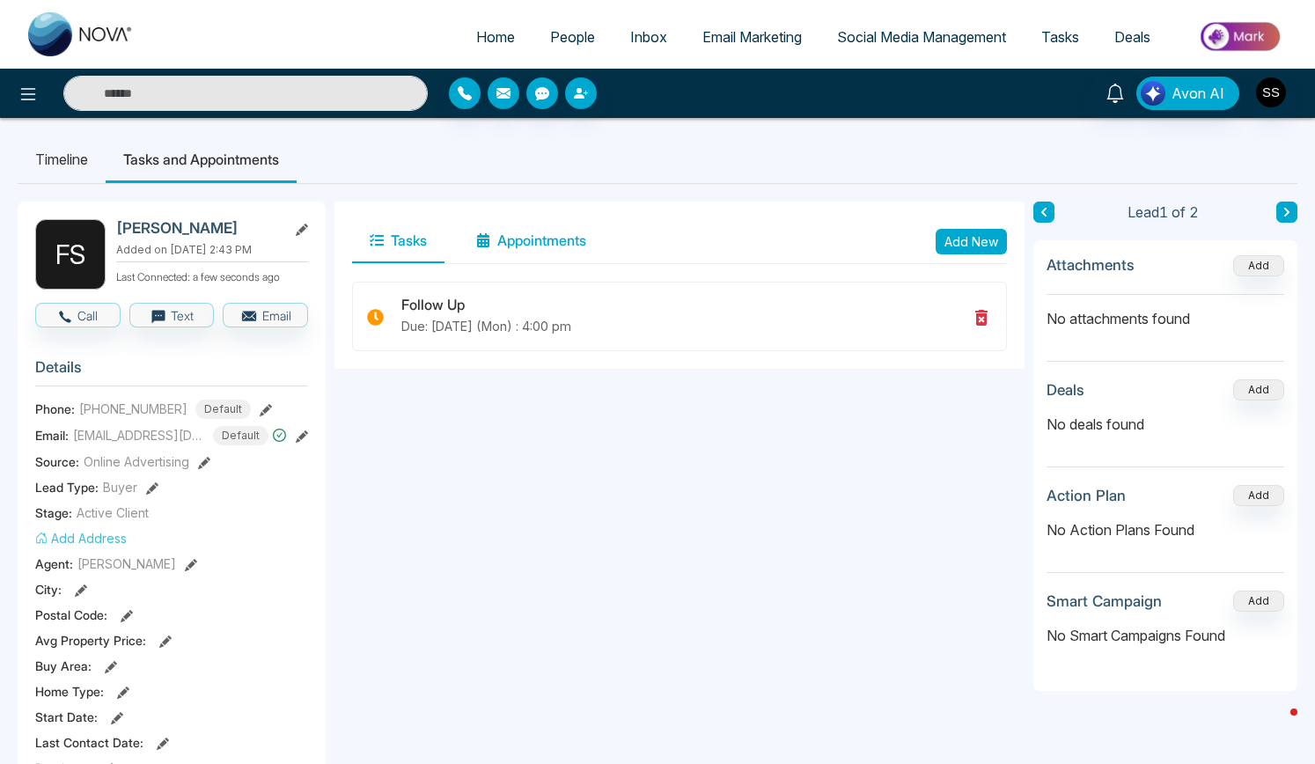
click at [553, 235] on button "Appointments" at bounding box center [530, 241] width 145 height 44
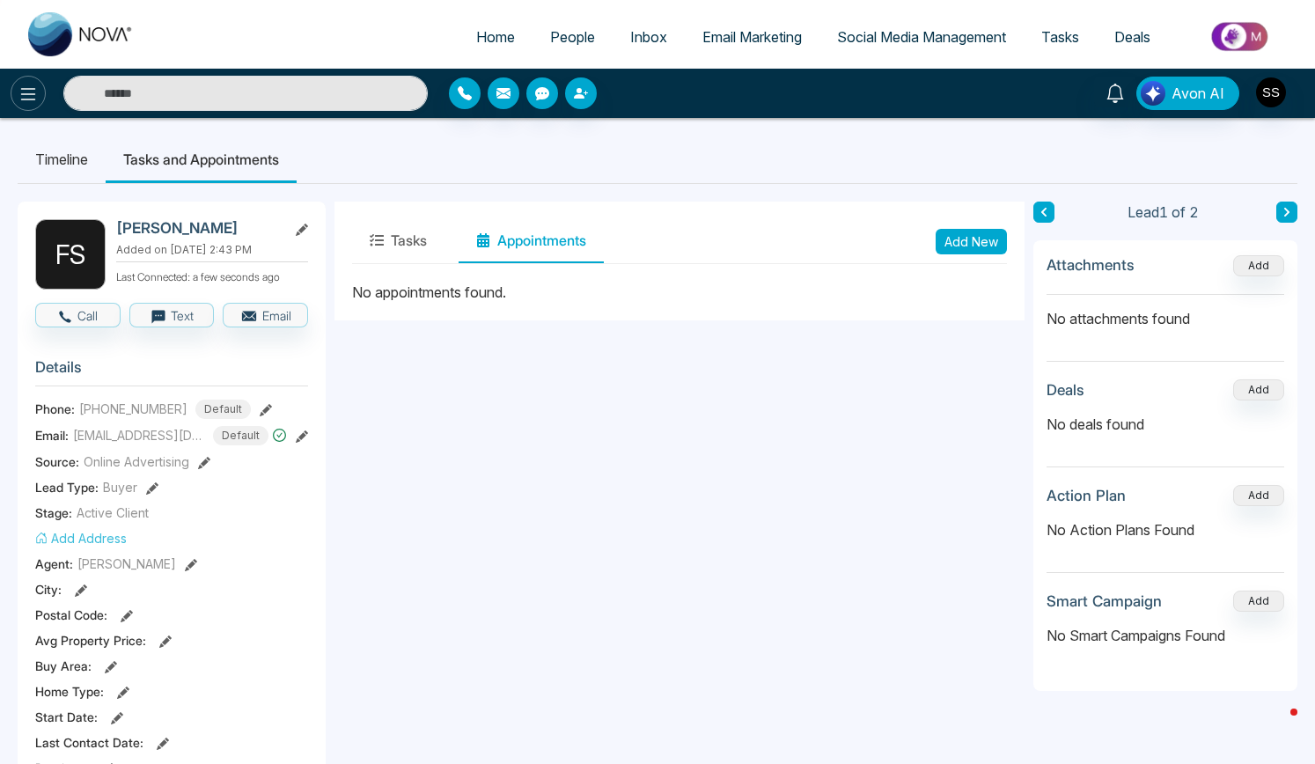
click at [23, 99] on icon at bounding box center [28, 94] width 15 height 12
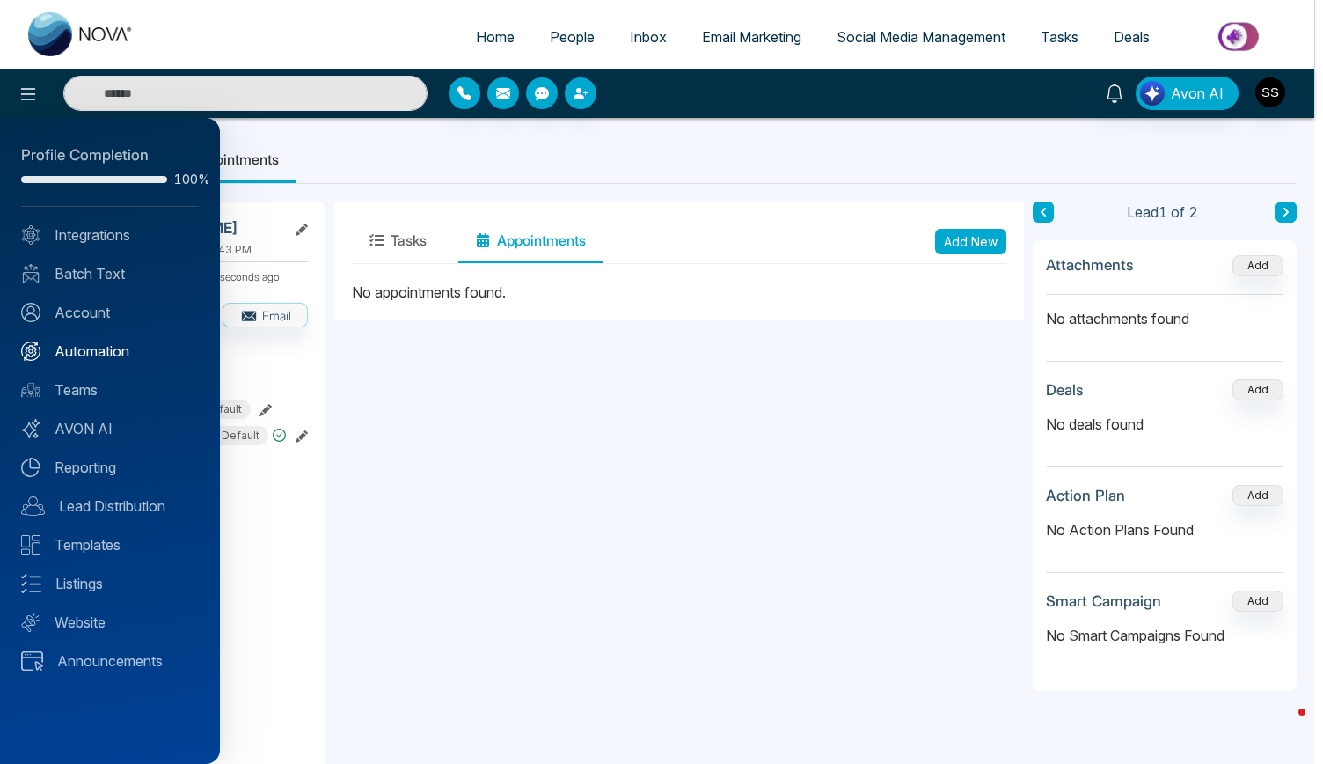
click at [91, 355] on link "Automation" at bounding box center [110, 351] width 178 height 21
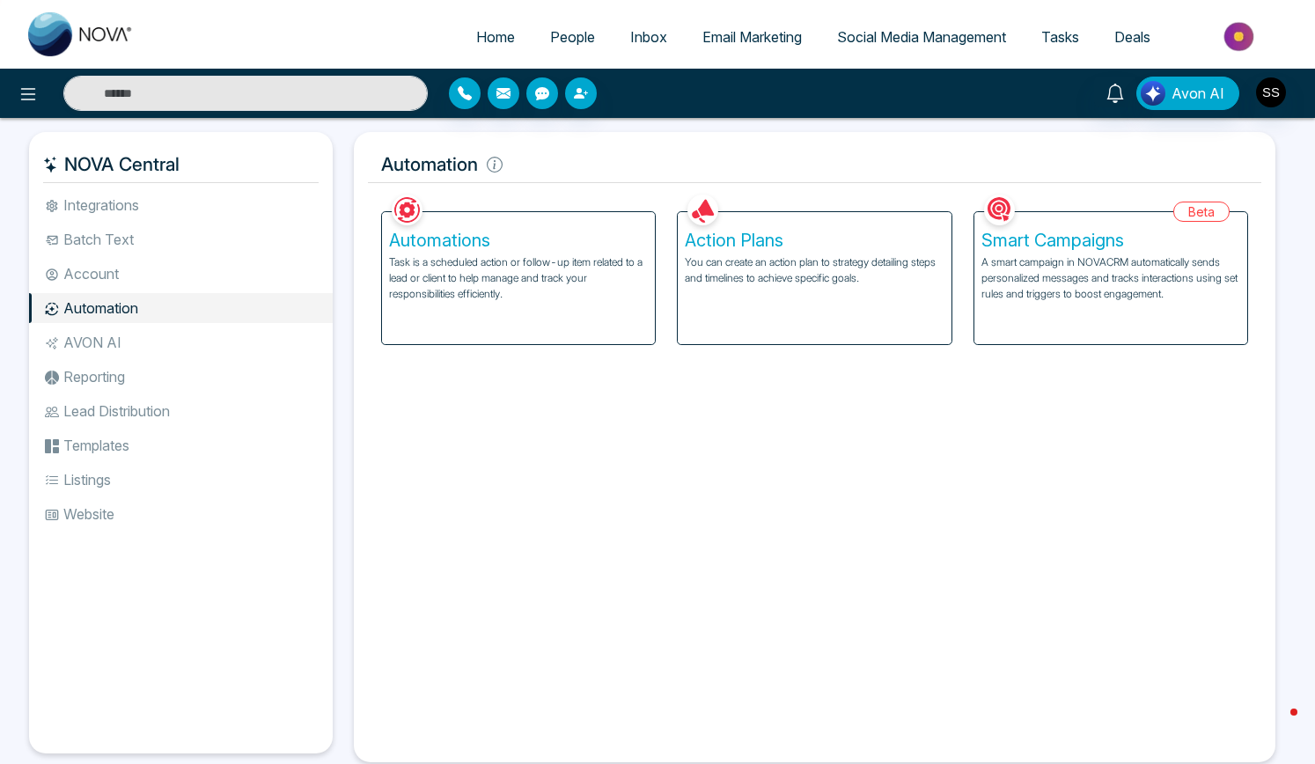
click at [777, 275] on p "You can create an action plan to strategy detailing steps and timelines to achi…" at bounding box center [814, 270] width 259 height 32
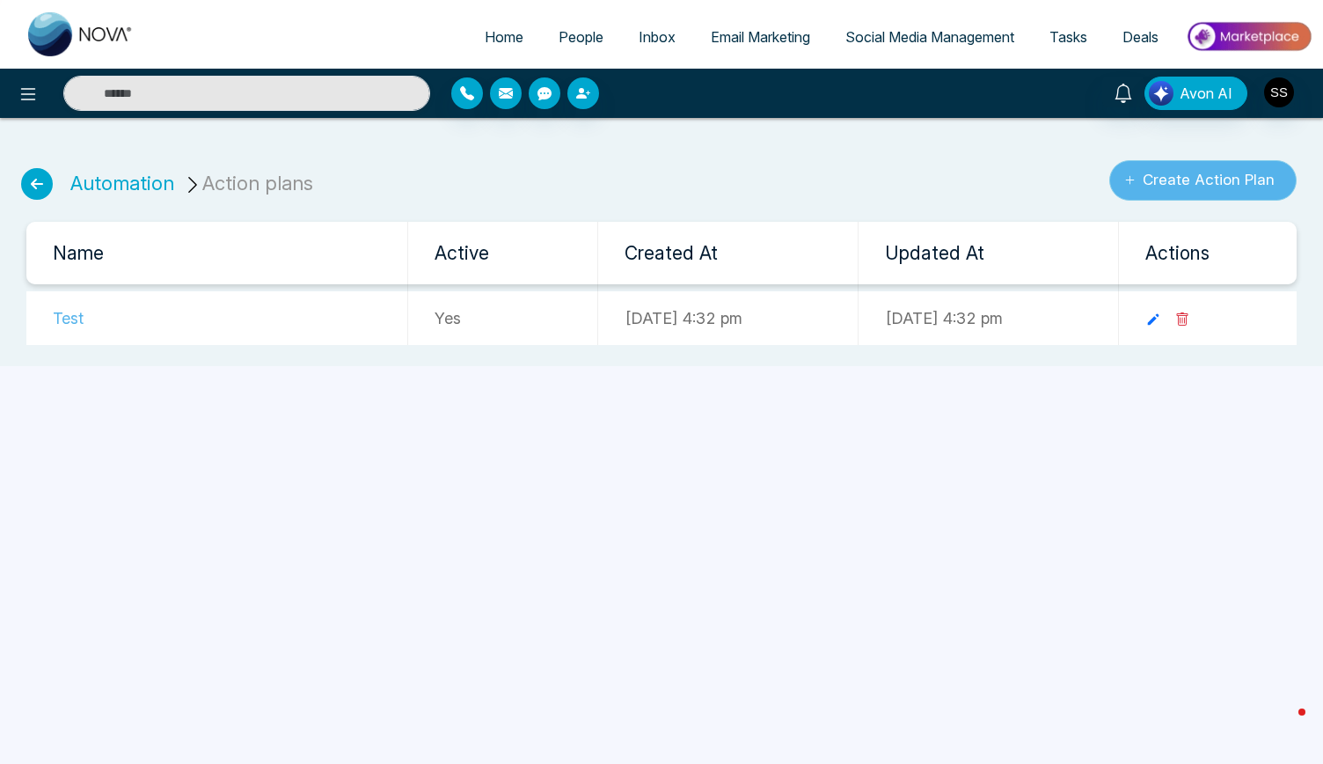
click at [1172, 175] on button "Create Action Plan" at bounding box center [1203, 180] width 187 height 40
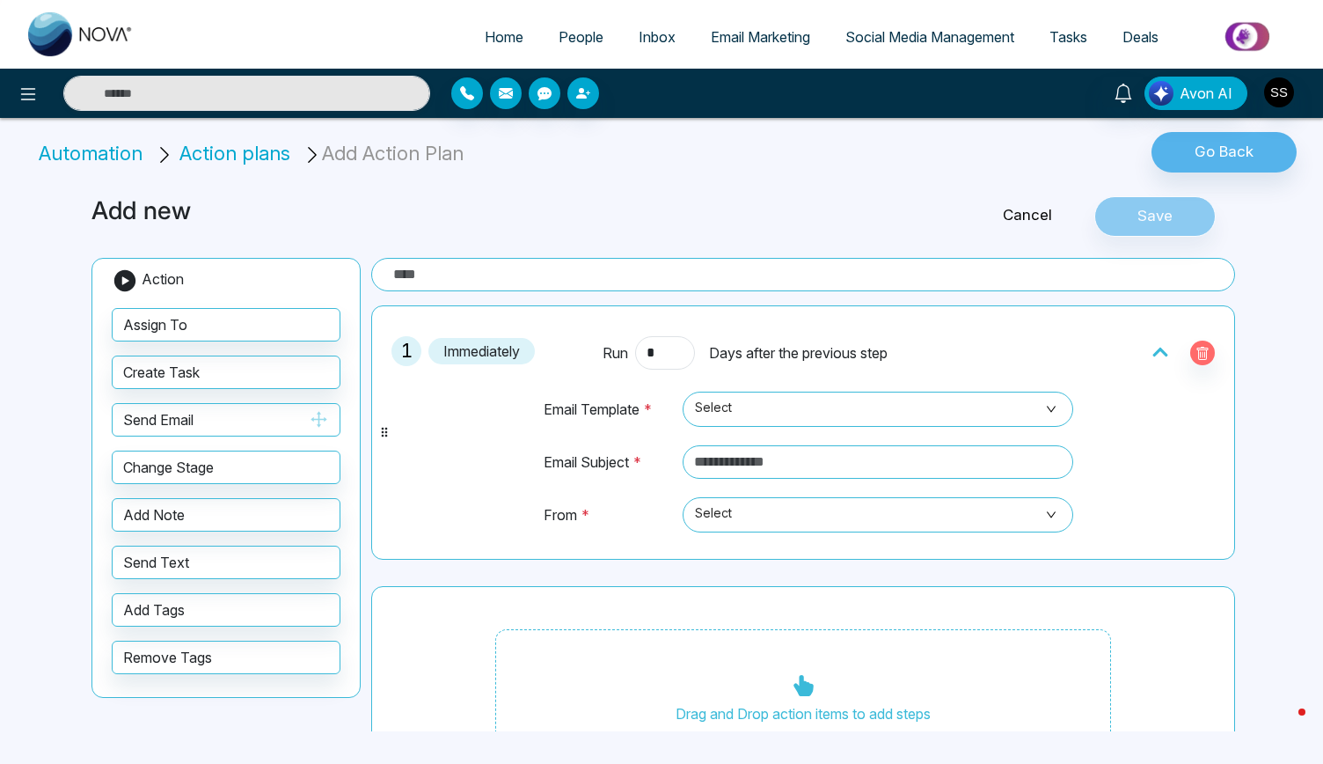
scroll to position [51, 0]
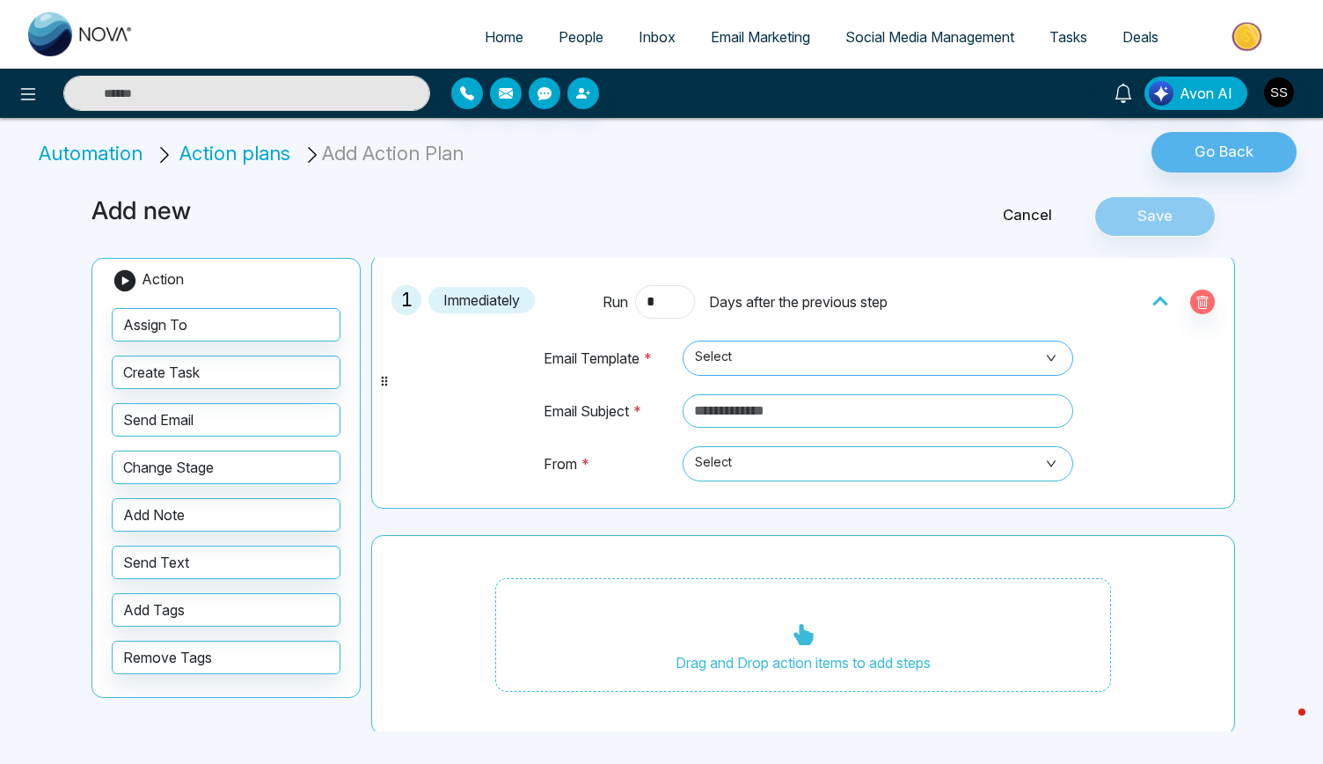
click at [722, 365] on span "Select" at bounding box center [878, 358] width 366 height 30
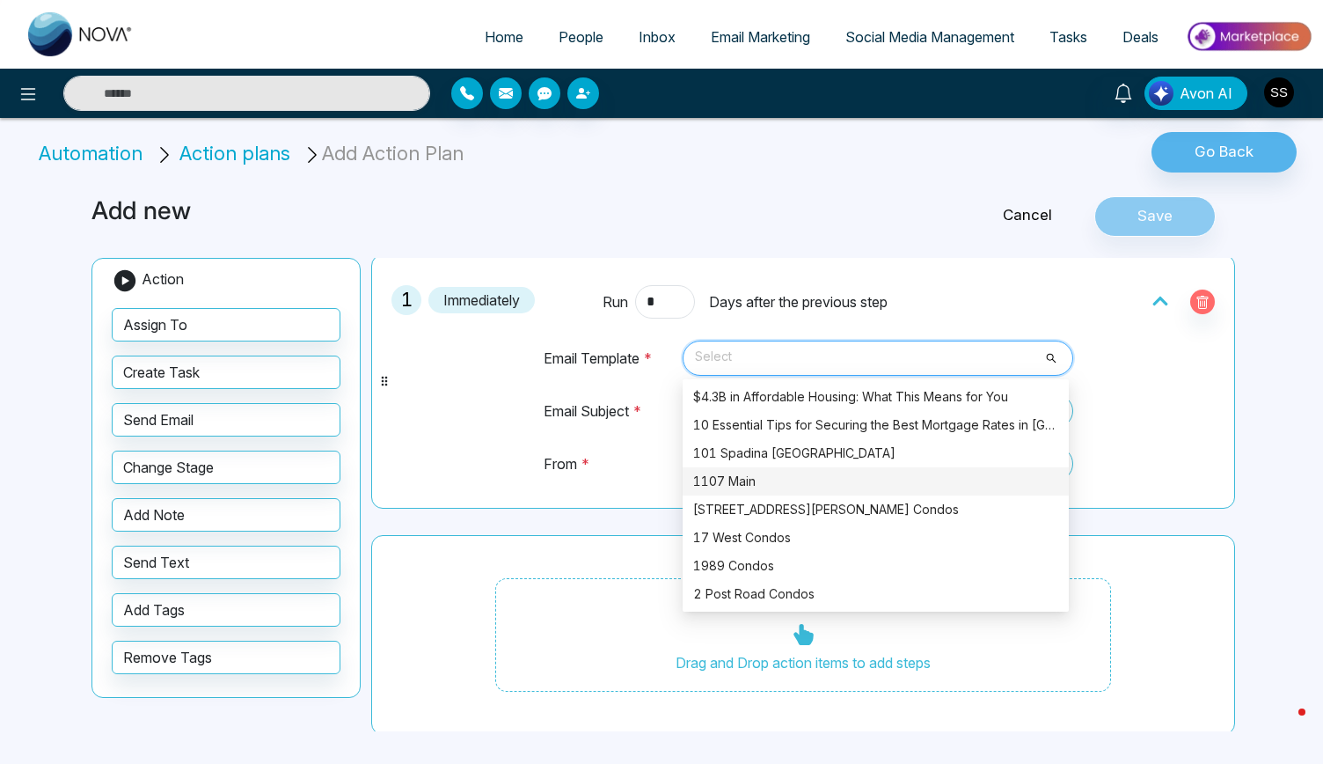
click at [736, 480] on div "1107 Main" at bounding box center [875, 481] width 365 height 19
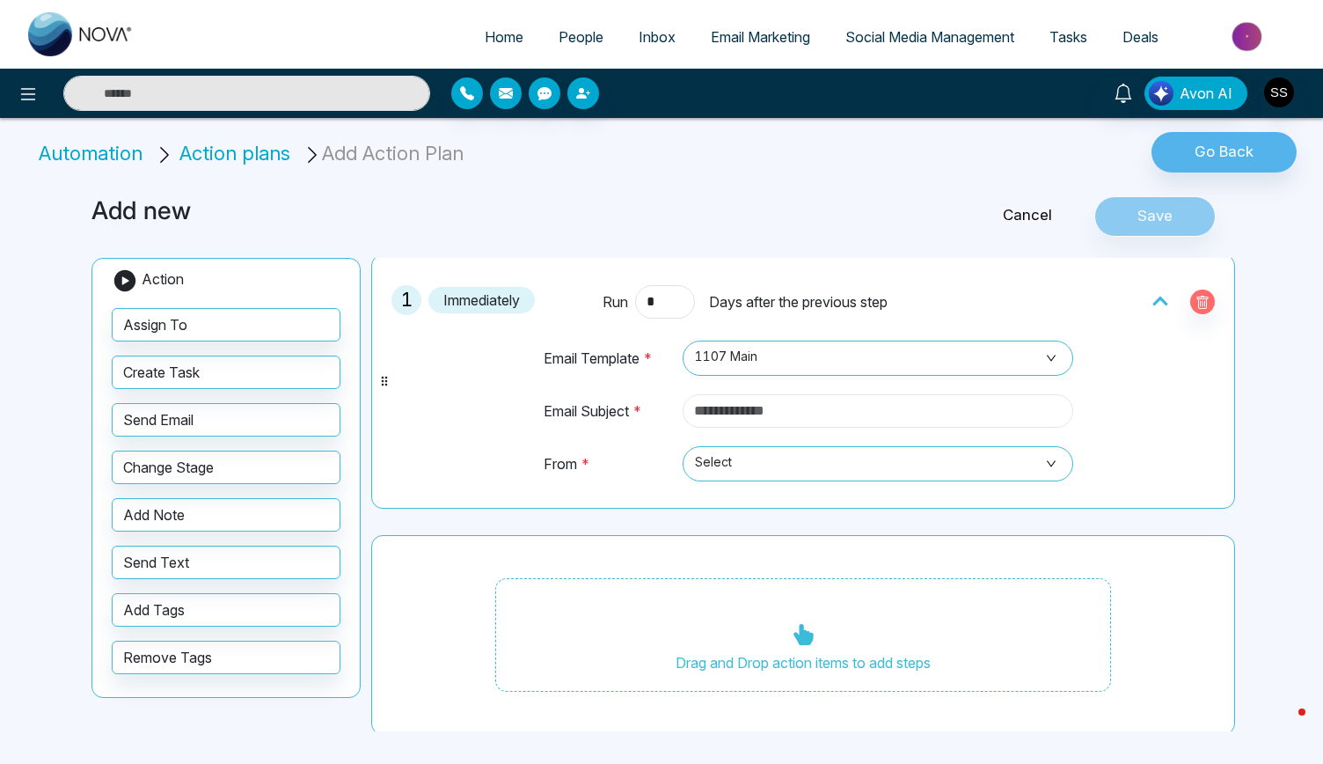
click at [720, 415] on input "text" at bounding box center [878, 410] width 391 height 33
click at [704, 457] on span "Select" at bounding box center [878, 464] width 366 height 30
type input "****"
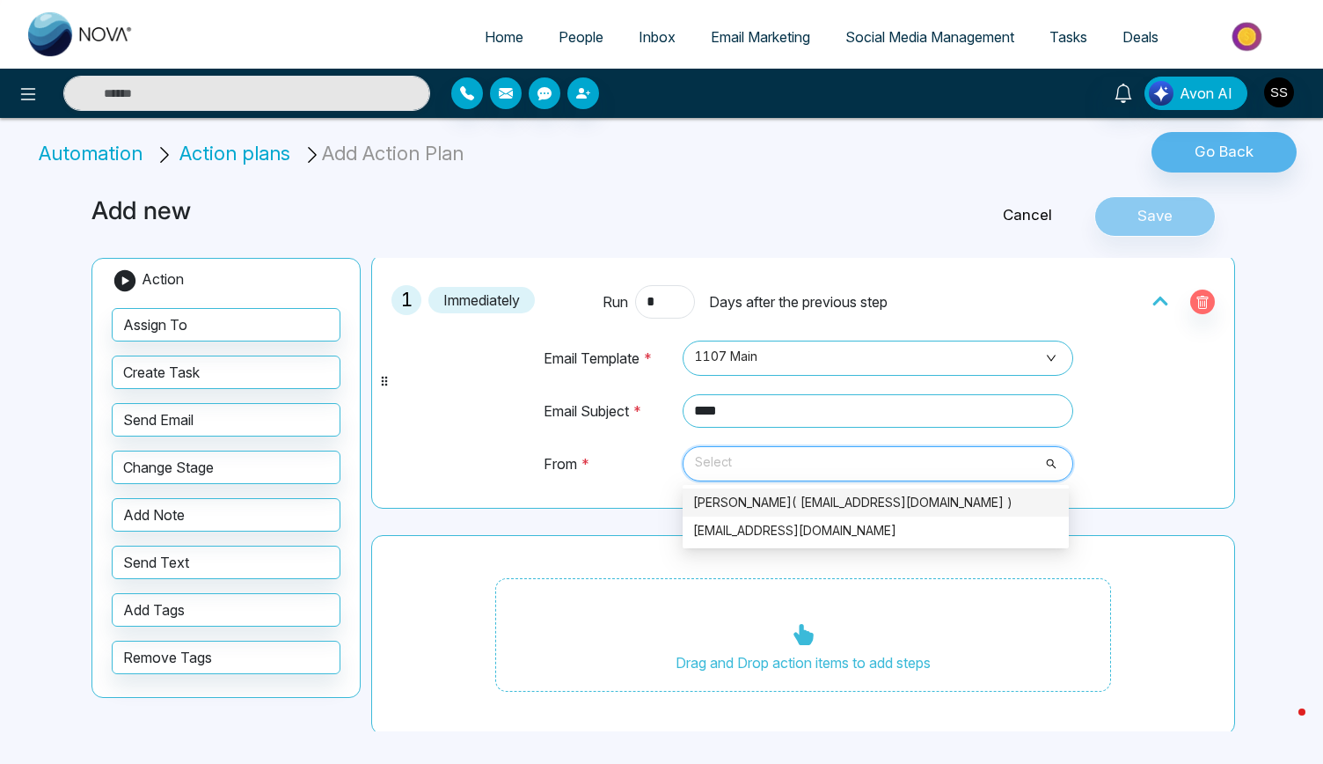
click at [718, 497] on div "Saurabh Sethi( Saurabh@myhomevision.ca )" at bounding box center [875, 502] width 365 height 19
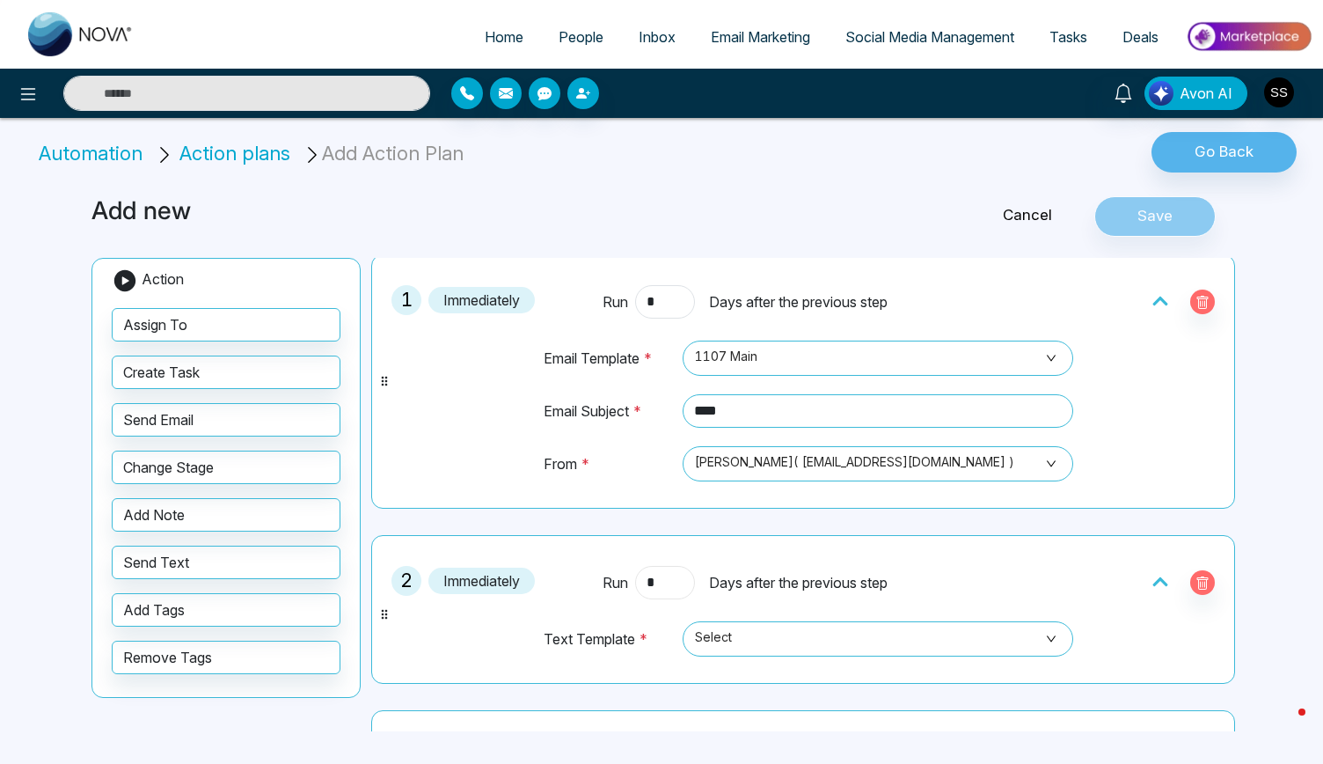
click at [663, 580] on input "*" at bounding box center [665, 582] width 60 height 33
type input "*"
click at [1026, 209] on link "Cancel" at bounding box center [1028, 215] width 134 height 23
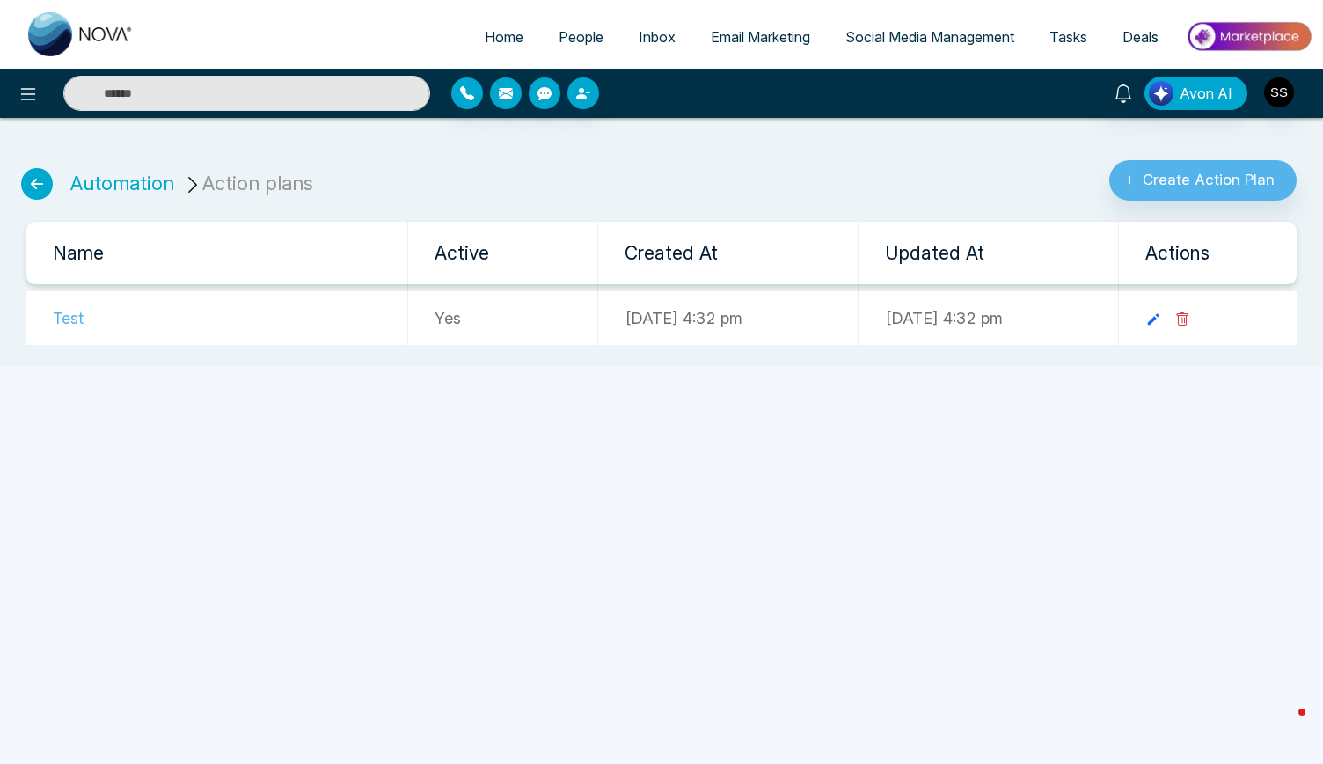
click at [720, 43] on span "Email Marketing" at bounding box center [760, 37] width 99 height 18
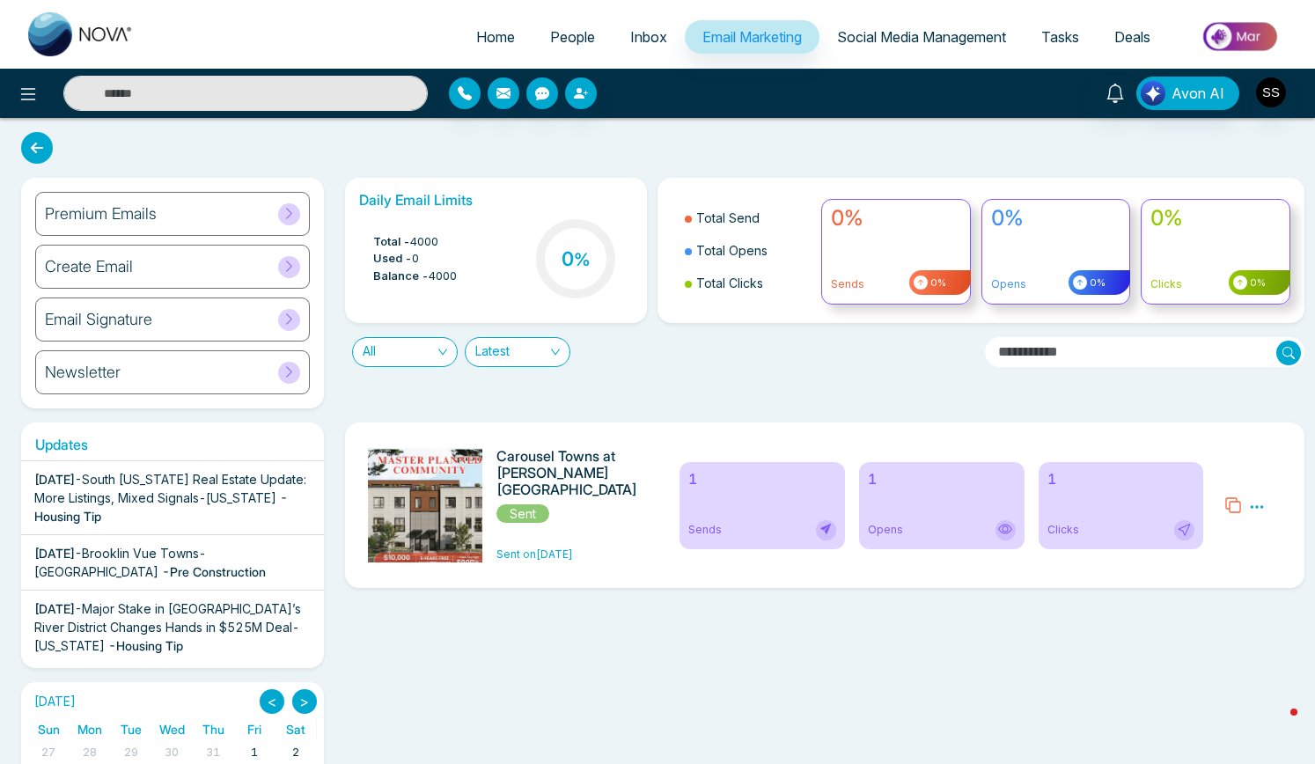
click at [187, 319] on div "Email Signature" at bounding box center [172, 319] width 275 height 44
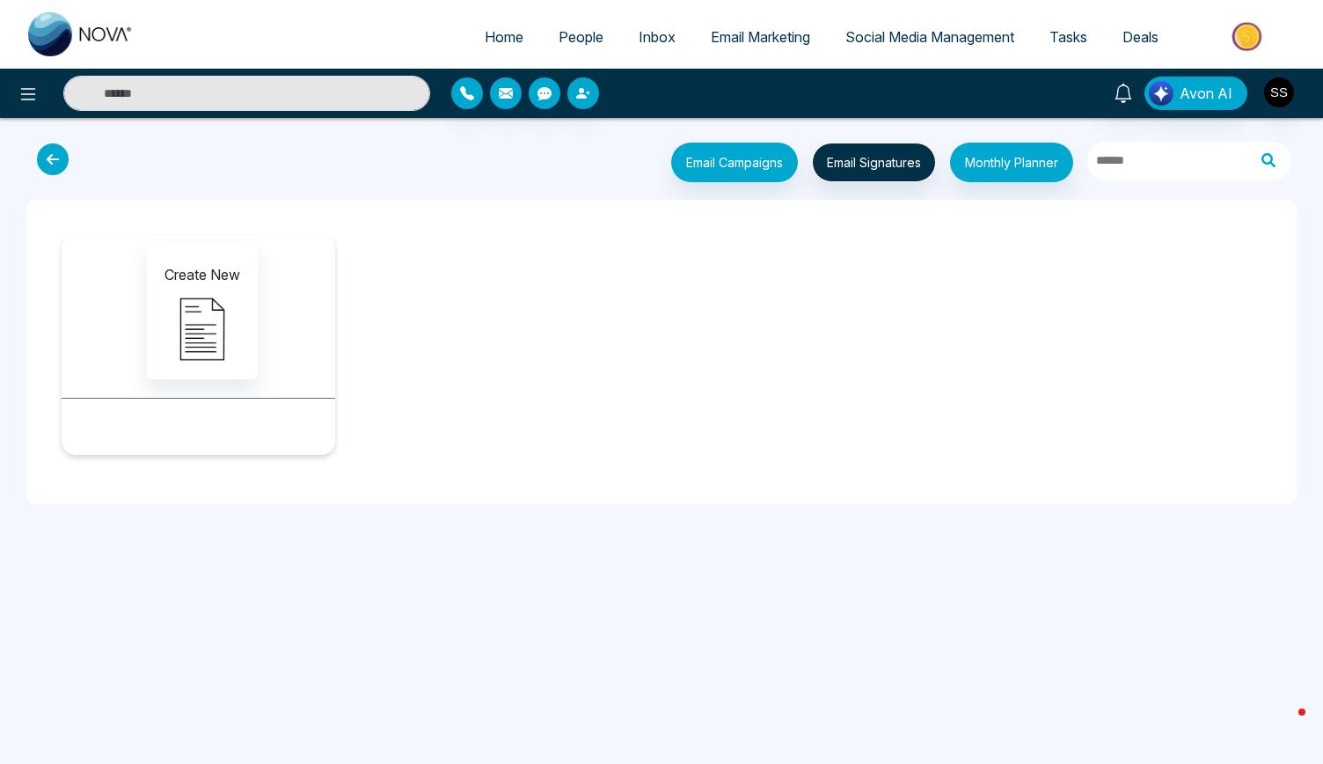
click at [487, 33] on span "Home" at bounding box center [504, 37] width 39 height 18
select select "*"
